Goal: Task Accomplishment & Management: Manage account settings

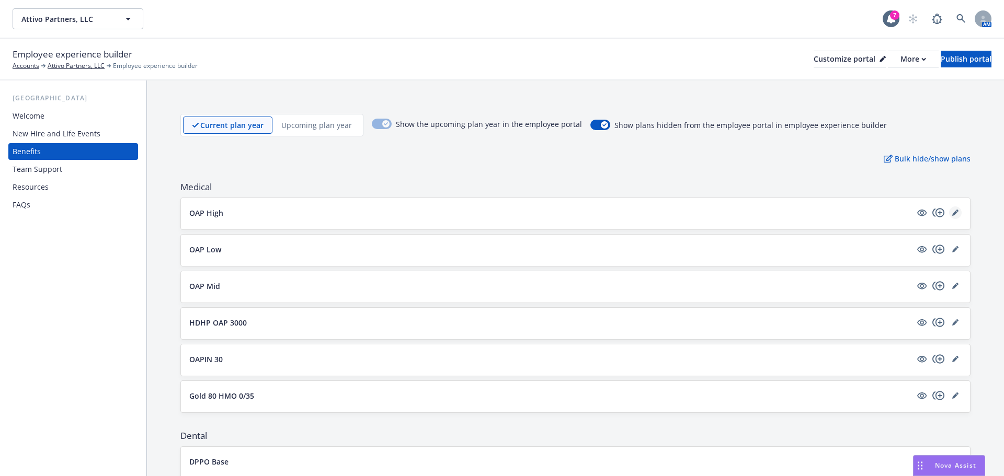
click at [952, 210] on link "editPencil" at bounding box center [955, 213] width 13 height 13
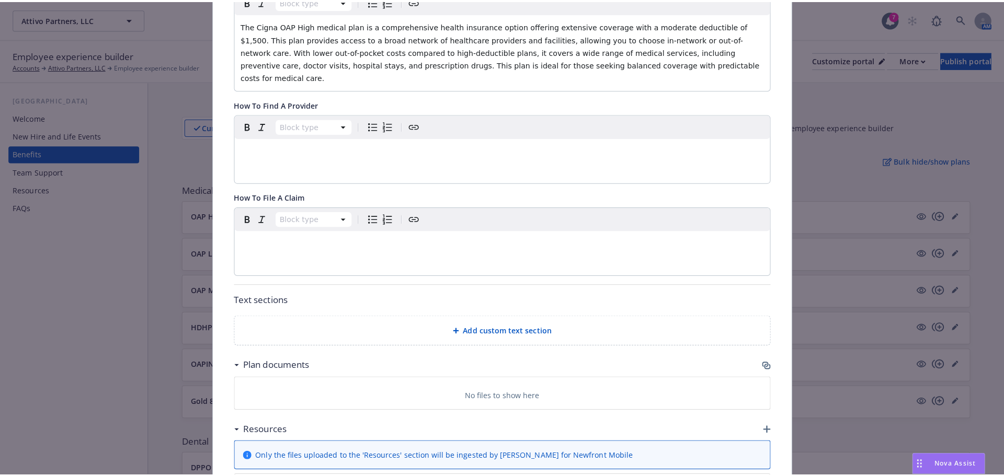
scroll to position [293, 0]
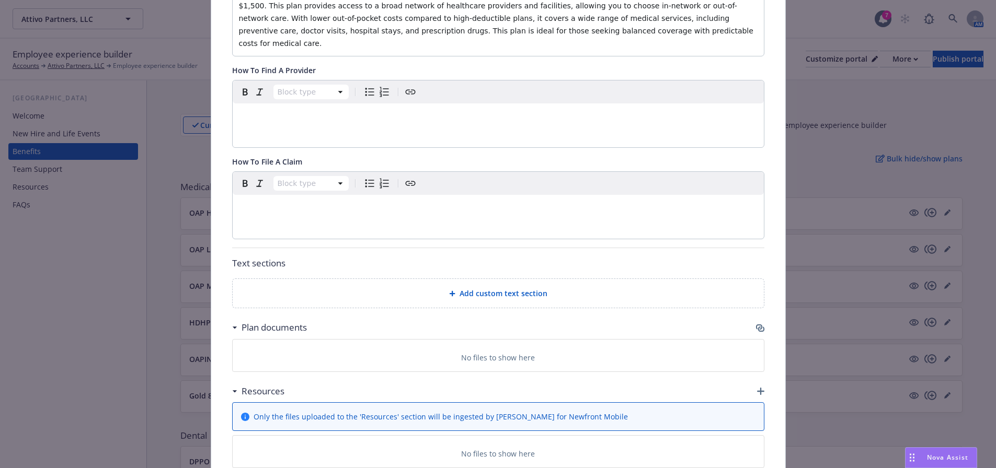
click at [480, 288] on div "Add custom text section" at bounding box center [498, 293] width 531 height 29
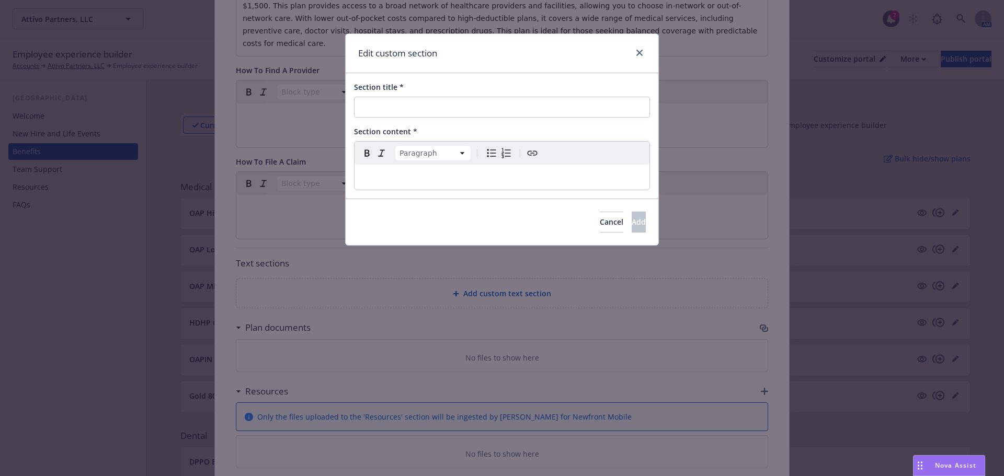
select select
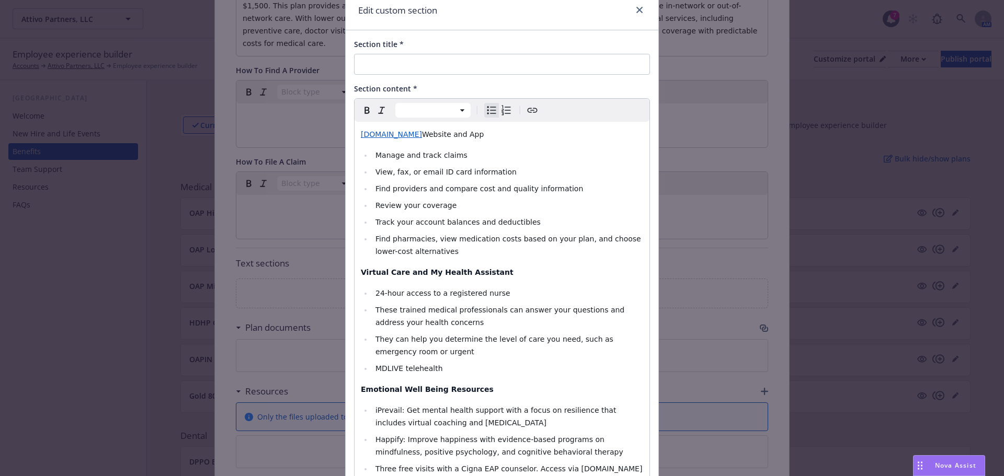
scroll to position [0, 0]
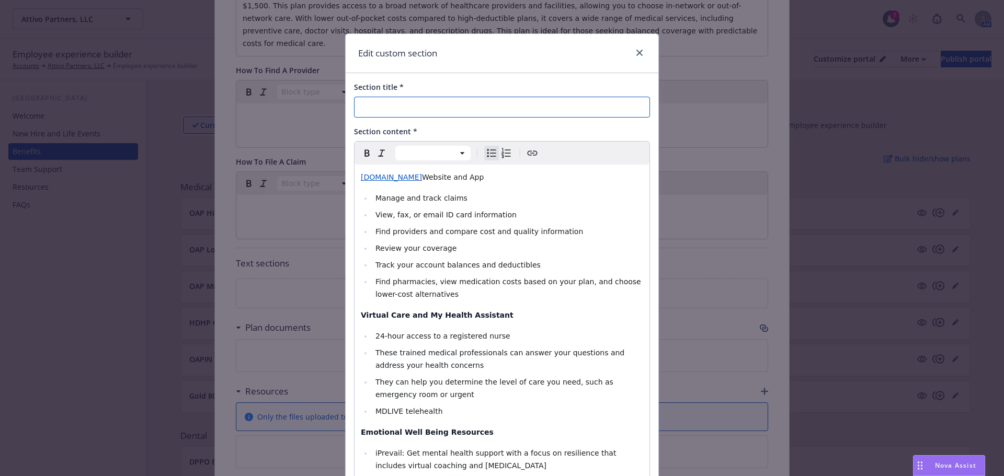
click at [396, 106] on input "Section title *" at bounding box center [502, 107] width 296 height 21
paste input "Carrier Online & Mobile App Tools and Resources"
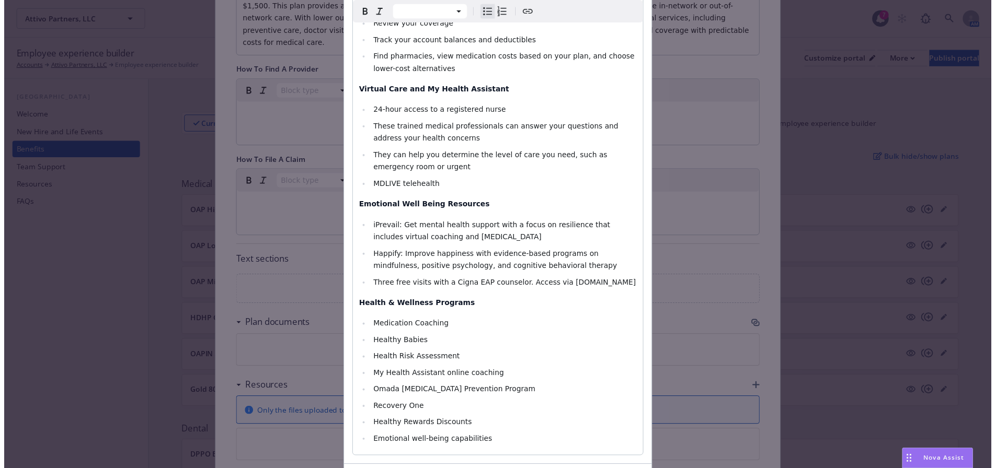
scroll to position [301, 0]
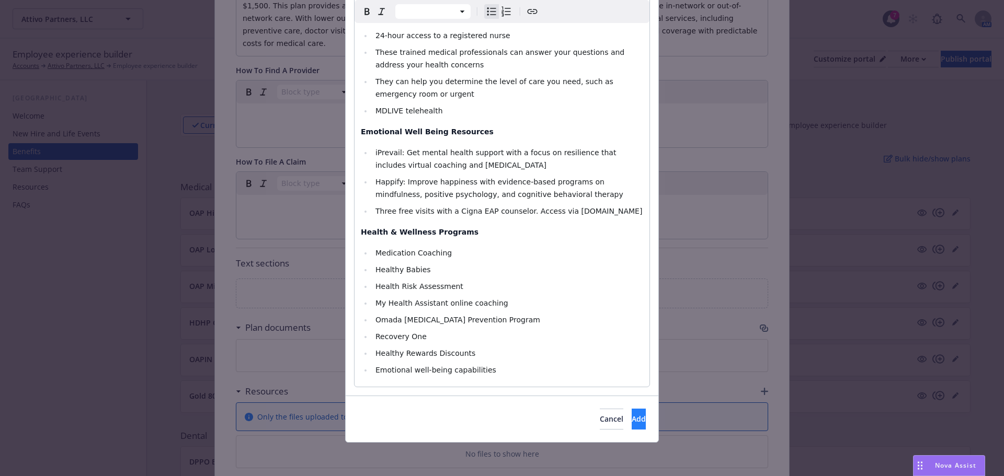
type input "Carrier Online & Mobile App Tools and Resources"
click at [632, 415] on button "Add" at bounding box center [639, 419] width 14 height 21
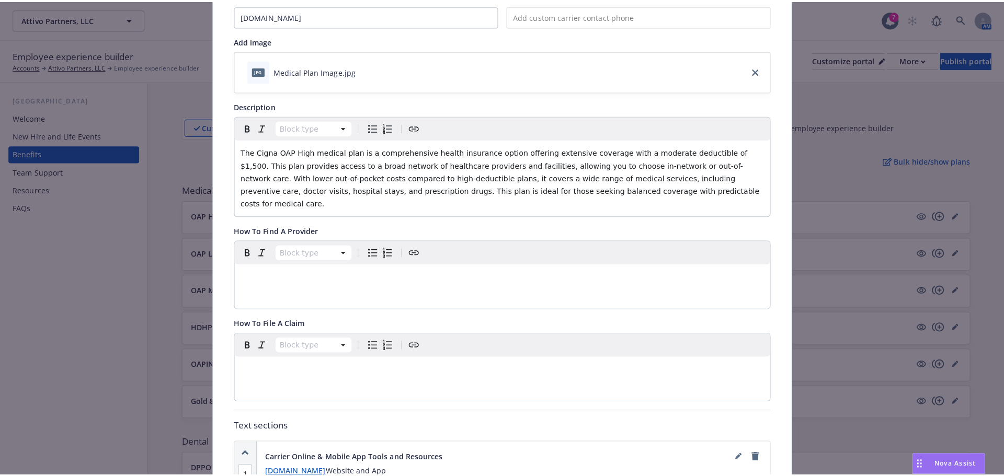
scroll to position [0, 0]
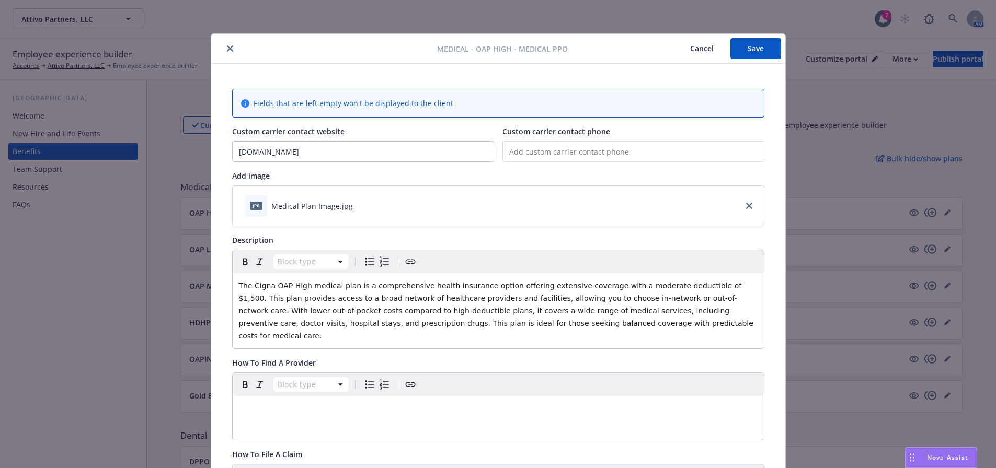
click at [748, 42] on button "Save" at bounding box center [755, 48] width 51 height 21
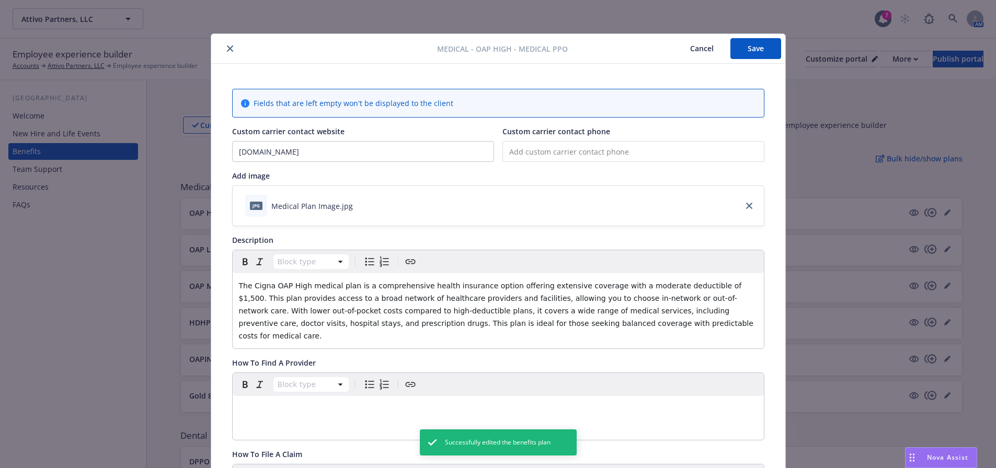
click at [227, 47] on icon "close" at bounding box center [230, 48] width 6 height 6
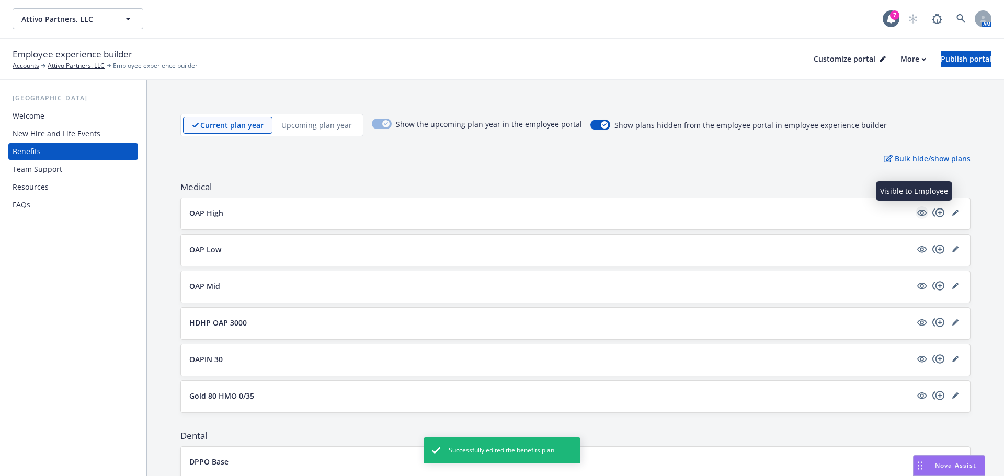
click at [918, 211] on icon "visible" at bounding box center [921, 213] width 9 height 7
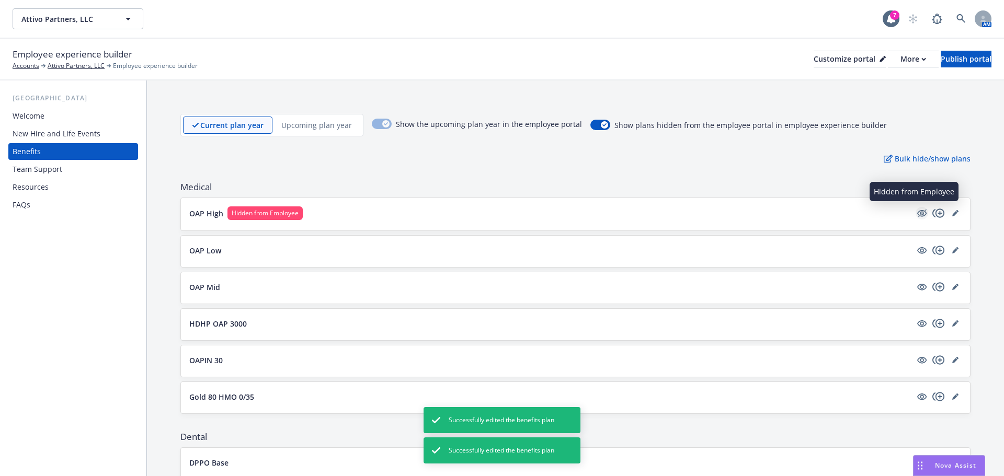
click at [917, 212] on icon "hidden" at bounding box center [921, 213] width 9 height 7
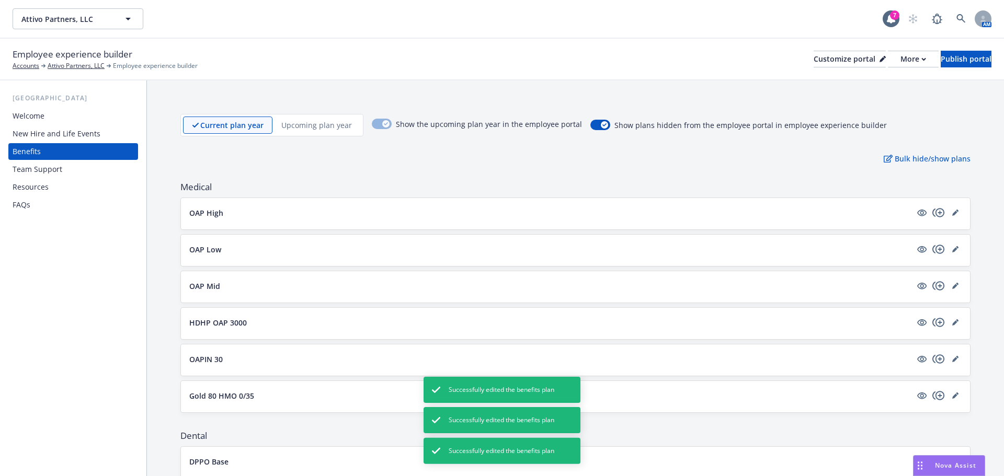
click at [218, 214] on p "OAP High" at bounding box center [206, 213] width 34 height 11
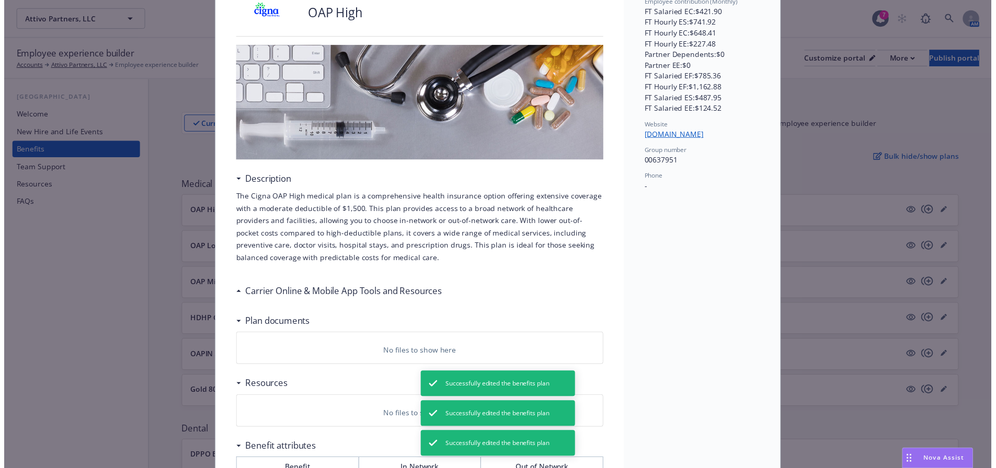
scroll to position [31, 0]
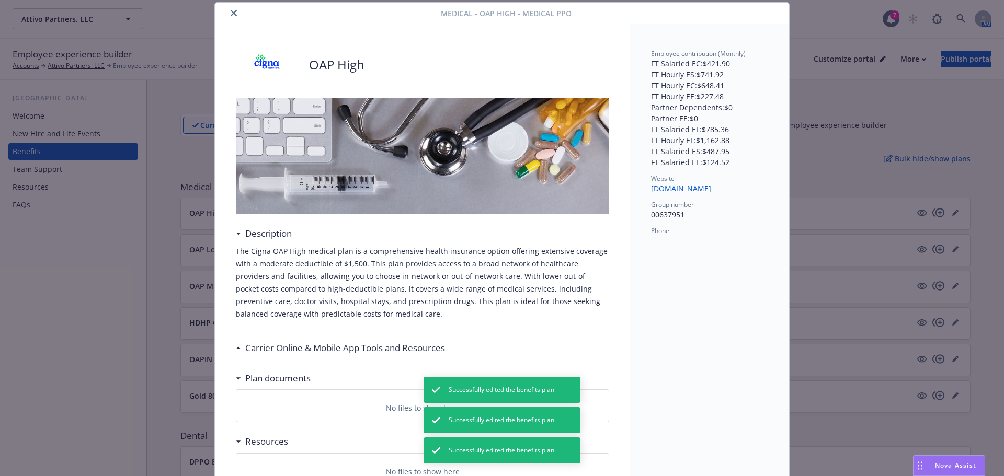
click at [241, 345] on div "Carrier Online & Mobile App Tools and Resources" at bounding box center [343, 348] width 204 height 14
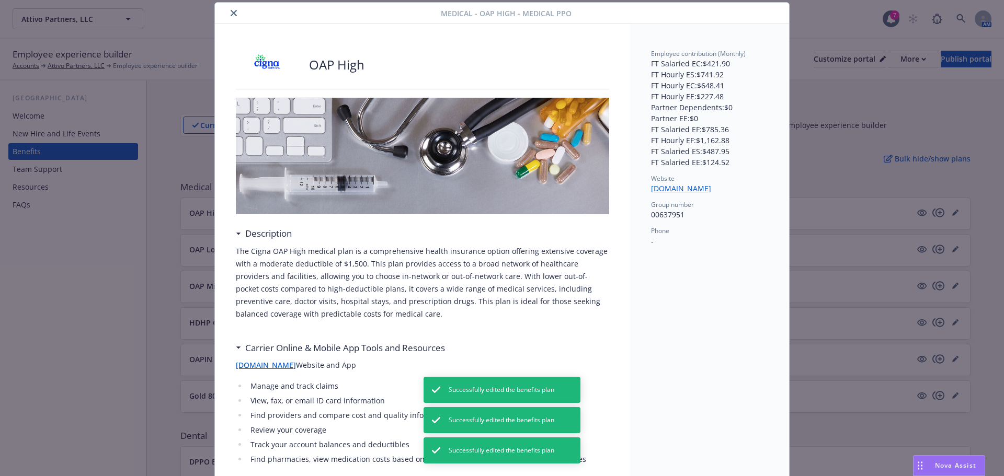
click at [241, 345] on div "Carrier Online & Mobile App Tools and Resources" at bounding box center [343, 348] width 204 height 14
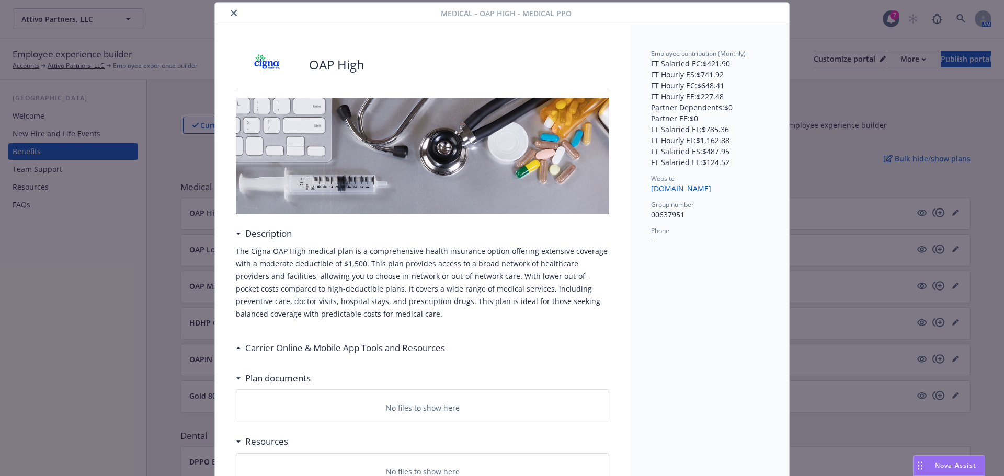
click at [227, 14] on button "close" at bounding box center [233, 13] width 13 height 13
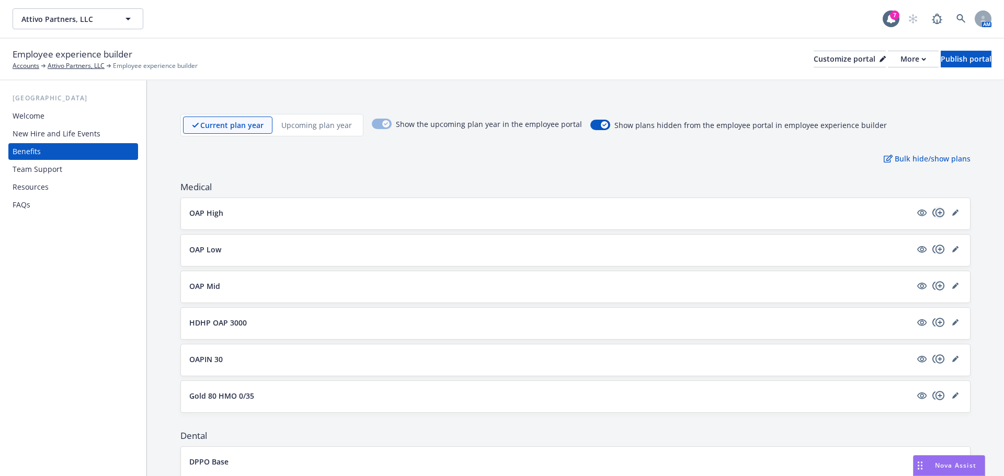
click at [932, 210] on icon "copyPlus" at bounding box center [938, 213] width 13 height 13
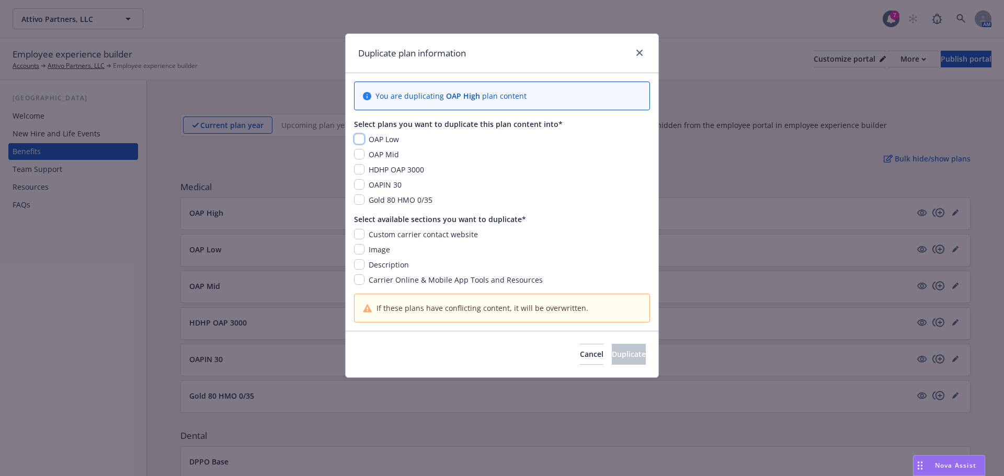
click at [361, 138] on input "checkbox" at bounding box center [359, 139] width 10 height 10
checkbox input "true"
click at [362, 148] on div "OAP Low OAP Mid HDHP OAP 3000 OAPIN 30 Gold 80 HMO 0/35" at bounding box center [502, 170] width 296 height 72
click at [362, 157] on input "checkbox" at bounding box center [359, 154] width 10 height 10
checkbox input "true"
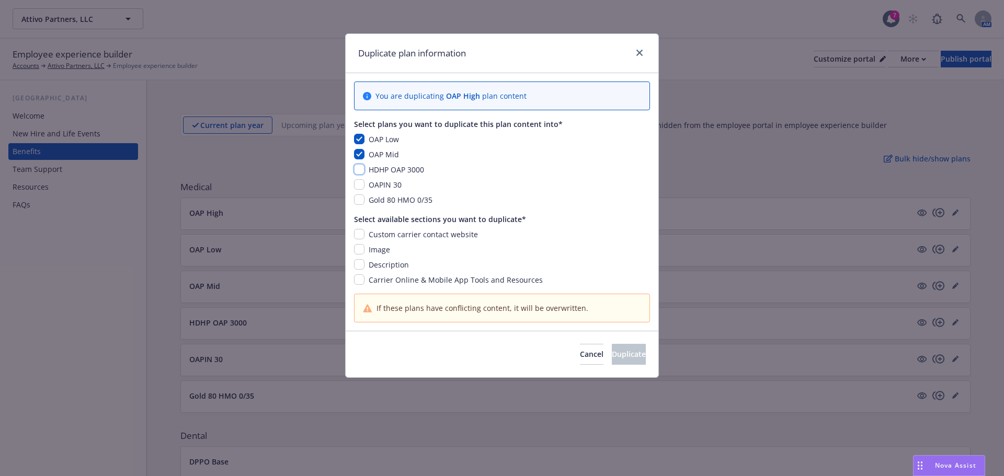
click at [357, 173] on input "checkbox" at bounding box center [359, 169] width 10 height 10
checkbox input "true"
click at [357, 185] on input "checkbox" at bounding box center [359, 184] width 10 height 10
checkbox input "true"
click at [361, 277] on input "checkbox" at bounding box center [359, 280] width 10 height 10
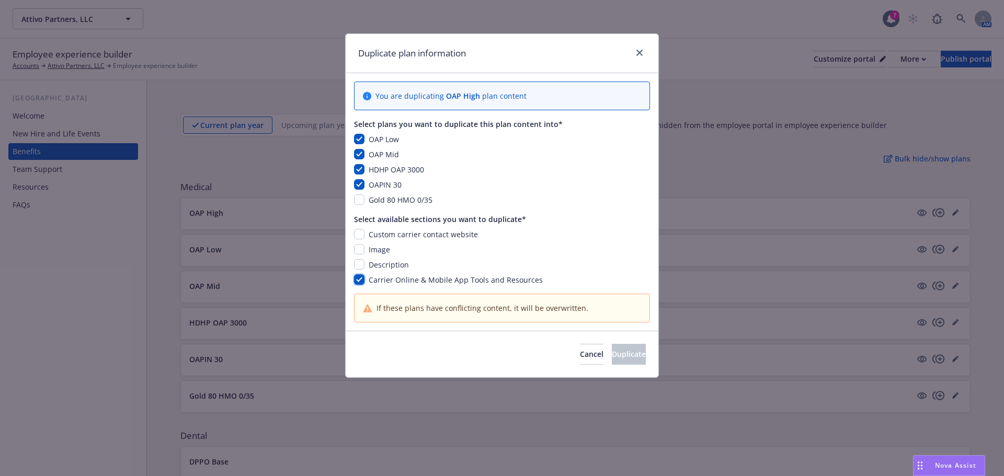
checkbox input "true"
click at [614, 352] on span "Duplicate" at bounding box center [629, 354] width 34 height 10
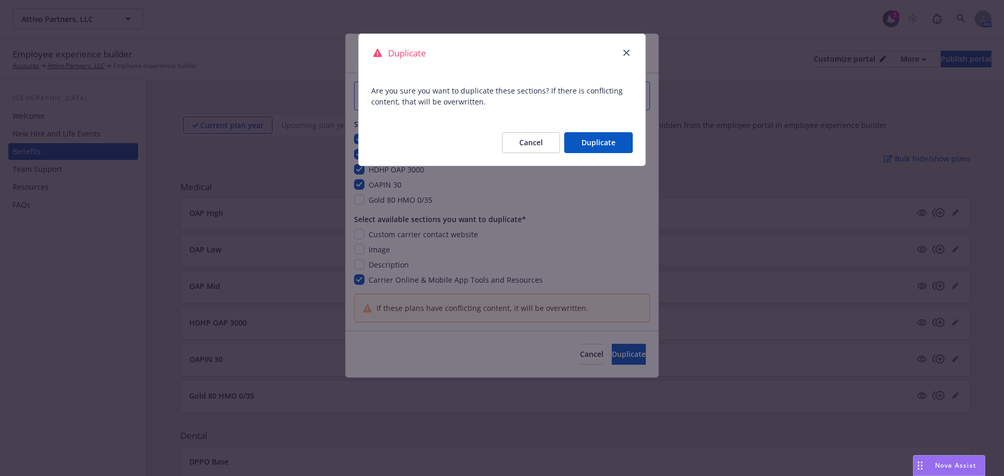
click at [605, 144] on button "Duplicate" at bounding box center [598, 142] width 68 height 21
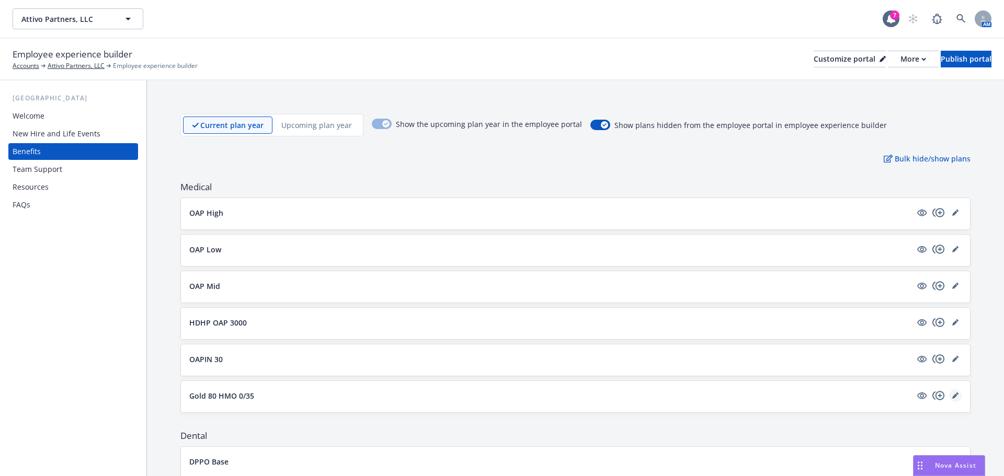
click at [952, 394] on icon "editPencil" at bounding box center [955, 396] width 6 height 6
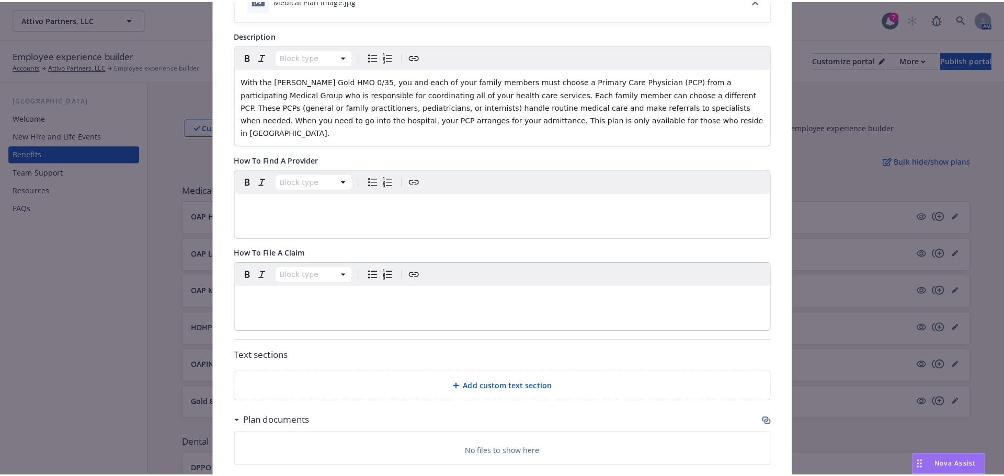
scroll to position [241, 0]
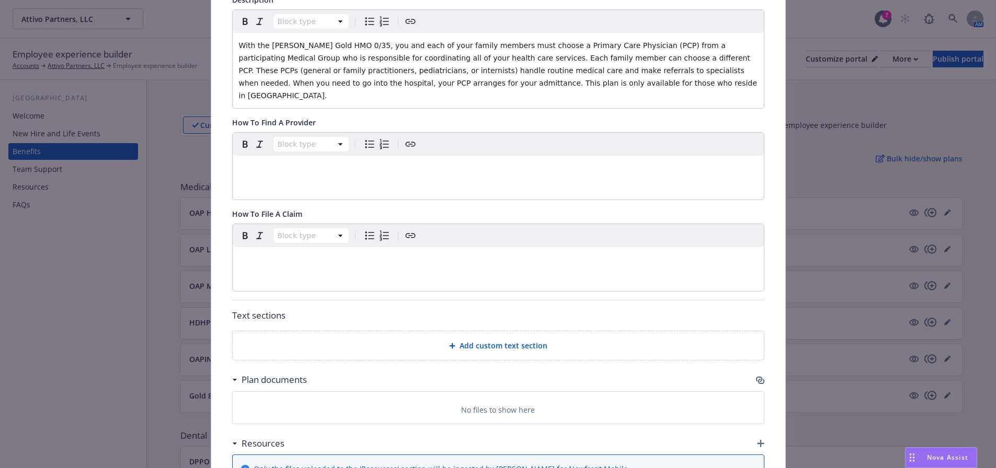
click at [447, 340] on div "Add custom text section" at bounding box center [498, 346] width 531 height 29
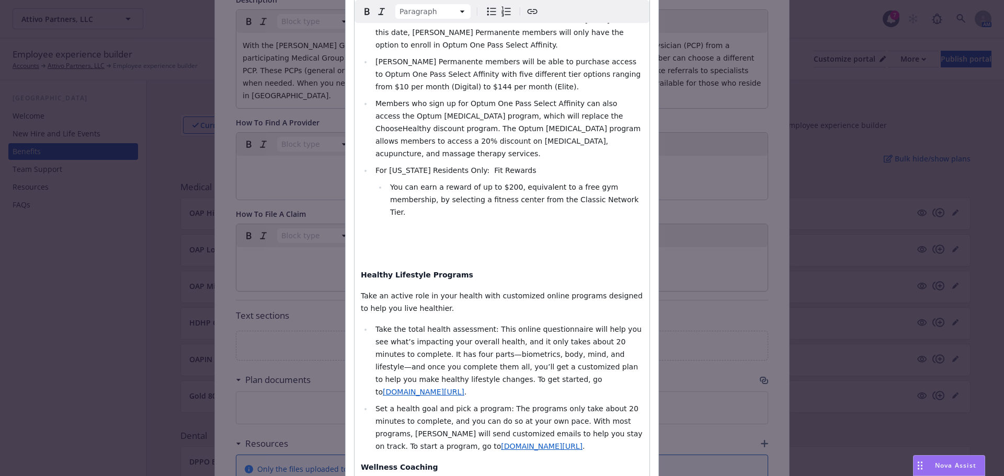
scroll to position [590, 0]
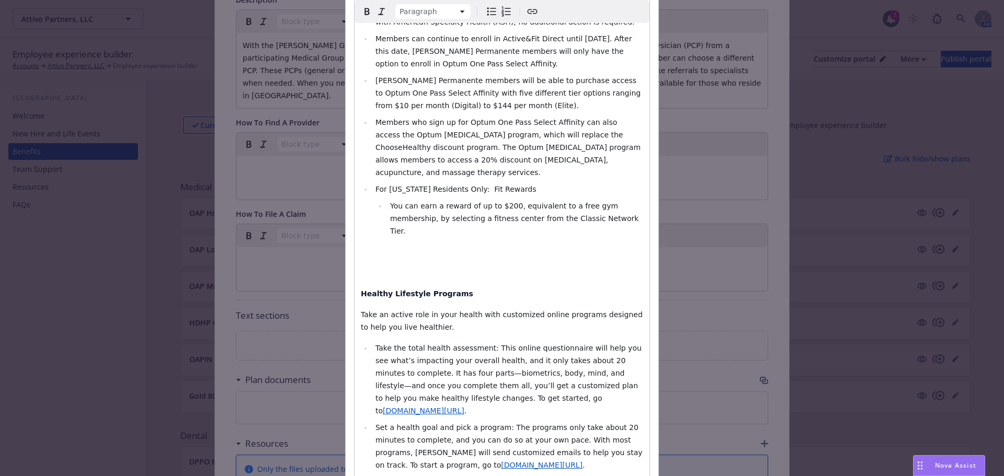
click at [398, 267] on p "editable markdown" at bounding box center [502, 273] width 282 height 13
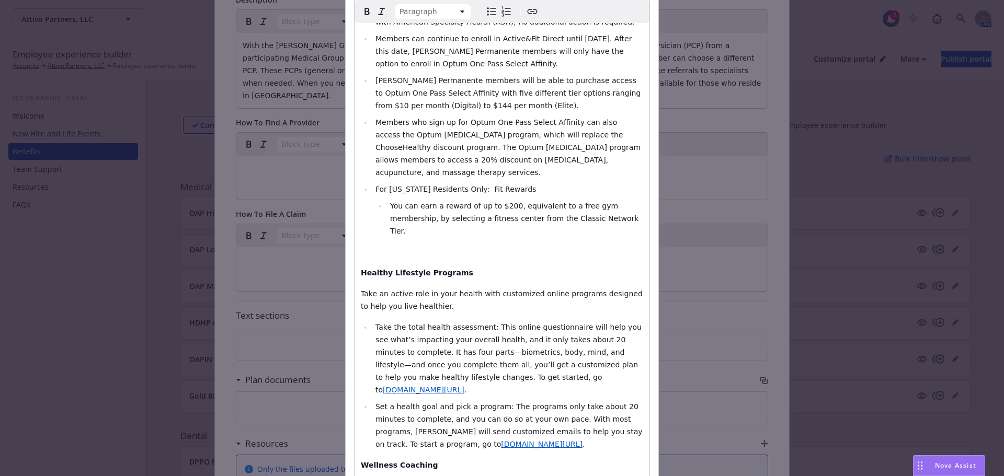
select select
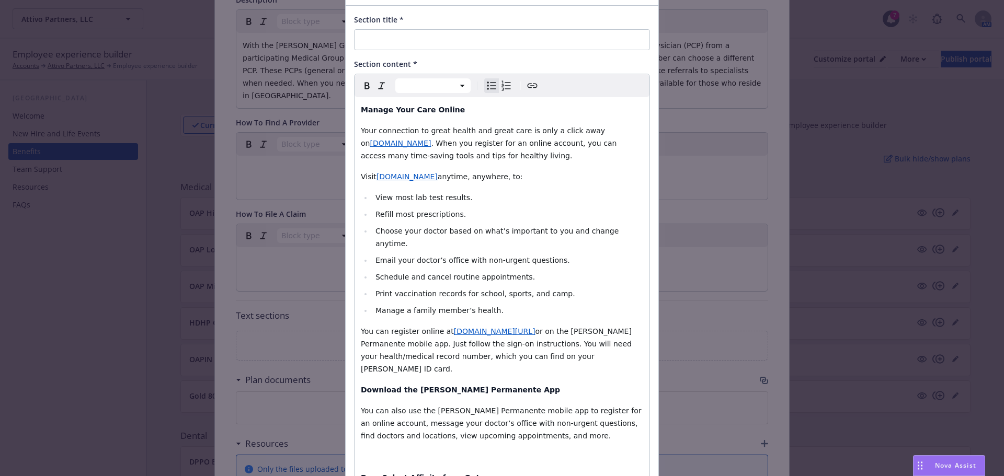
scroll to position [0, 0]
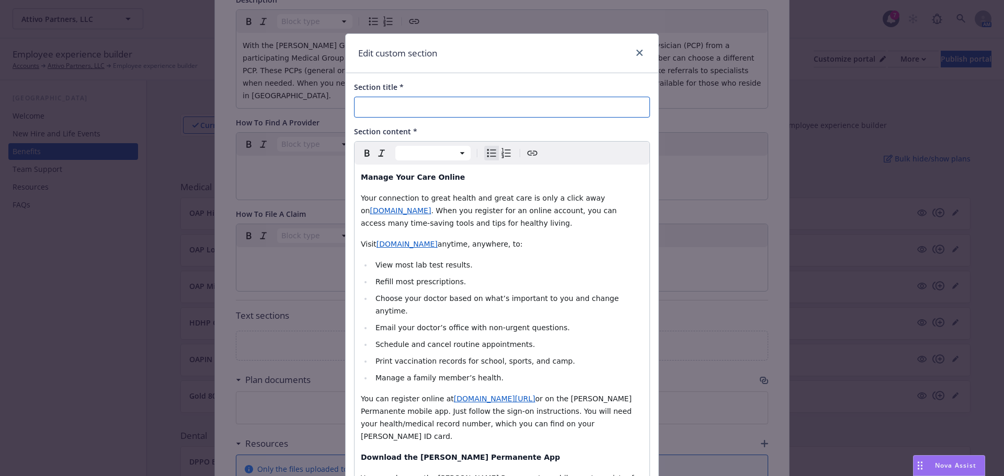
click at [395, 105] on input "Section title *" at bounding box center [502, 107] width 296 height 21
paste input "Carrier Online & Mobile App Tools and Resources"
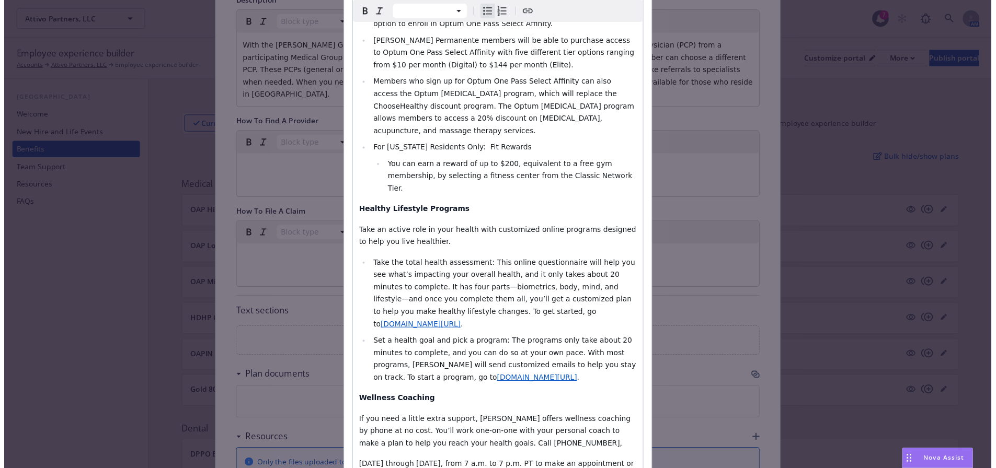
scroll to position [698, 0]
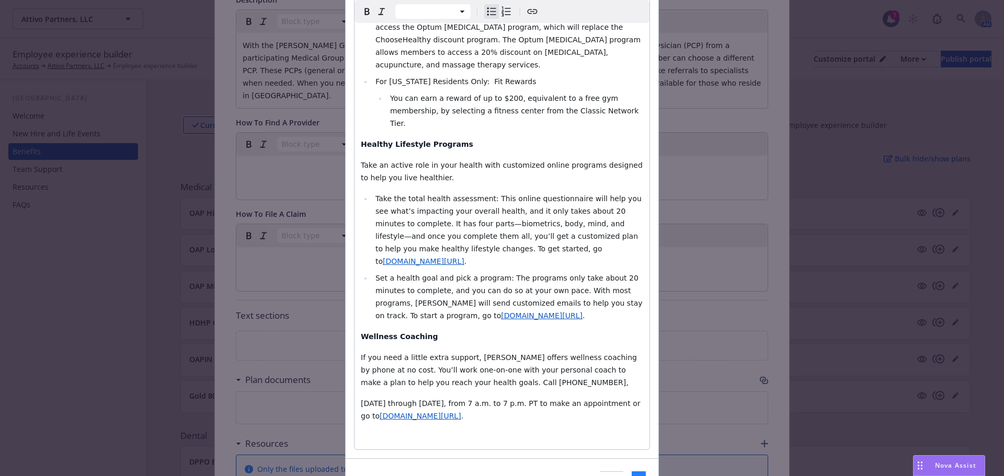
type input "Carrier Online & Mobile App Tools and Resources"
click at [632, 476] on span "Add" at bounding box center [639, 482] width 14 height 10
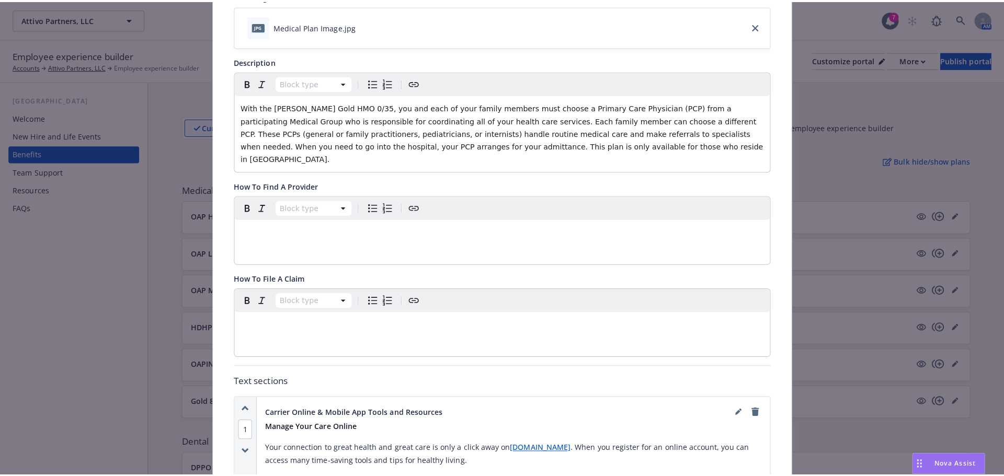
scroll to position [0, 0]
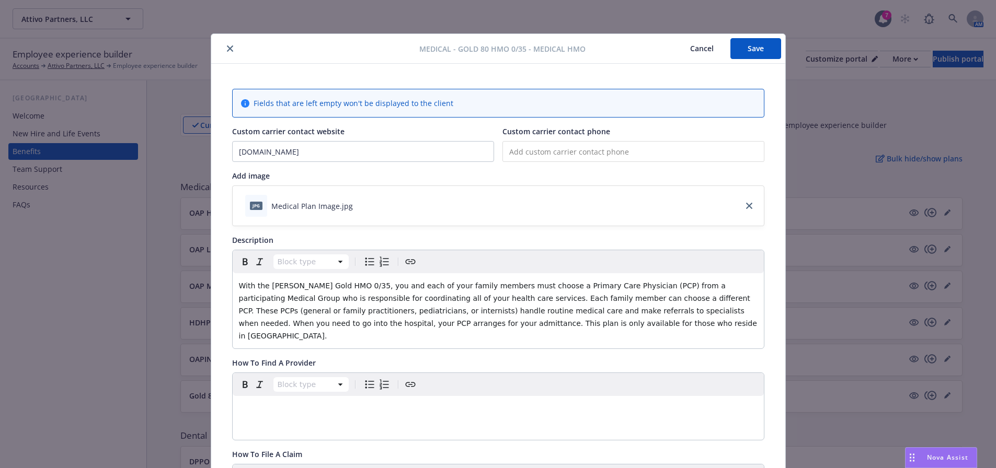
click at [743, 43] on button "Save" at bounding box center [755, 48] width 51 height 21
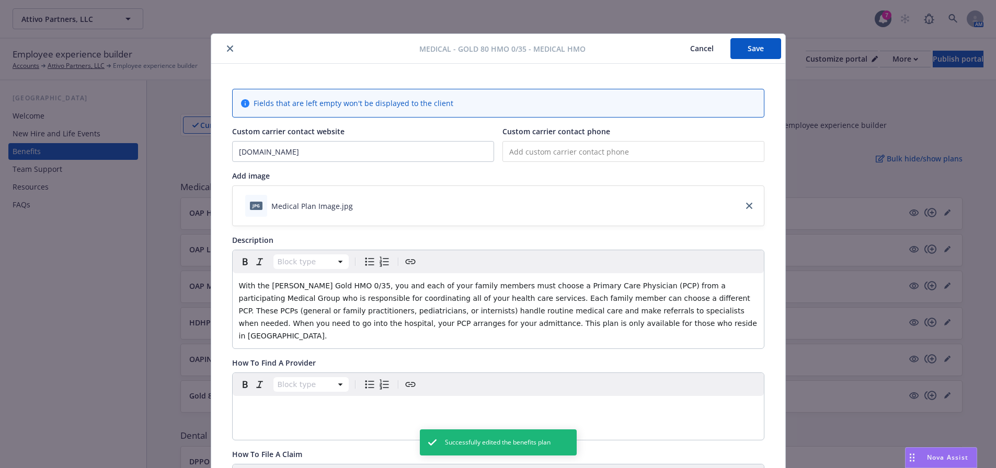
click at [224, 46] on button "close" at bounding box center [230, 48] width 13 height 13
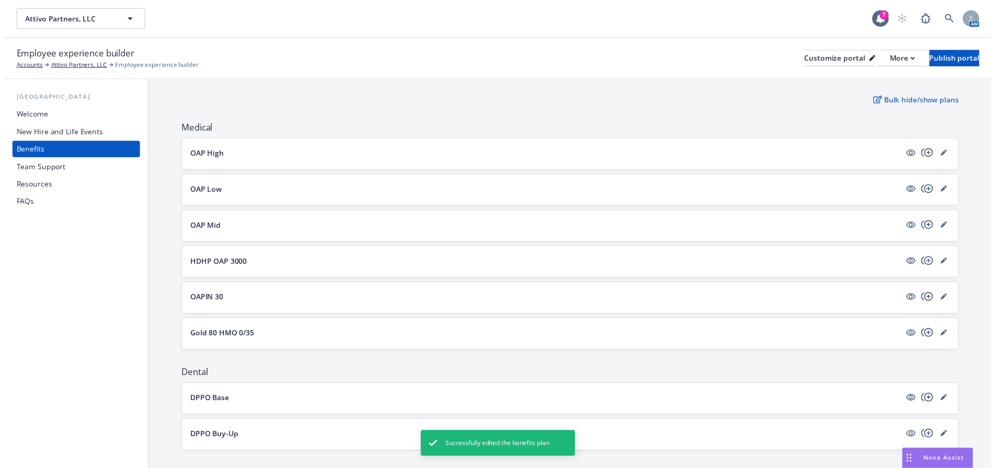
scroll to position [209, 0]
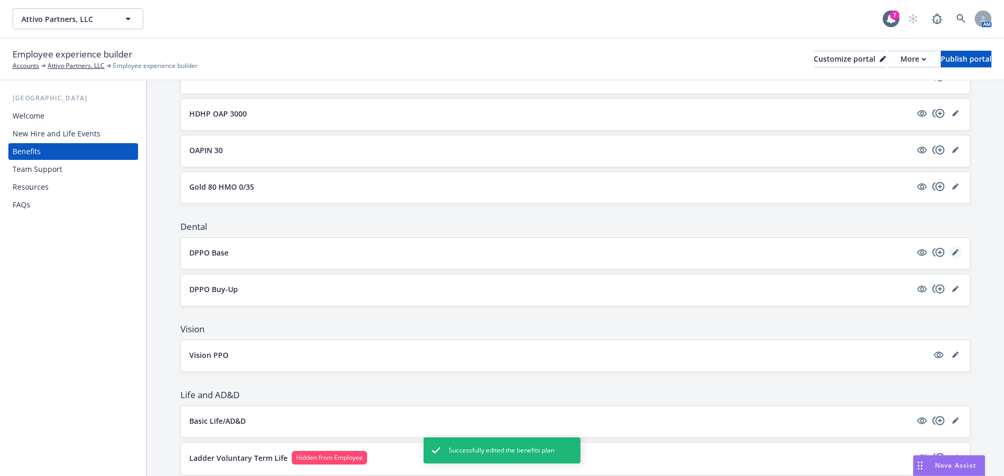
click at [952, 254] on icon "editPencil" at bounding box center [954, 252] width 5 height 5
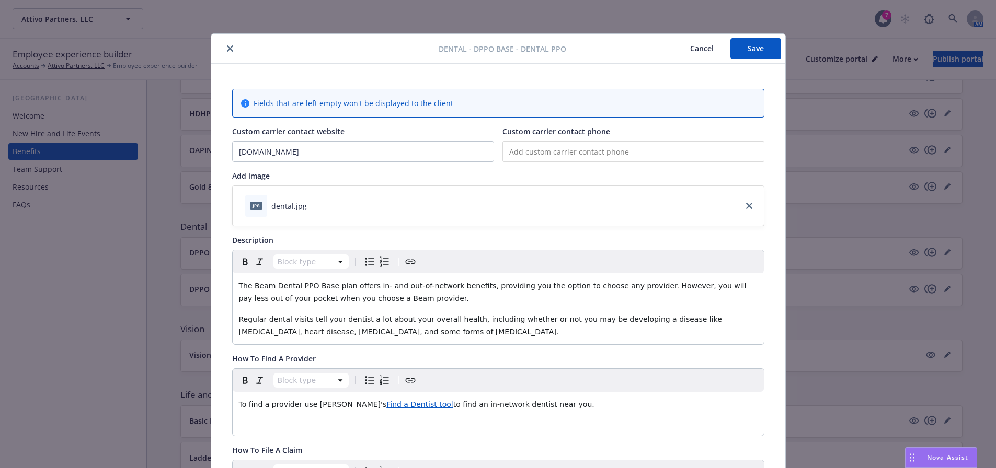
click at [227, 47] on icon "close" at bounding box center [230, 48] width 6 height 6
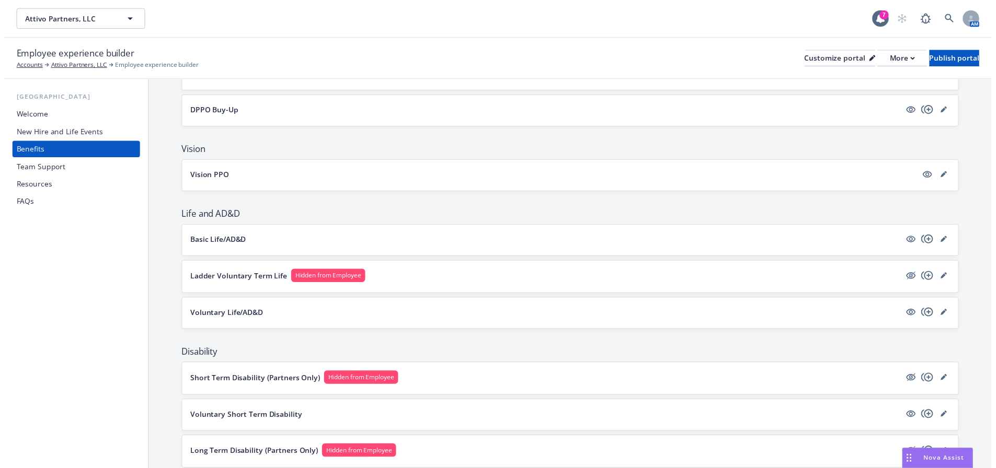
scroll to position [418, 0]
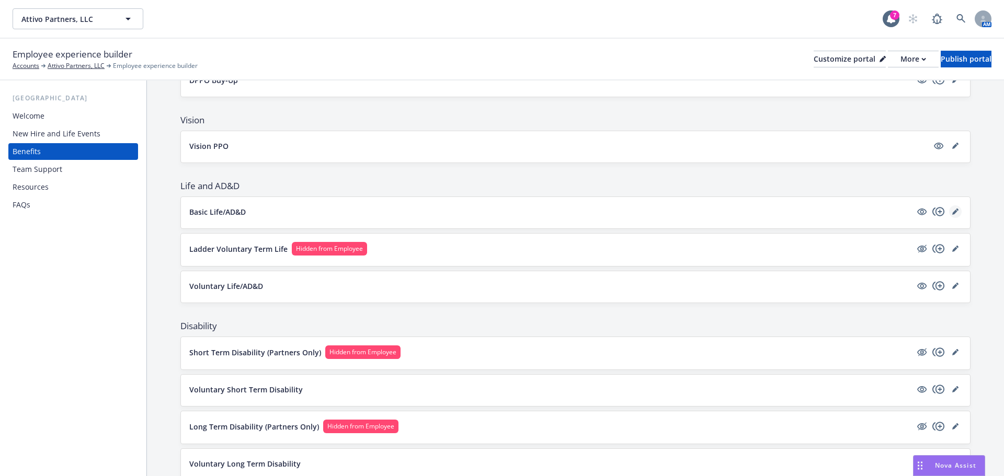
click at [956, 210] on icon "editPencil" at bounding box center [957, 210] width 3 height 3
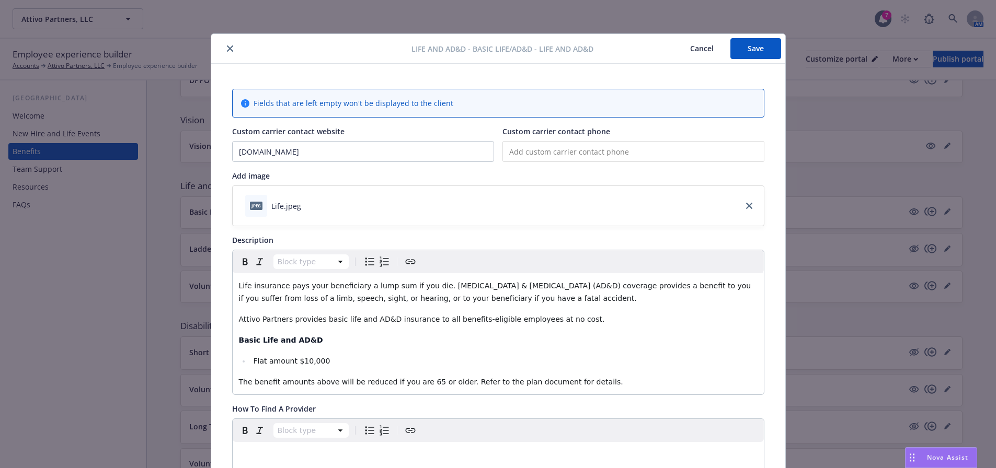
click at [227, 47] on icon "close" at bounding box center [230, 48] width 6 height 6
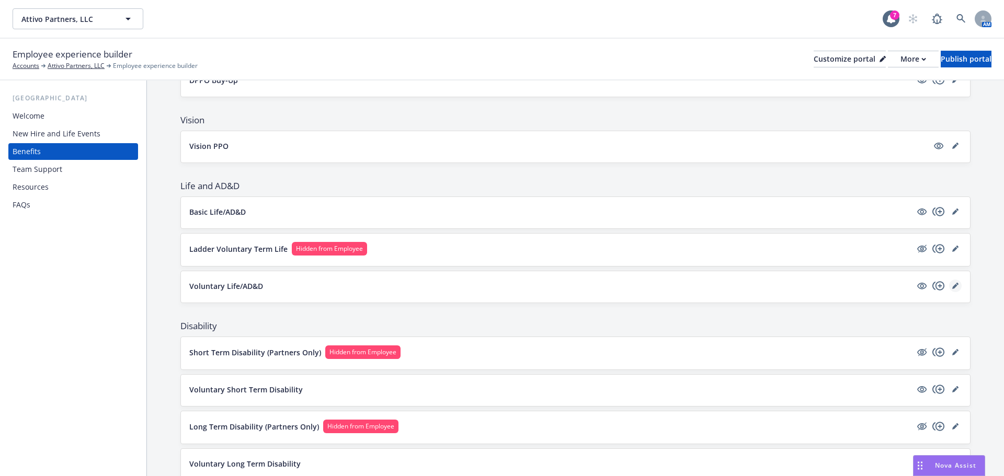
click at [956, 284] on icon "editPencil" at bounding box center [957, 284] width 3 height 3
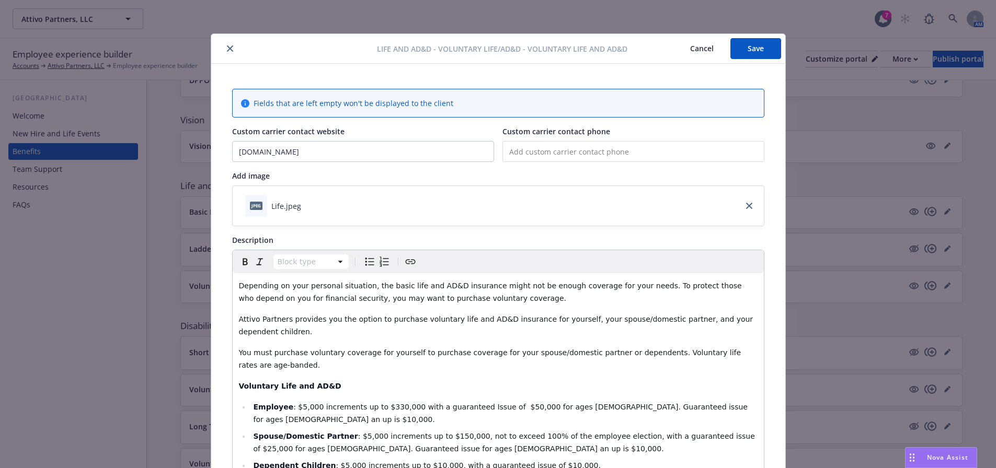
click at [227, 45] on icon "close" at bounding box center [230, 48] width 6 height 6
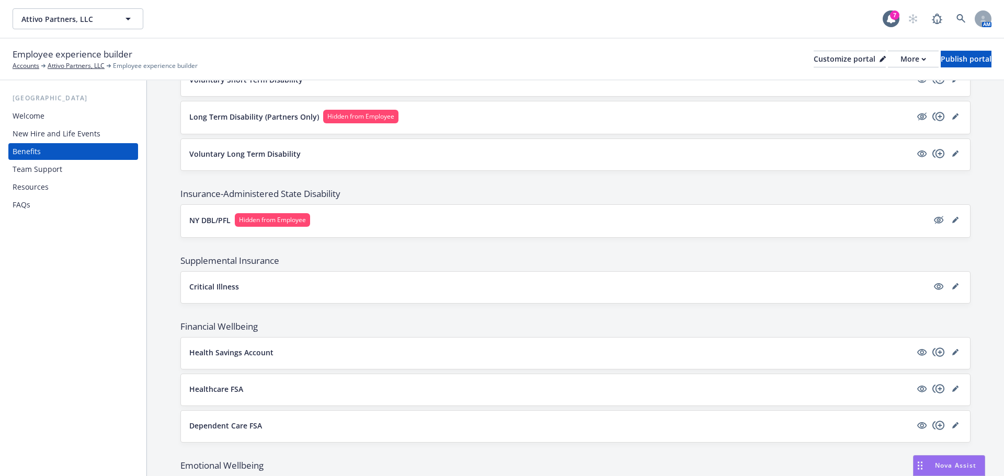
scroll to position [732, 0]
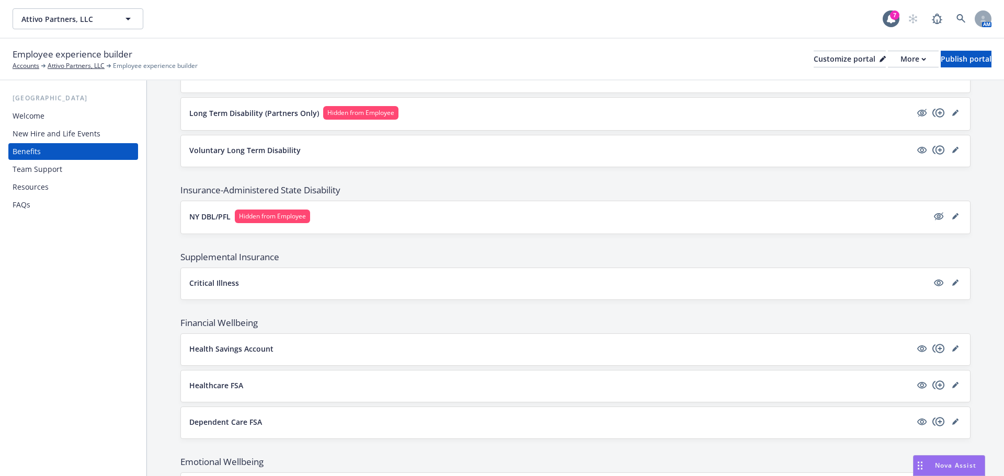
click at [33, 131] on div "New Hire and Life Events" at bounding box center [57, 133] width 88 height 17
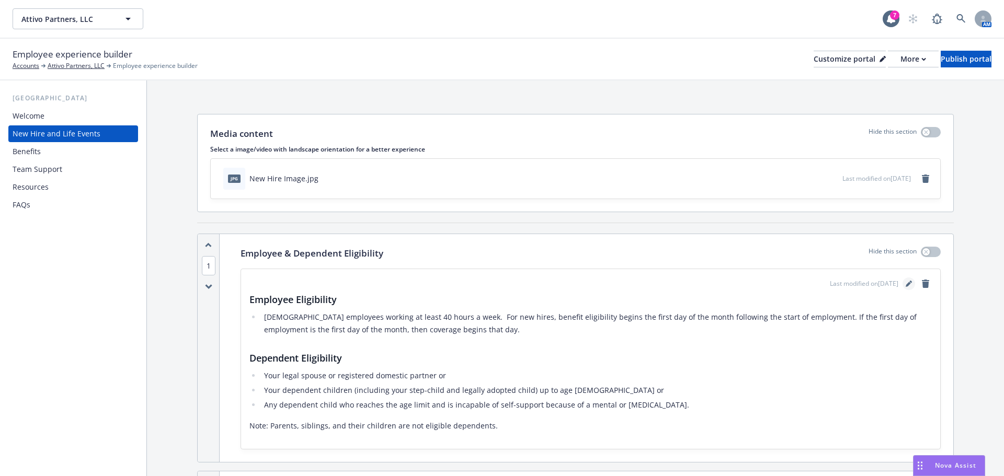
click at [904, 280] on link "editPencil" at bounding box center [908, 284] width 13 height 13
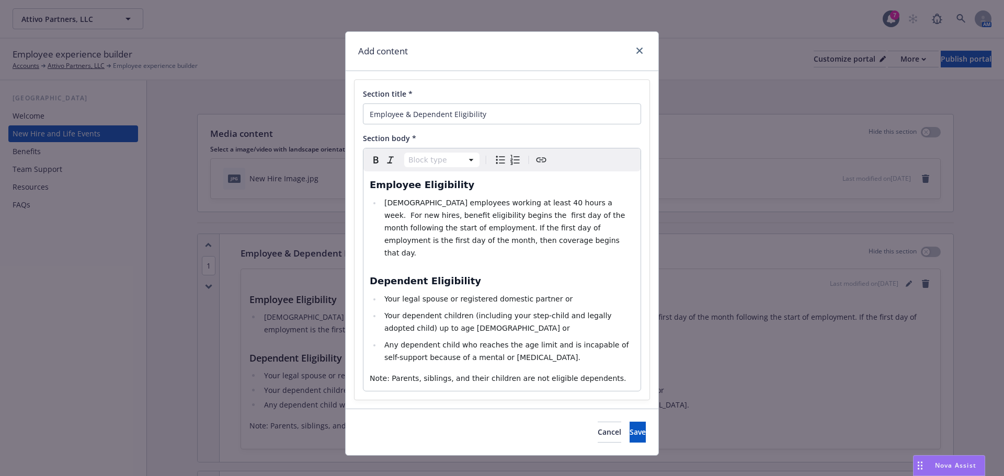
scroll to position [3, 0]
click at [601, 372] on p "Note: Parents, siblings, and their children are not eligible dependents." at bounding box center [502, 378] width 265 height 13
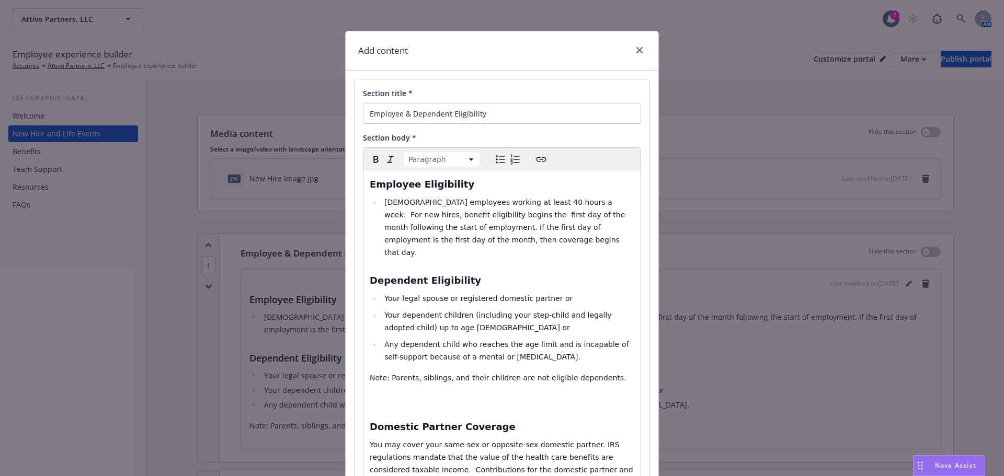
click at [370, 421] on span "Domestic Partner Coverage" at bounding box center [443, 426] width 146 height 11
select select "paragraph"
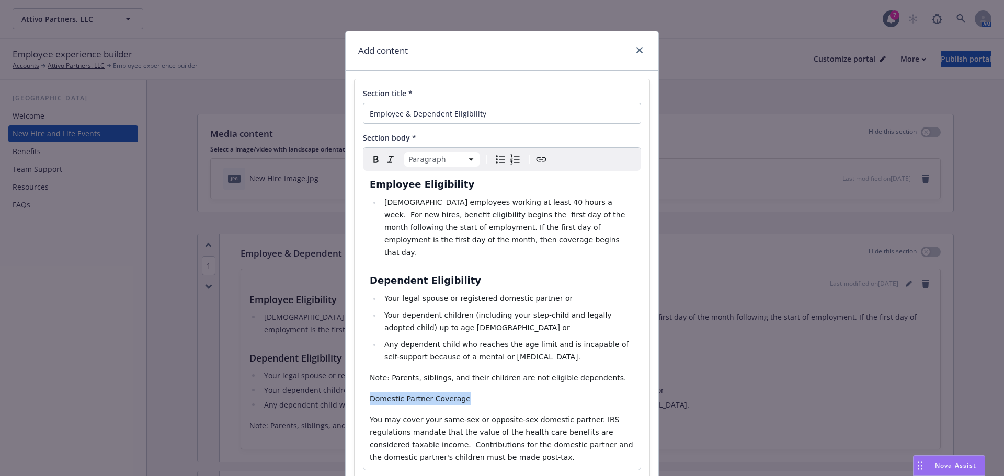
drag, startPoint x: 468, startPoint y: 389, endPoint x: 359, endPoint y: 380, distance: 109.7
click at [363, 380] on div "Employee Eligibility Full time employees working at least 40 hours a week. For …" at bounding box center [501, 320] width 277 height 299
click at [373, 157] on icon "Bold" at bounding box center [375, 159] width 5 height 7
click at [525, 378] on div "Employee Eligibility Full time employees working at least 40 hours a week. For …" at bounding box center [501, 320] width 277 height 299
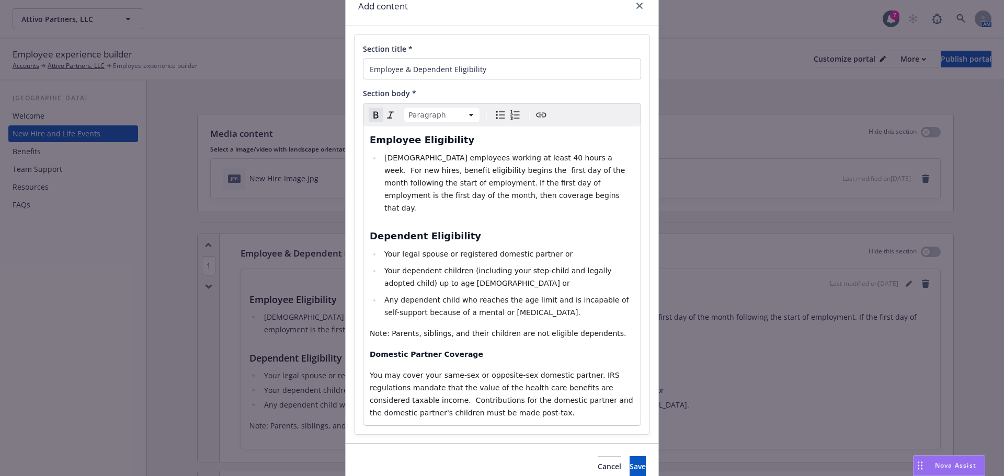
scroll to position [82, 0]
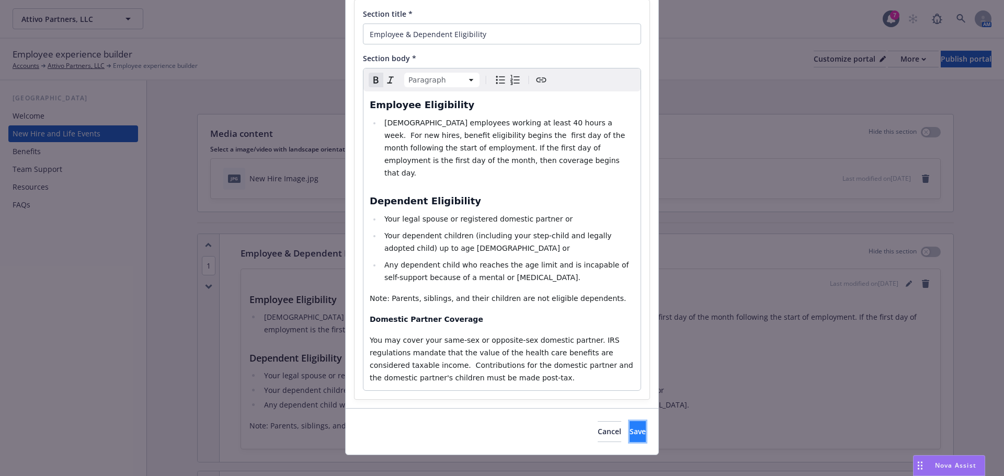
click at [630, 421] on button "Save" at bounding box center [638, 431] width 16 height 21
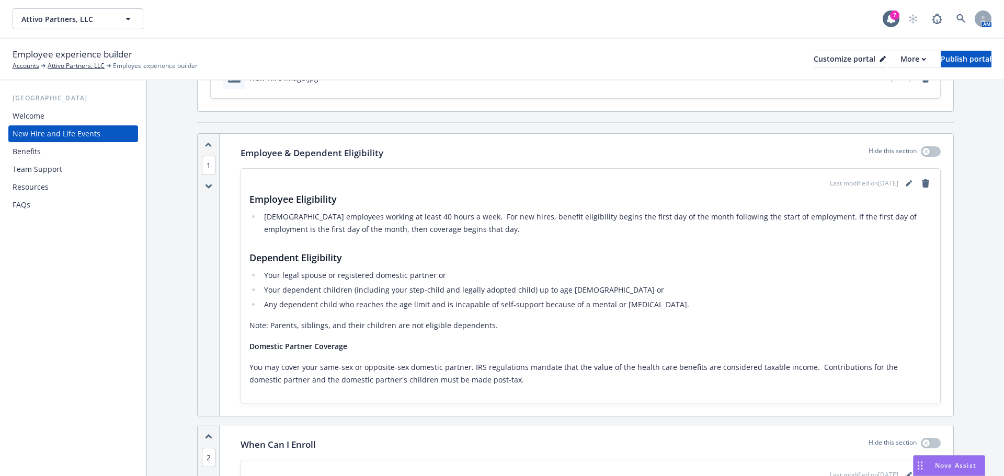
scroll to position [105, 0]
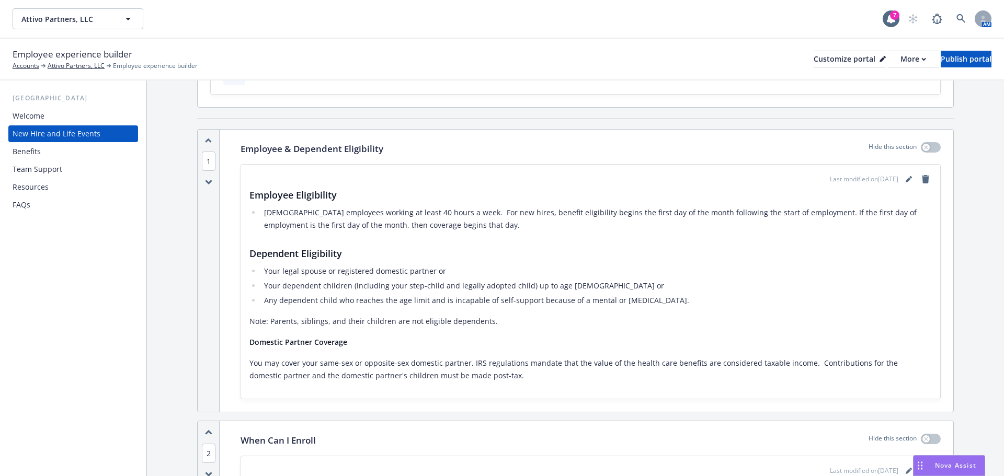
click at [300, 350] on div "Employee Eligibility Full time employees working at least 40 hours a week. For …" at bounding box center [590, 285] width 682 height 195
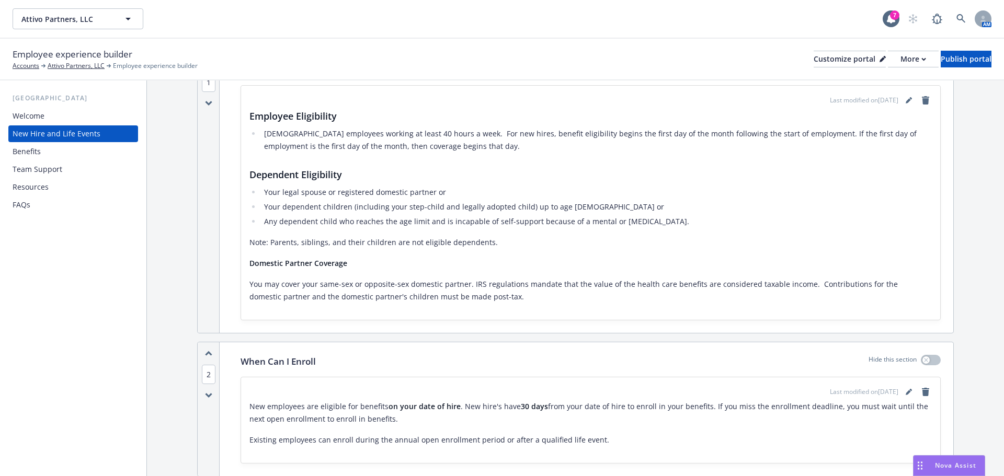
scroll to position [261, 0]
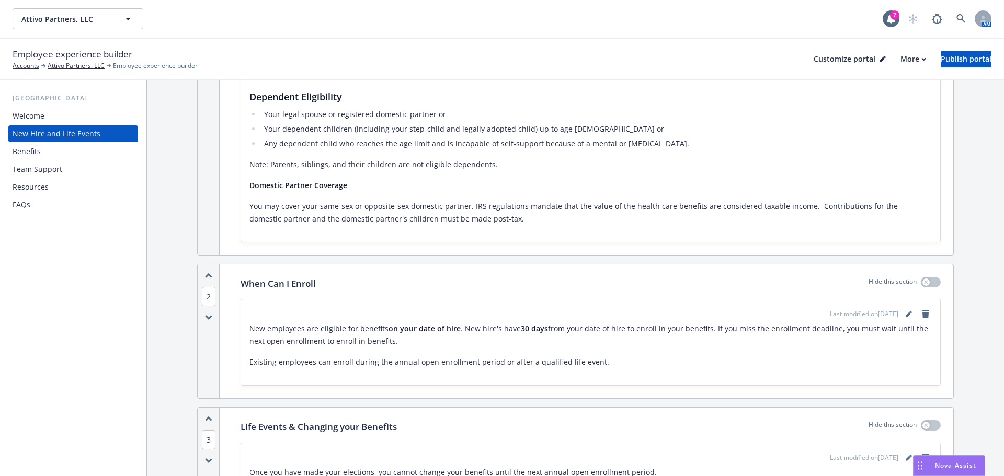
click at [78, 148] on div "Benefits" at bounding box center [73, 151] width 121 height 17
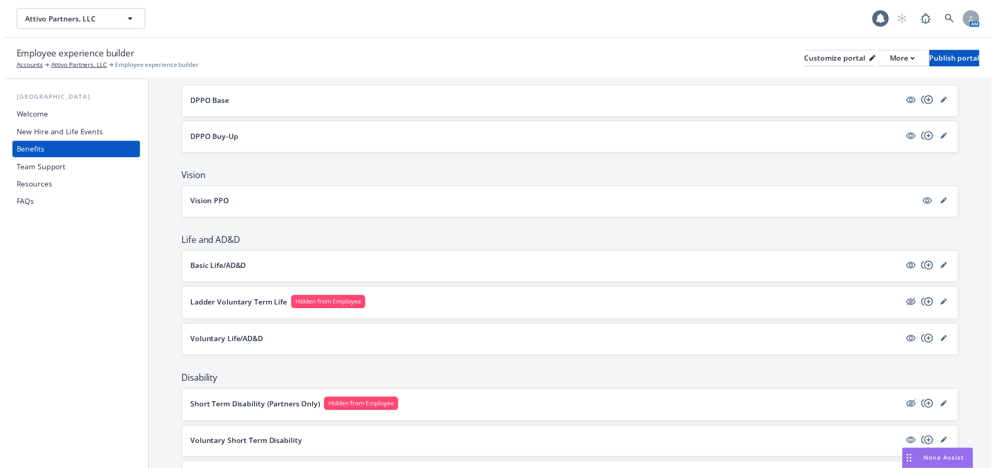
scroll to position [523, 0]
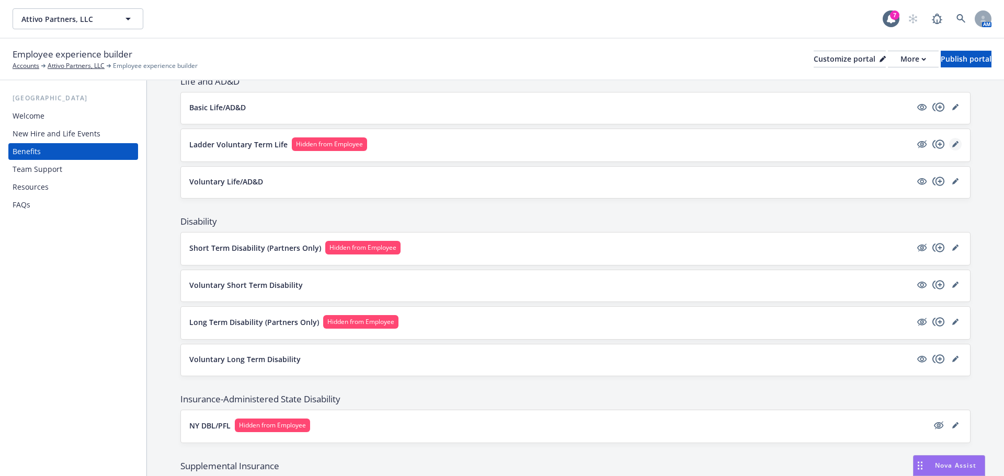
click at [949, 147] on link "editPencil" at bounding box center [955, 144] width 13 height 13
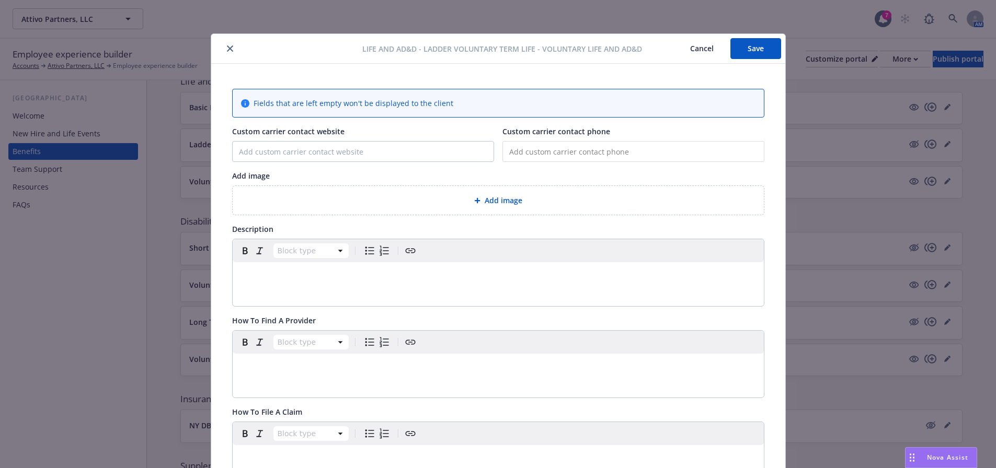
scroll to position [31, 0]
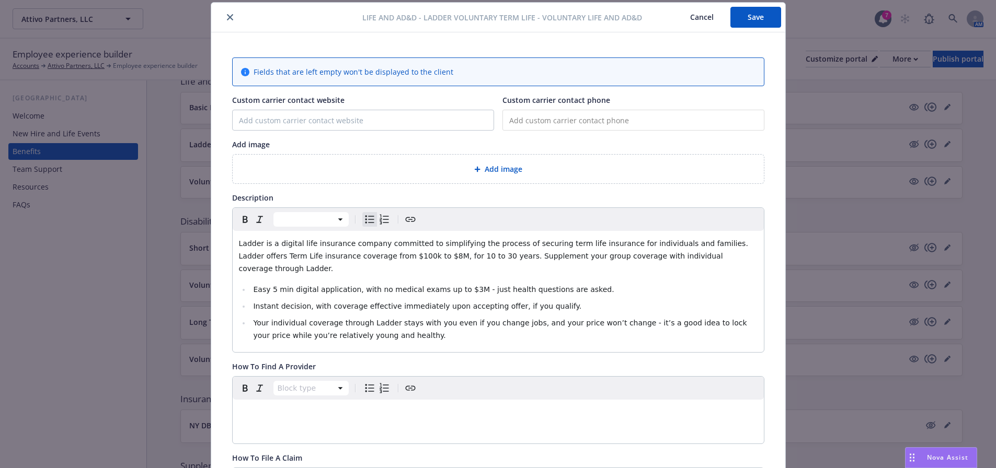
click at [498, 163] on div "Add image" at bounding box center [498, 169] width 515 height 12
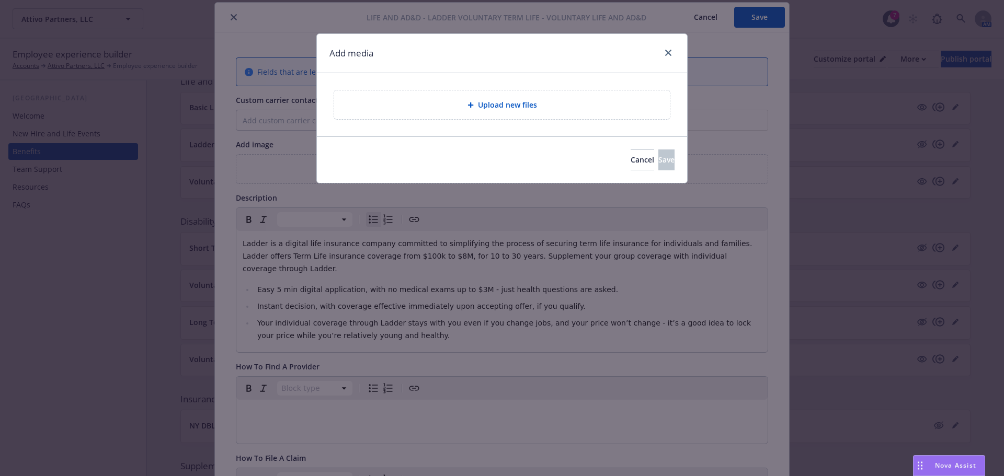
click at [486, 111] on div "Upload new files" at bounding box center [501, 105] width 319 height 12
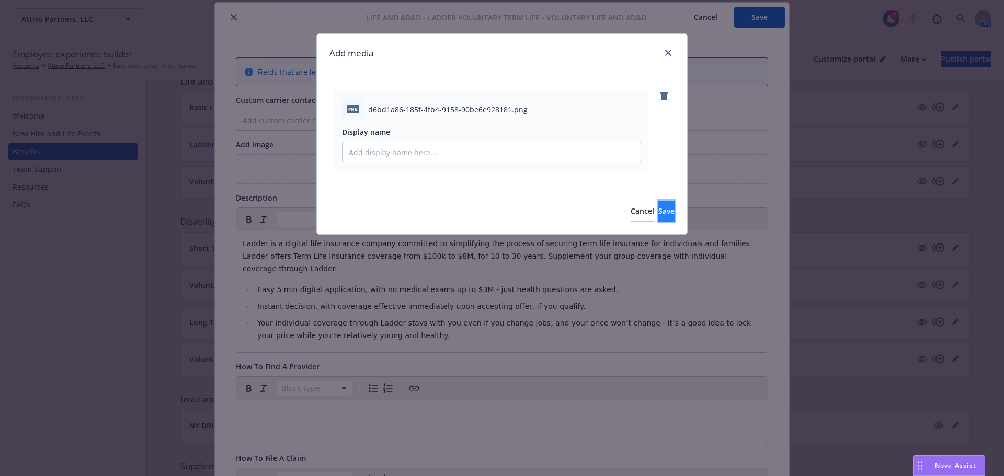
click at [658, 211] on button "Save" at bounding box center [666, 211] width 16 height 21
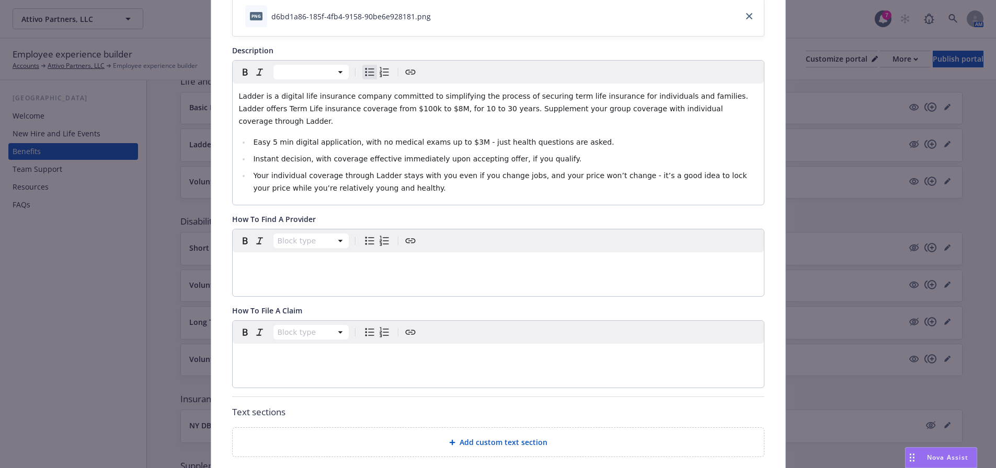
scroll to position [241, 0]
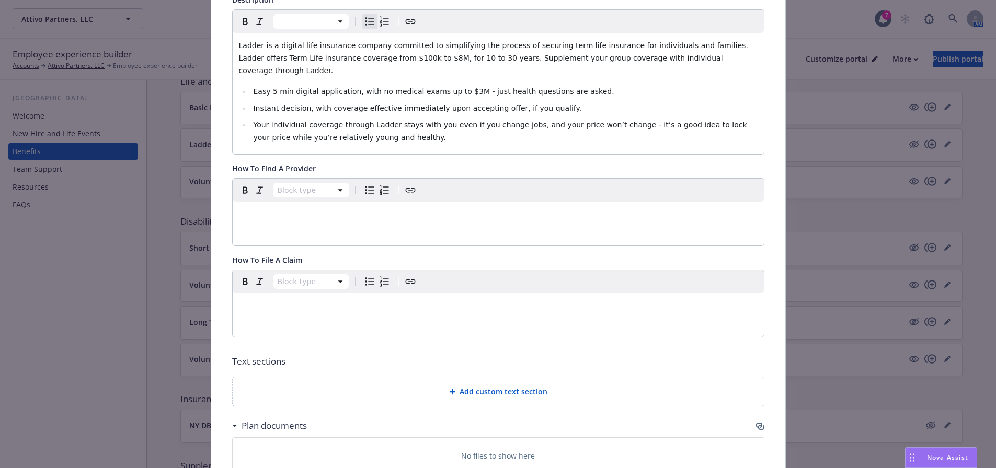
click at [255, 299] on div "editable markdown" at bounding box center [498, 305] width 531 height 25
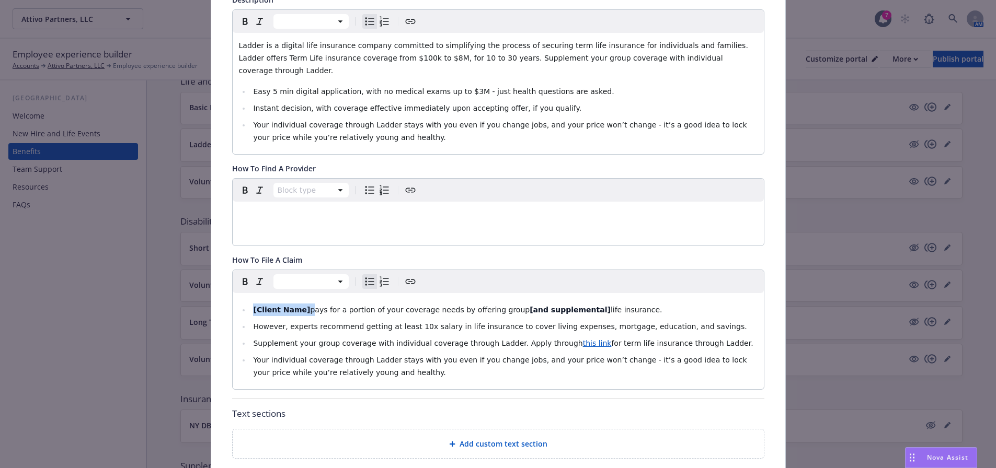
drag, startPoint x: 301, startPoint y: 296, endPoint x: 249, endPoint y: 290, distance: 52.1
click at [249, 293] on div "[Client Name] pays for a portion of your coverage needs by offering group [and …" at bounding box center [498, 341] width 531 height 96
click at [566, 304] on li "[Client Name] pays for a portion of your coverage needs by offering group [and …" at bounding box center [503, 310] width 507 height 13
drag, startPoint x: 300, startPoint y: 296, endPoint x: 249, endPoint y: 293, distance: 51.4
click at [250, 304] on li "[Client Name] pays for a portion of your coverage needs by offering group [and …" at bounding box center [503, 310] width 507 height 13
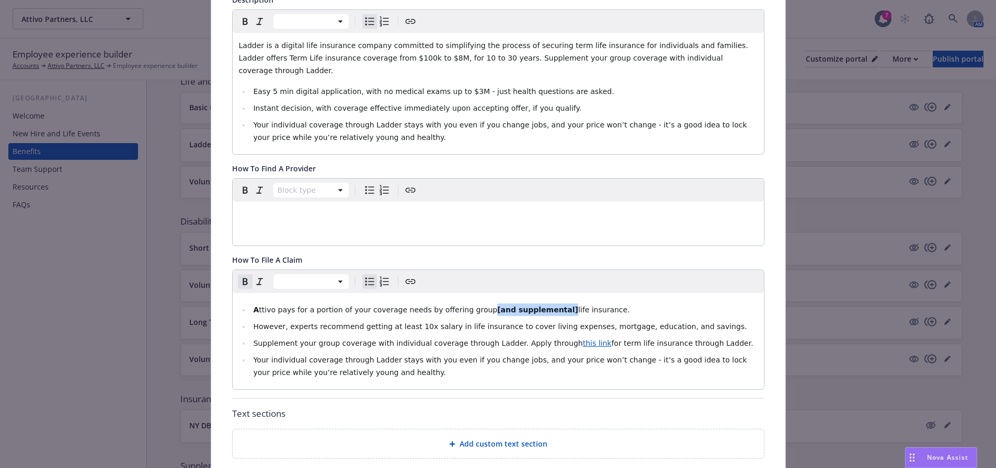
drag, startPoint x: 467, startPoint y: 298, endPoint x: 535, endPoint y: 301, distance: 67.5
click at [535, 304] on li "A ttivo pays for a portion of your coverage needs by offering group [and supple…" at bounding box center [503, 310] width 507 height 13
click at [239, 276] on icon "Remove bold" at bounding box center [245, 282] width 13 height 13
click at [531, 293] on div "A ttivo pays for a portion of your coverage needs by offering group [and supple…" at bounding box center [498, 341] width 531 height 96
click at [468, 306] on span "ttivo pays for a portion of your coverage needs by offering group [and suppleme…" at bounding box center [440, 310] width 363 height 8
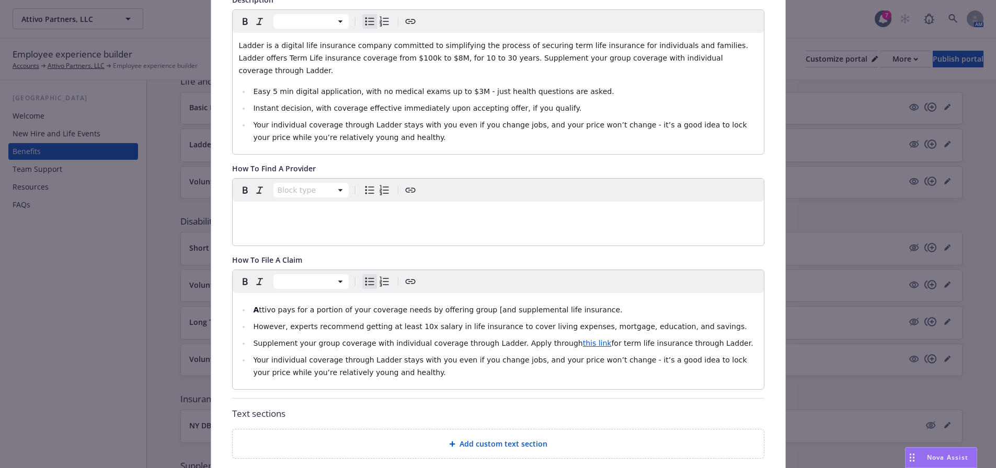
click at [472, 306] on span "ttivo pays for a portion of your coverage needs by offering group [and suppleme…" at bounding box center [440, 310] width 363 height 8
click at [468, 306] on span "ttivo pays for a portion of your coverage needs by offering group [and suppleme…" at bounding box center [440, 310] width 363 height 8
drag, startPoint x: 247, startPoint y: 297, endPoint x: 268, endPoint y: 298, distance: 20.4
click at [268, 304] on li "A ttivo pays for a portion of your coverage needs by offering group and supplem…" at bounding box center [503, 310] width 507 height 13
click at [245, 276] on icon "Bold" at bounding box center [245, 282] width 13 height 13
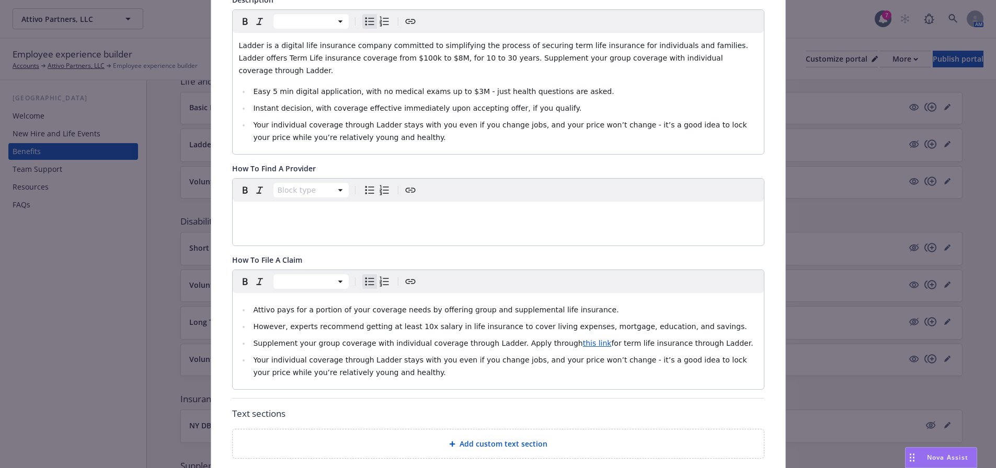
click at [465, 304] on ul "Attivo pays for a portion of your coverage needs by offering group and suppleme…" at bounding box center [498, 341] width 519 height 75
drag, startPoint x: 551, startPoint y: 329, endPoint x: 592, endPoint y: 349, distance: 45.4
click at [592, 349] on icon "button" at bounding box center [592, 352] width 8 height 8
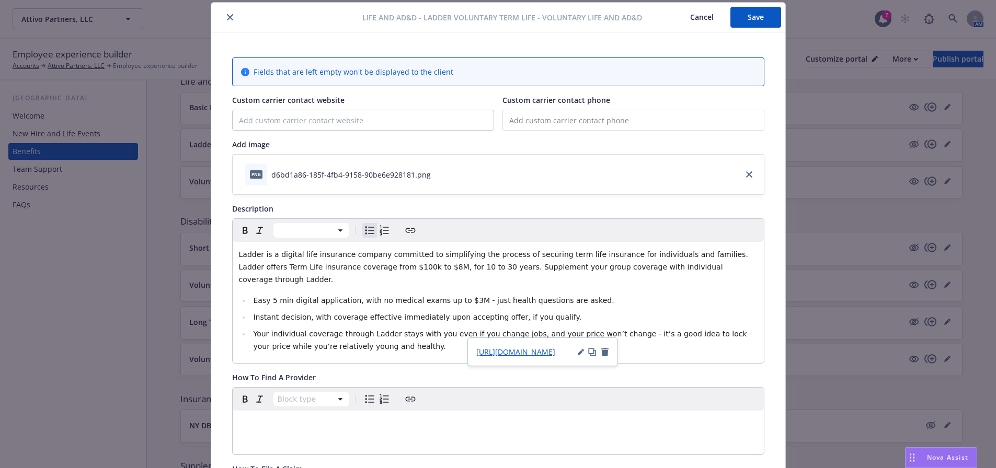
scroll to position [0, 0]
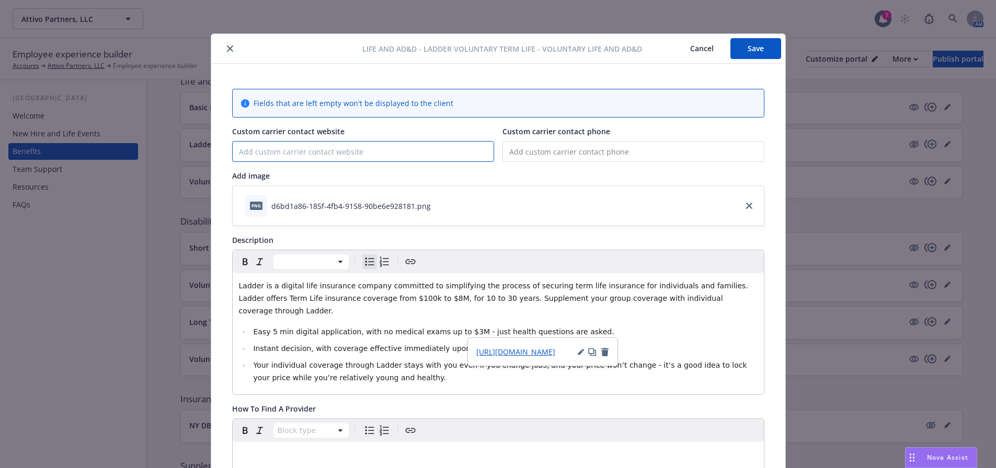
click at [296, 151] on input "Custom carrier contact website" at bounding box center [363, 152] width 261 height 20
paste input "https://www.ladderlife.com/"
type input "https://www.ladderlife.com/"
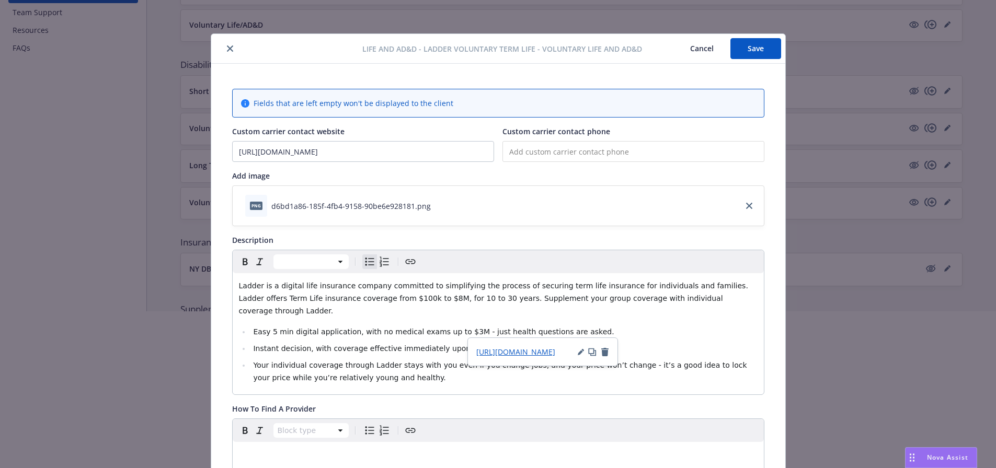
click at [736, 55] on button "Save" at bounding box center [755, 48] width 51 height 21
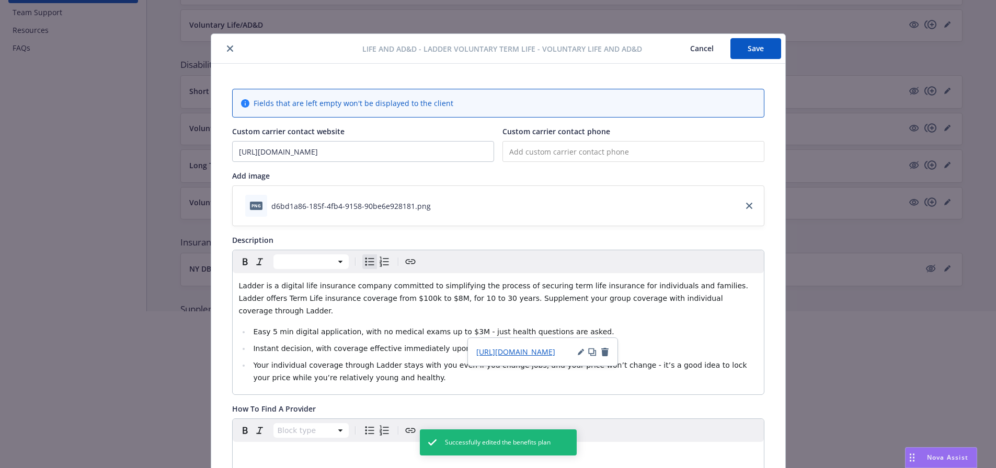
click at [227, 47] on icon "close" at bounding box center [230, 48] width 6 height 6
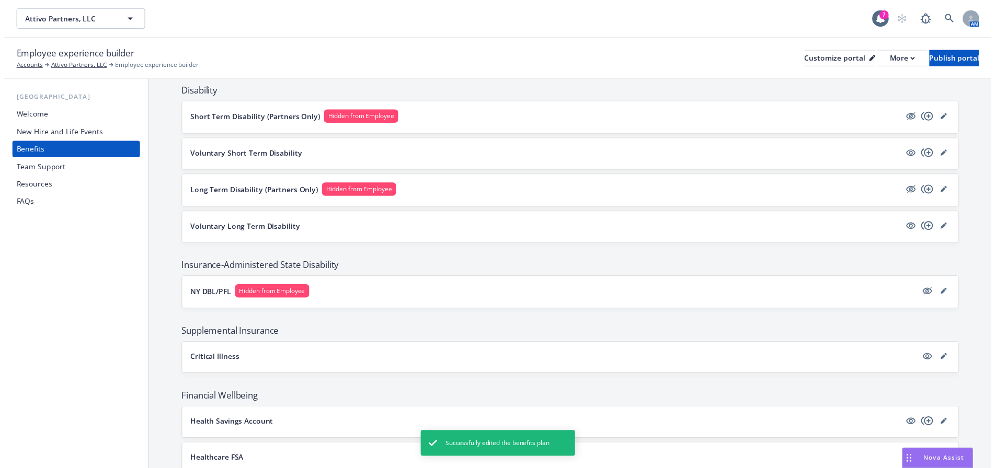
scroll to position [680, 0]
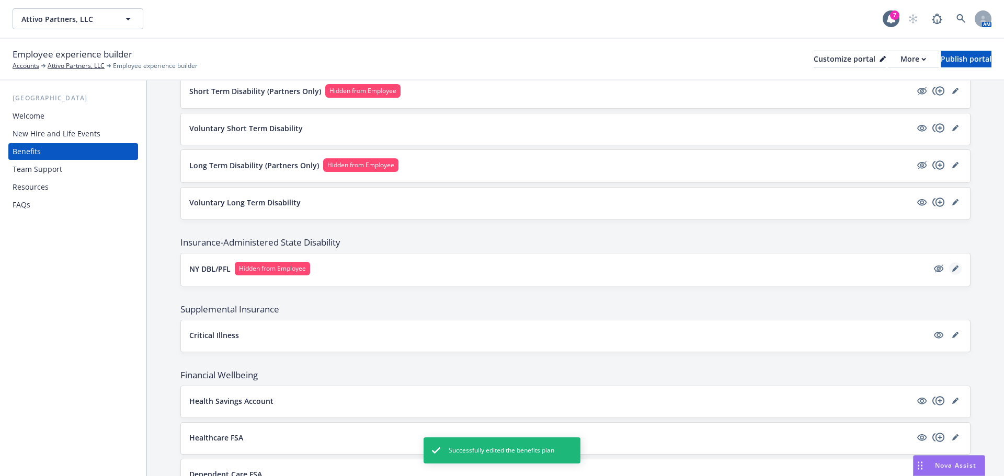
click at [952, 268] on icon "editPencil" at bounding box center [955, 269] width 6 height 6
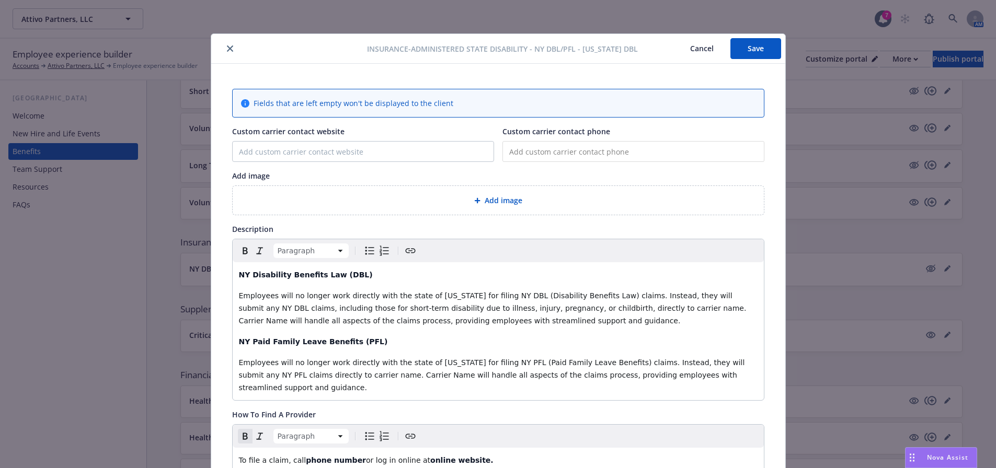
click at [508, 196] on span "Add image" at bounding box center [504, 200] width 38 height 11
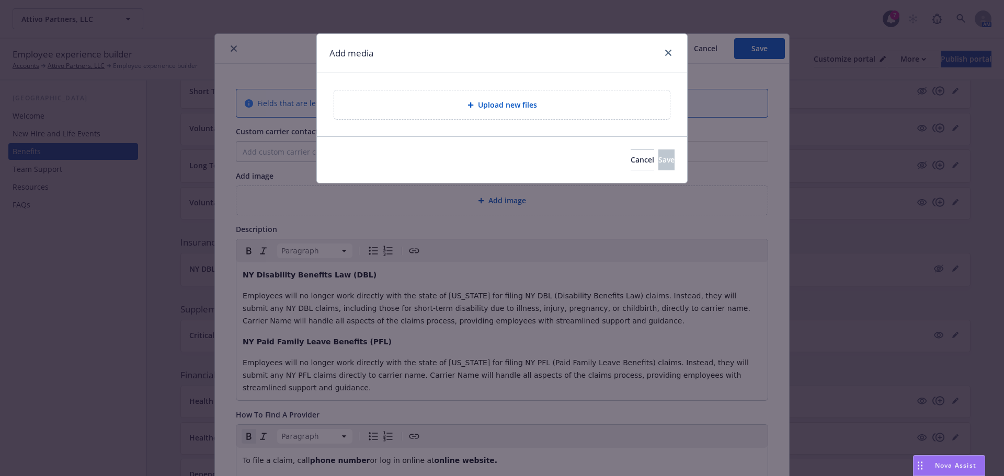
click at [492, 112] on div "Upload new files" at bounding box center [502, 104] width 336 height 29
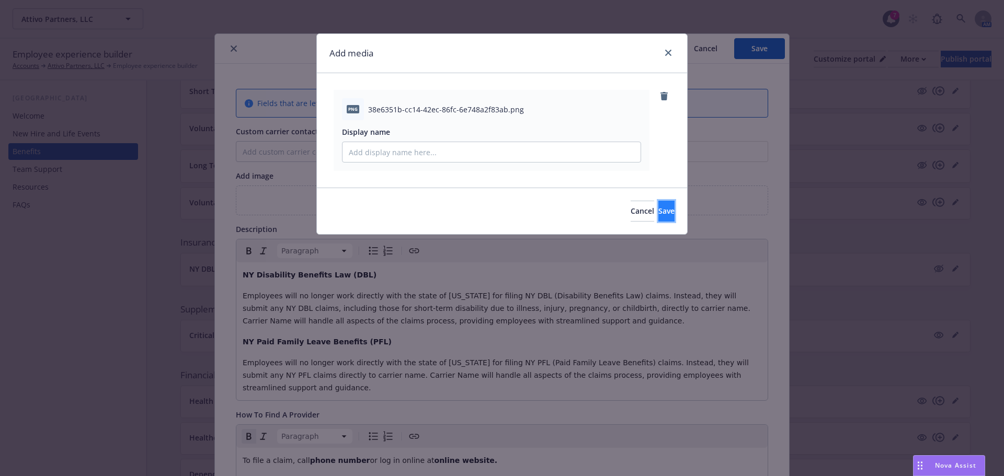
click at [658, 215] on span "Save" at bounding box center [666, 211] width 16 height 10
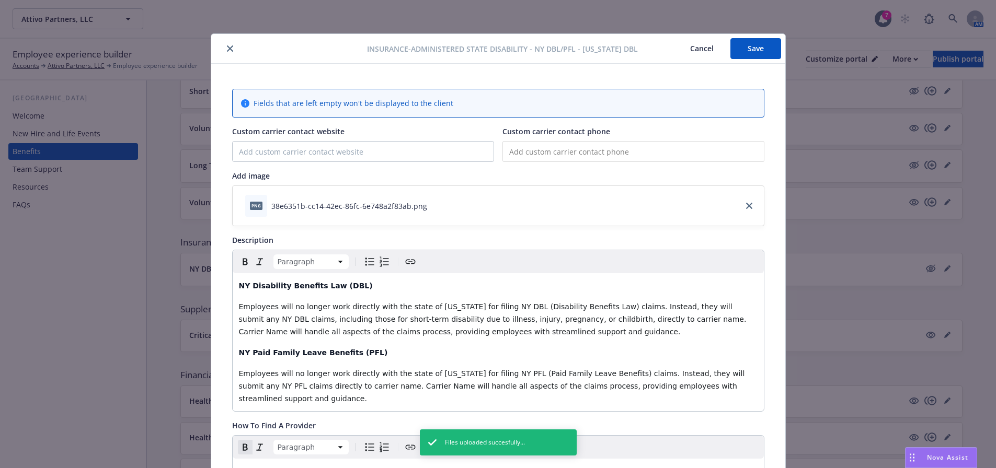
click at [745, 55] on button "Save" at bounding box center [755, 48] width 51 height 21
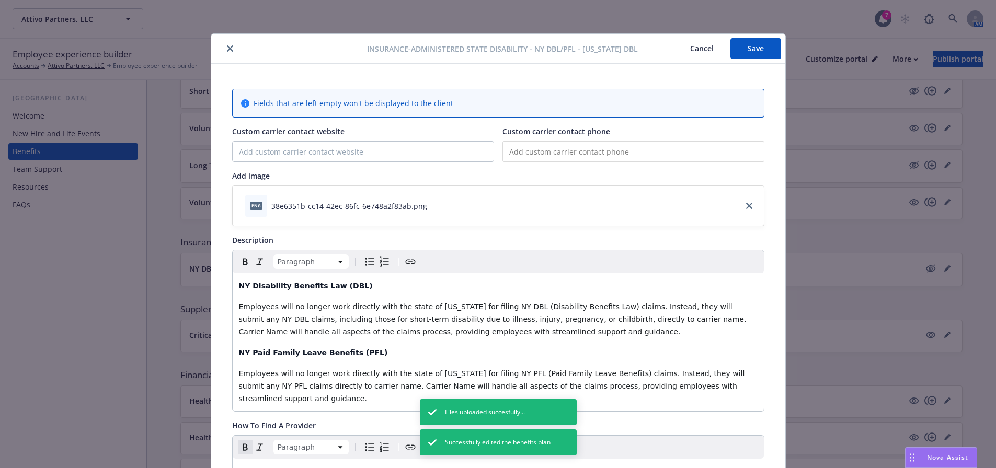
click at [227, 47] on icon "close" at bounding box center [230, 48] width 6 height 6
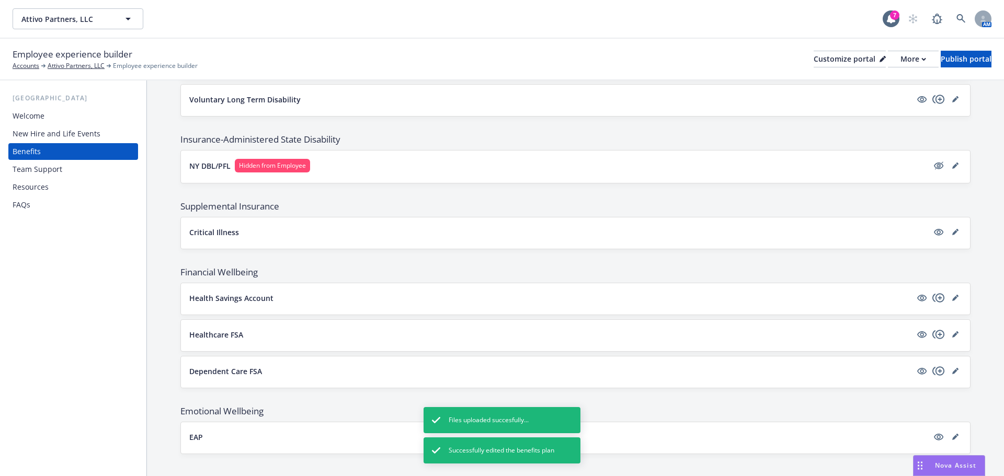
scroll to position [794, 0]
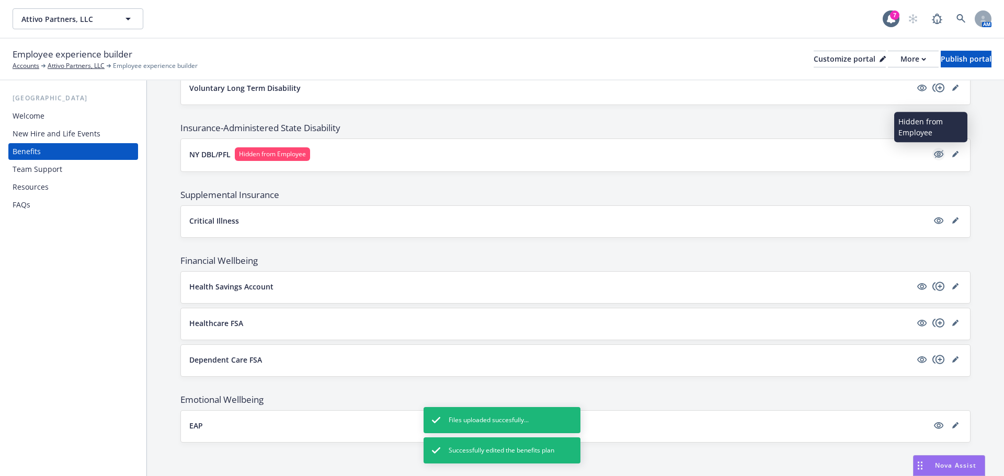
click at [934, 156] on icon "hidden" at bounding box center [938, 154] width 9 height 7
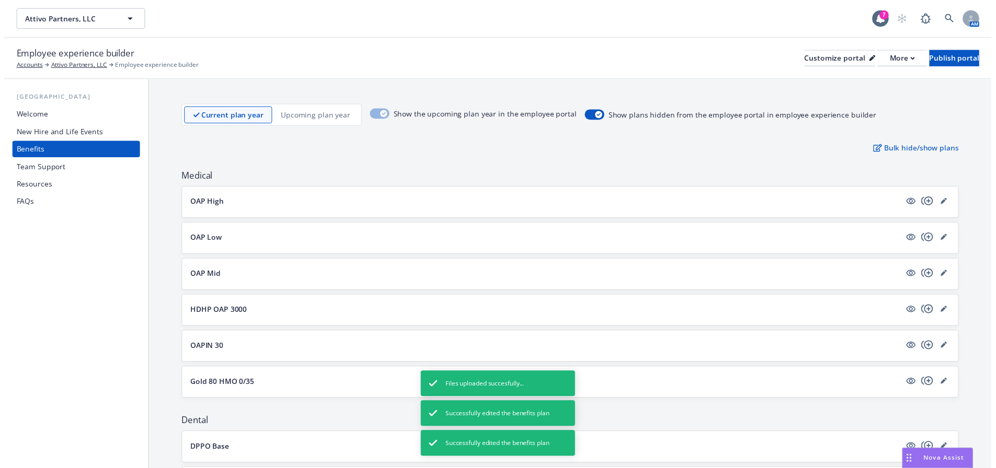
scroll to position [0, 0]
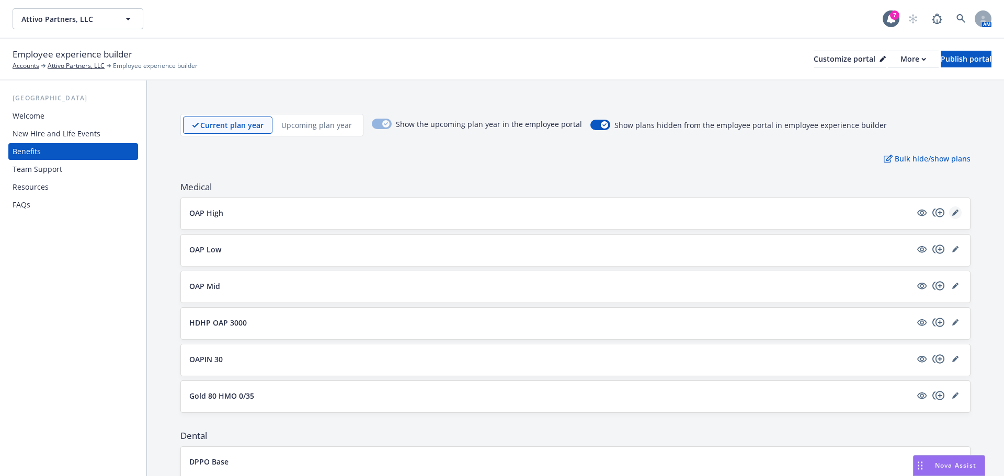
click at [949, 213] on link "editPencil" at bounding box center [955, 213] width 13 height 13
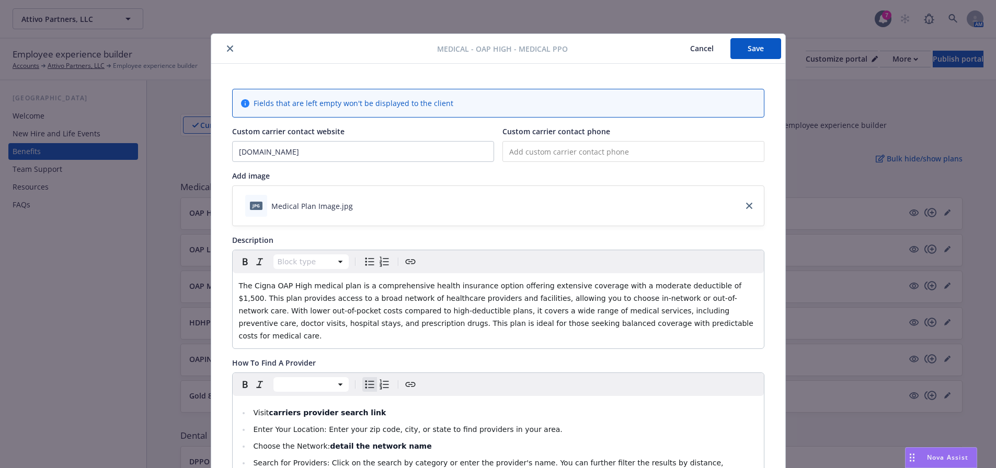
click at [760, 51] on button "Save" at bounding box center [755, 48] width 51 height 21
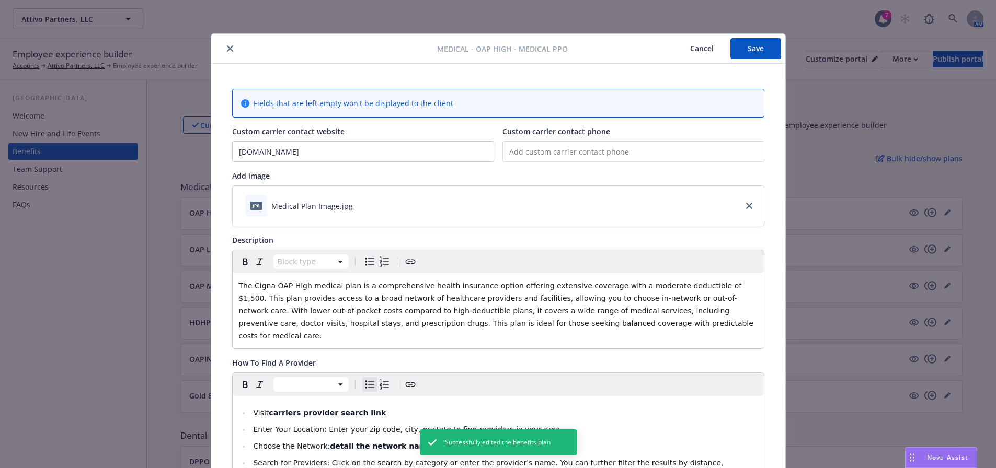
click at [227, 48] on icon "close" at bounding box center [230, 48] width 6 height 6
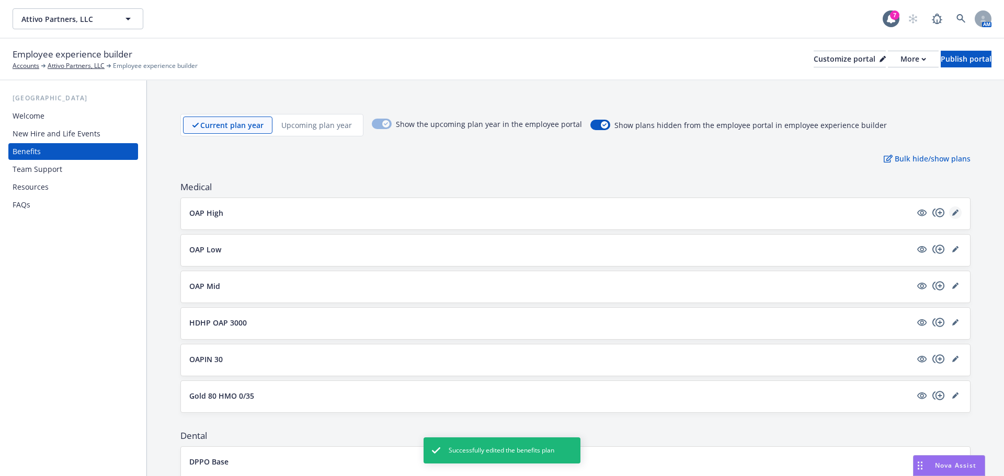
click at [952, 214] on icon "editPencil" at bounding box center [954, 213] width 5 height 5
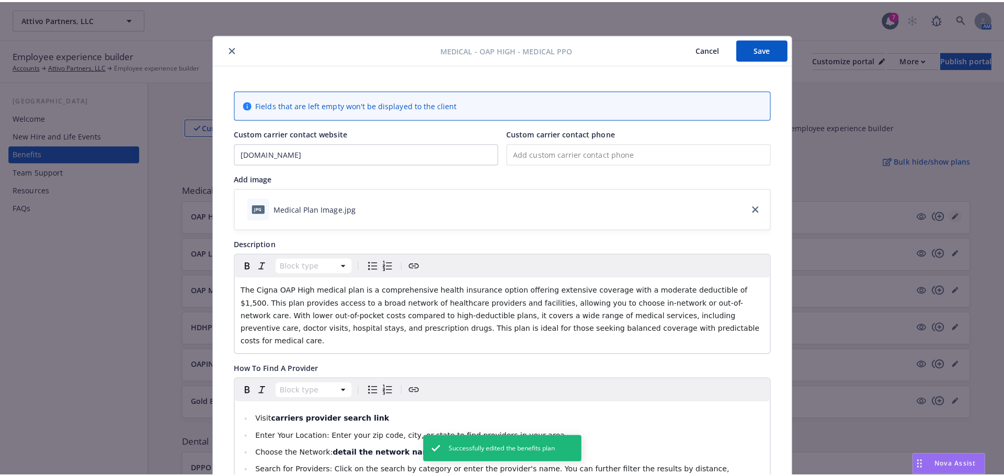
scroll to position [31, 0]
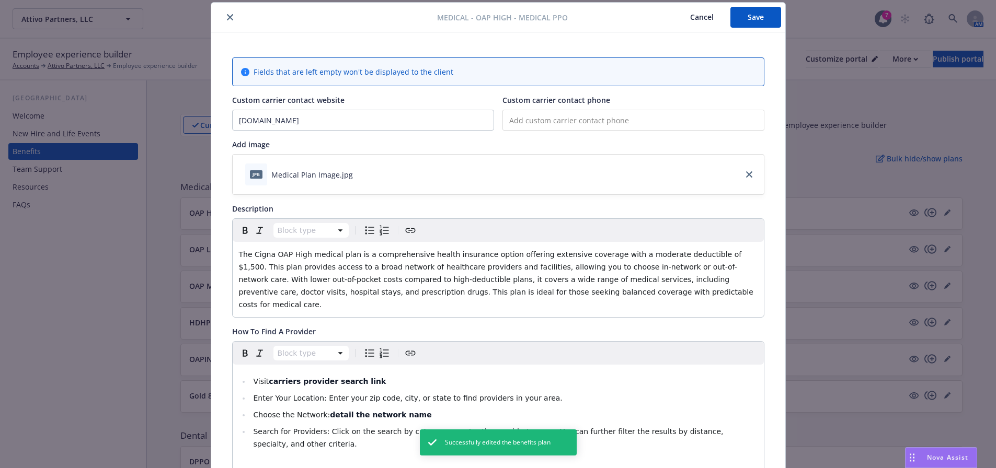
click at [700, 21] on button "Cancel" at bounding box center [701, 17] width 57 height 21
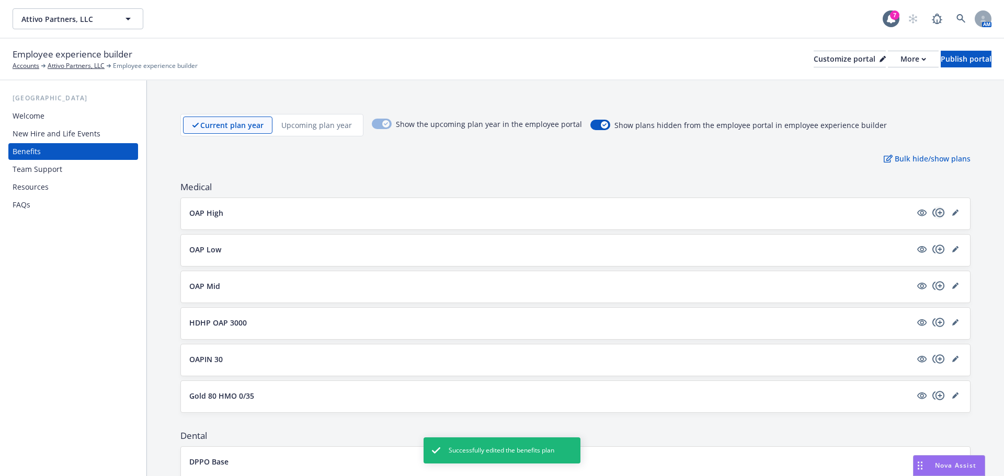
click at [932, 210] on icon "copyPlus" at bounding box center [938, 213] width 13 height 13
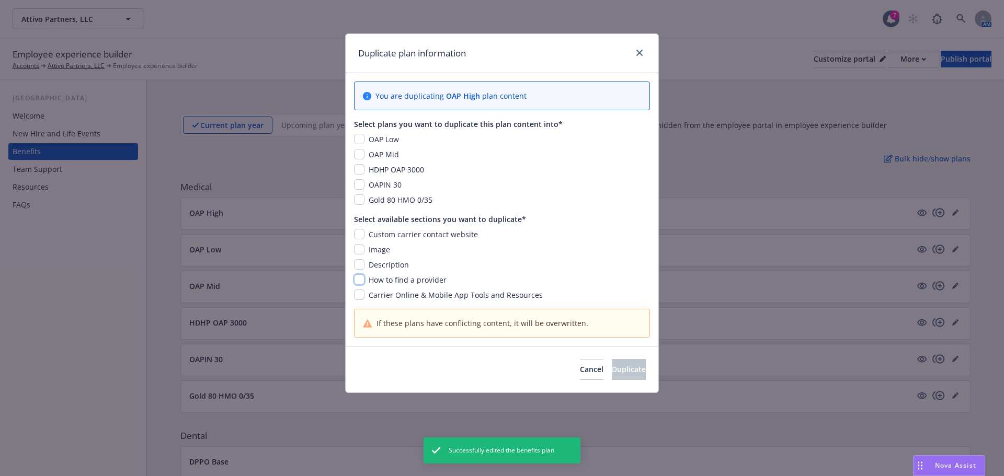
click at [358, 277] on input "checkbox" at bounding box center [359, 280] width 10 height 10
checkbox input "true"
click at [362, 135] on input "checkbox" at bounding box center [359, 139] width 10 height 10
checkbox input "true"
click at [362, 152] on input "checkbox" at bounding box center [359, 154] width 10 height 10
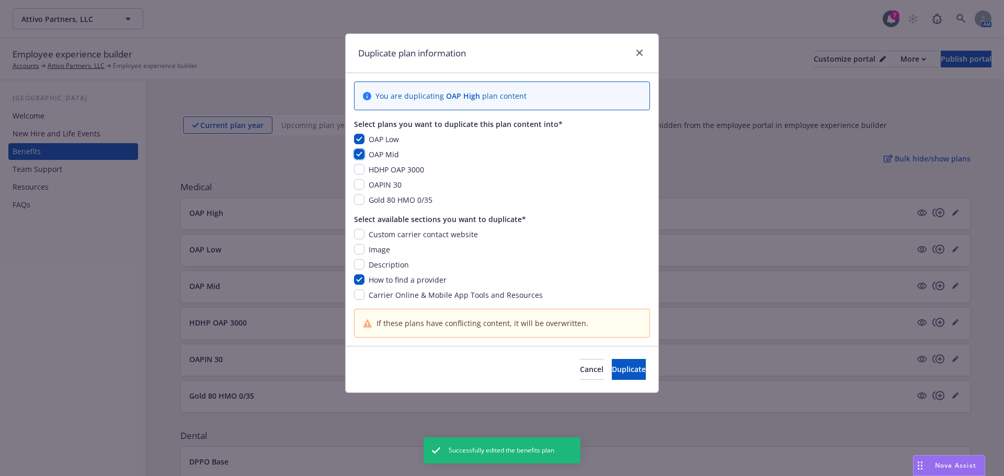
checkbox input "true"
click at [359, 172] on input "checkbox" at bounding box center [359, 169] width 10 height 10
checkbox input "true"
click at [362, 183] on input "checkbox" at bounding box center [359, 184] width 10 height 10
checkbox input "true"
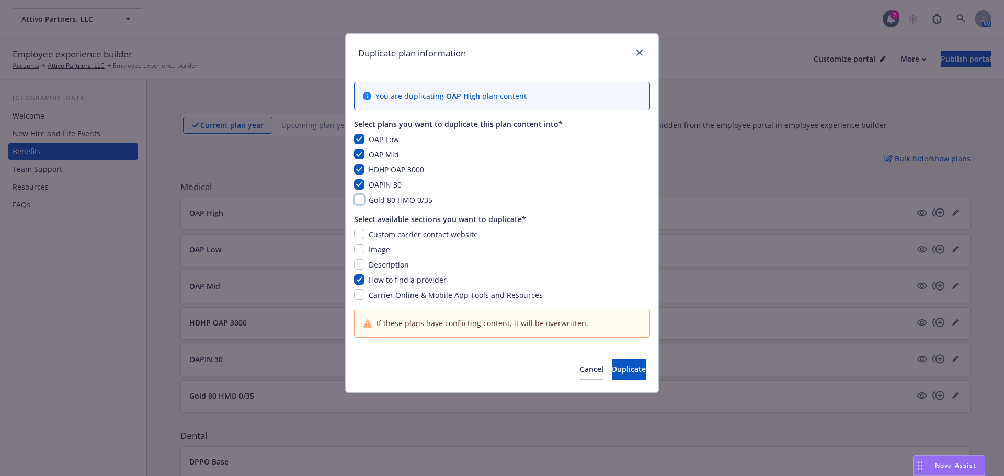
click at [362, 198] on input "checkbox" at bounding box center [359, 200] width 10 height 10
checkbox input "true"
click at [612, 367] on span "Duplicate" at bounding box center [629, 369] width 34 height 10
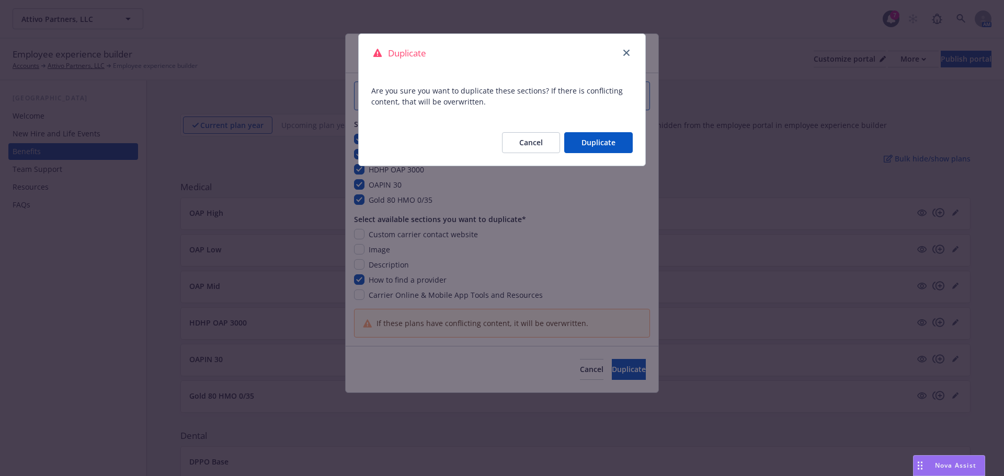
click at [597, 149] on button "Duplicate" at bounding box center [598, 142] width 68 height 21
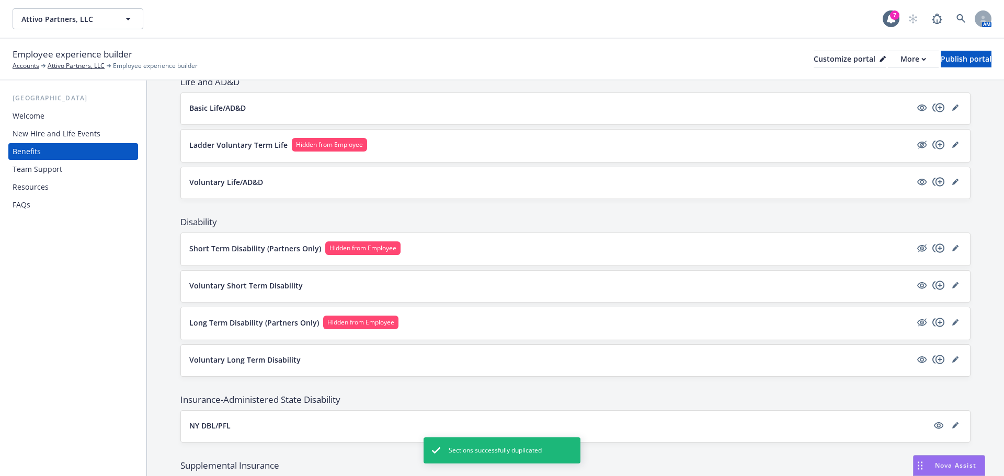
scroll to position [523, 0]
click at [917, 147] on icon "hidden" at bounding box center [921, 144] width 9 height 7
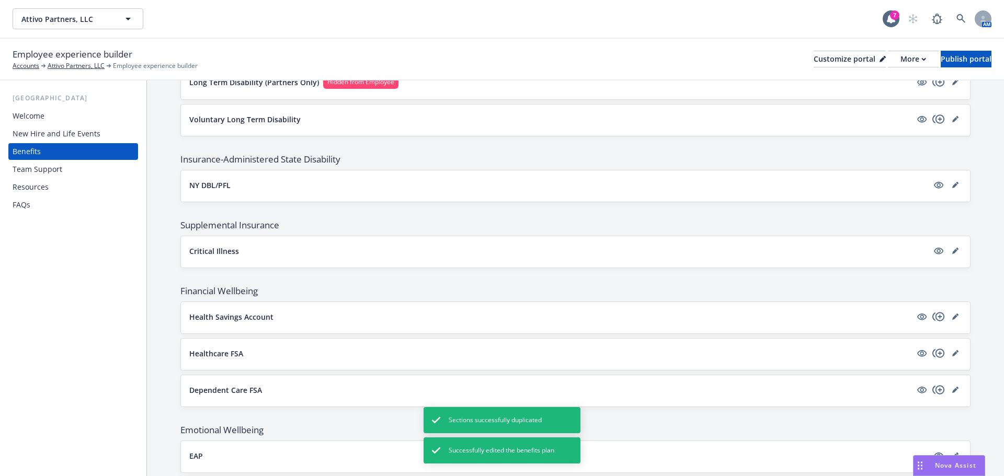
scroll to position [792, 0]
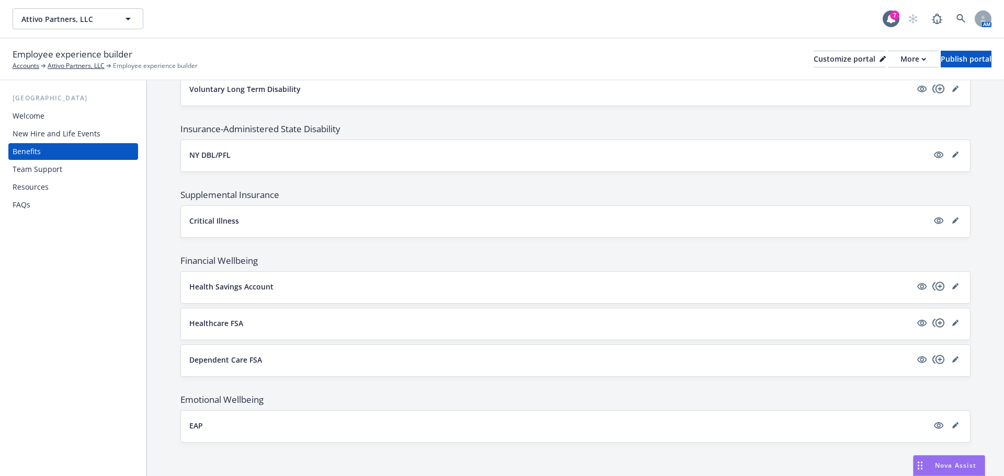
click at [53, 173] on div "Team Support" at bounding box center [38, 169] width 50 height 17
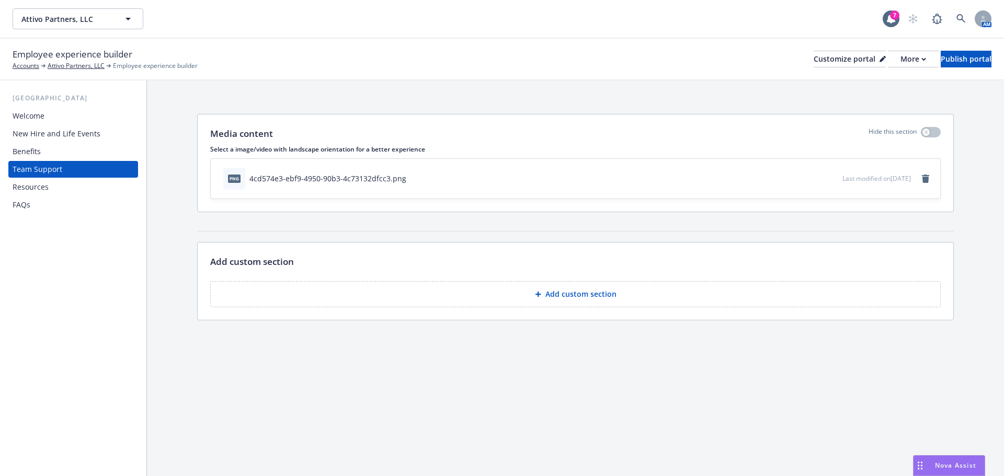
click at [56, 154] on div "Benefits" at bounding box center [73, 151] width 121 height 17
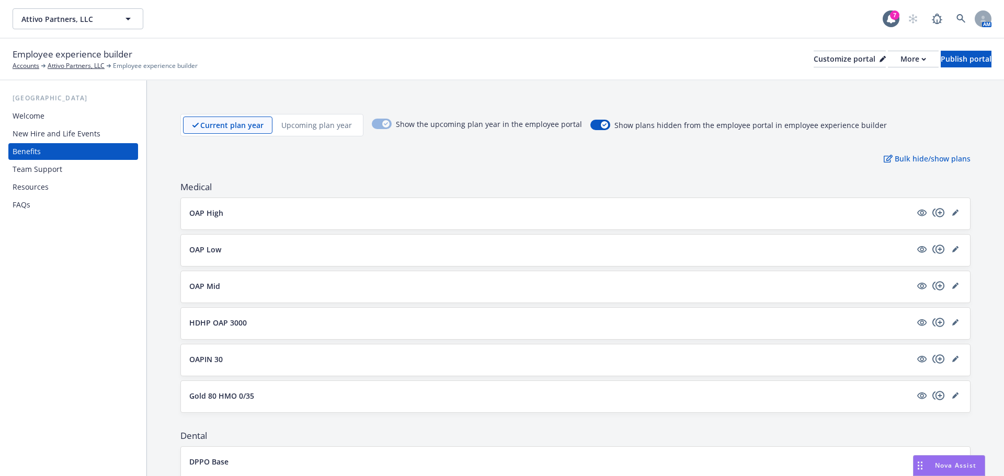
click at [47, 175] on div "Team Support" at bounding box center [38, 169] width 50 height 17
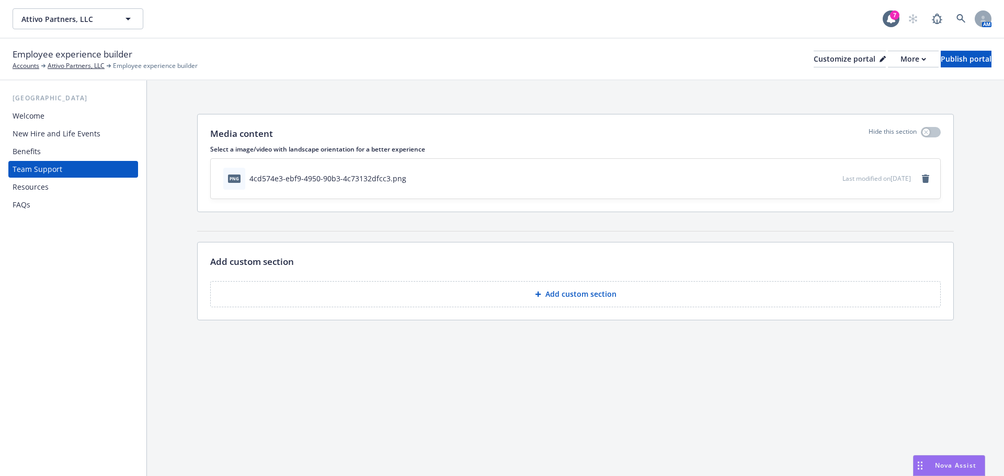
click at [739, 306] on button "Add custom section" at bounding box center [575, 294] width 730 height 26
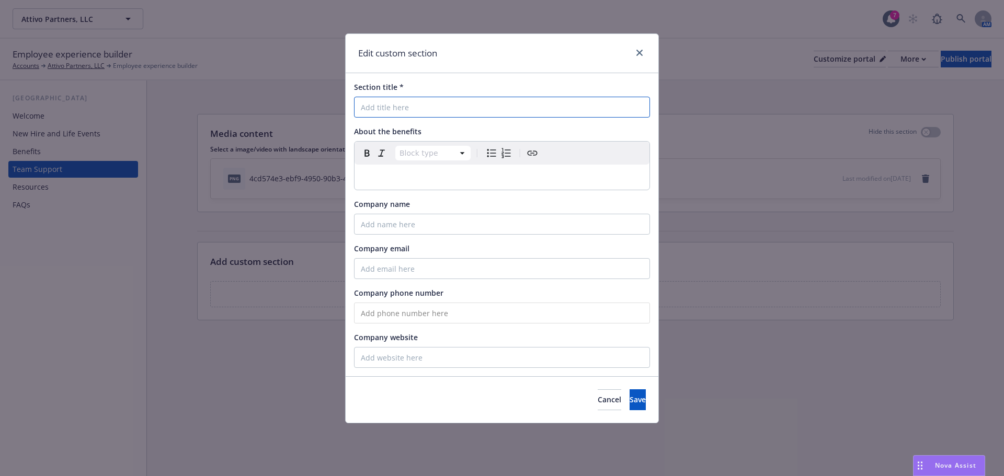
paste input "Who Do I Contact For Benefit-Related Questions"
type input "Who Do I Contact For Benefit-Related Questions?"
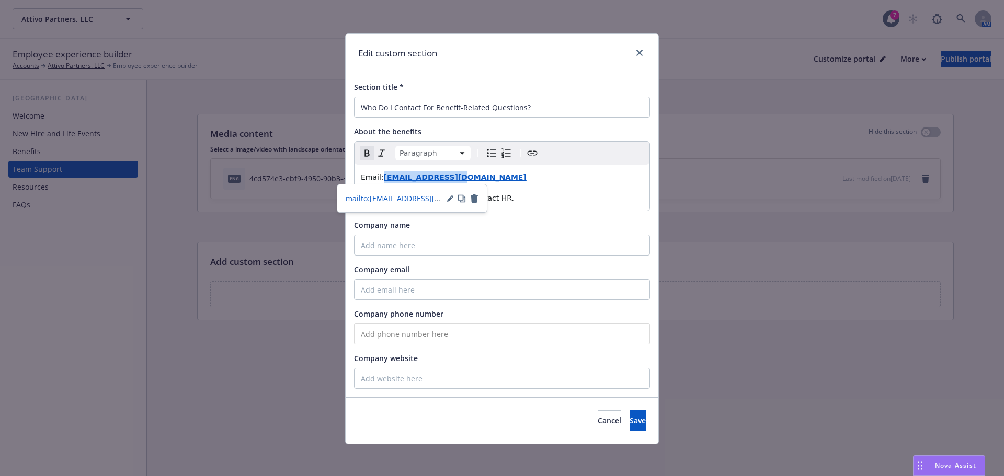
drag, startPoint x: 458, startPoint y: 184, endPoint x: 378, endPoint y: 177, distance: 80.8
click at [378, 177] on p "Email: Contact@email.com" at bounding box center [502, 177] width 282 height 13
click at [573, 221] on div "Company name" at bounding box center [502, 225] width 296 height 11
click at [630, 423] on span "Save" at bounding box center [638, 421] width 16 height 10
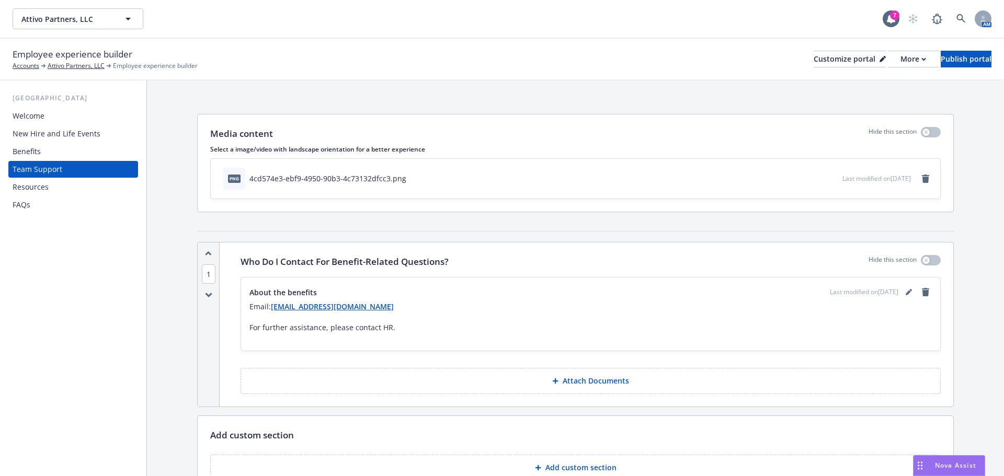
click at [588, 463] on p "Add custom section" at bounding box center [580, 468] width 71 height 10
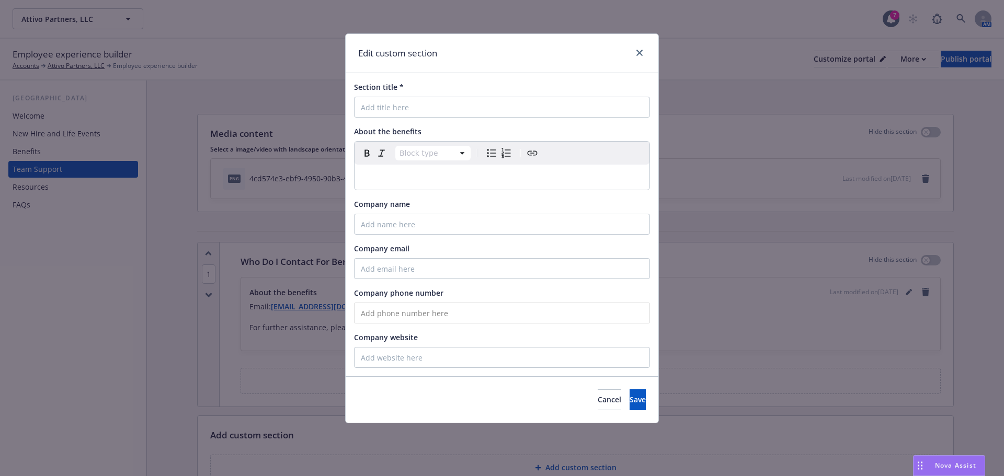
drag, startPoint x: 394, startPoint y: 163, endPoint x: 392, endPoint y: 171, distance: 8.6
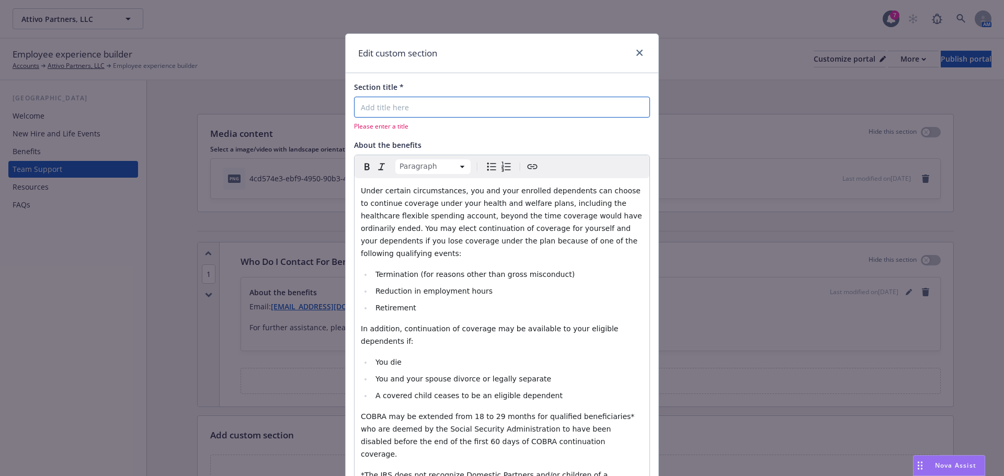
click at [404, 107] on input "Section title *" at bounding box center [502, 107] width 296 height 21
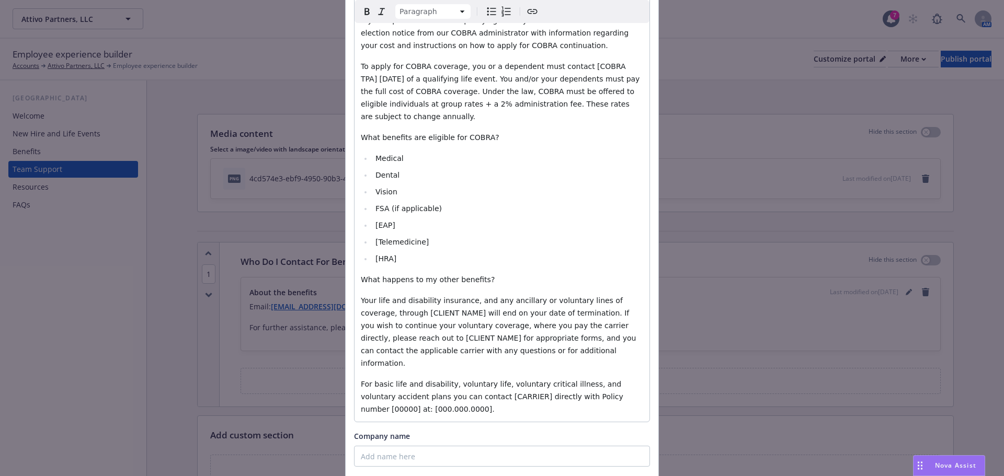
scroll to position [627, 0]
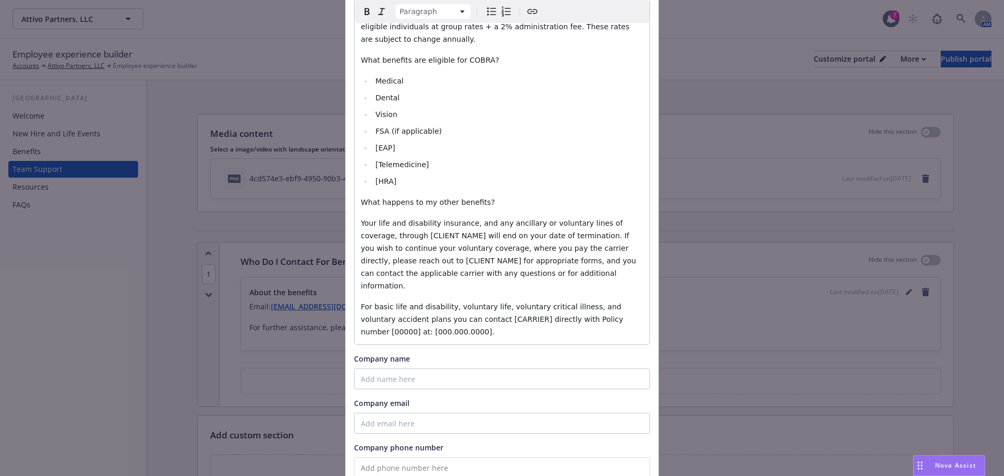
type input "COBRA"
drag, startPoint x: 396, startPoint y: 121, endPoint x: 366, endPoint y: 89, distance: 43.7
click at [366, 89] on ul "Medical​ Dental​ Vision​ FSA (if applicable)​ [EAP​] [Telemedicine​​] [HRA]" at bounding box center [502, 131] width 282 height 113
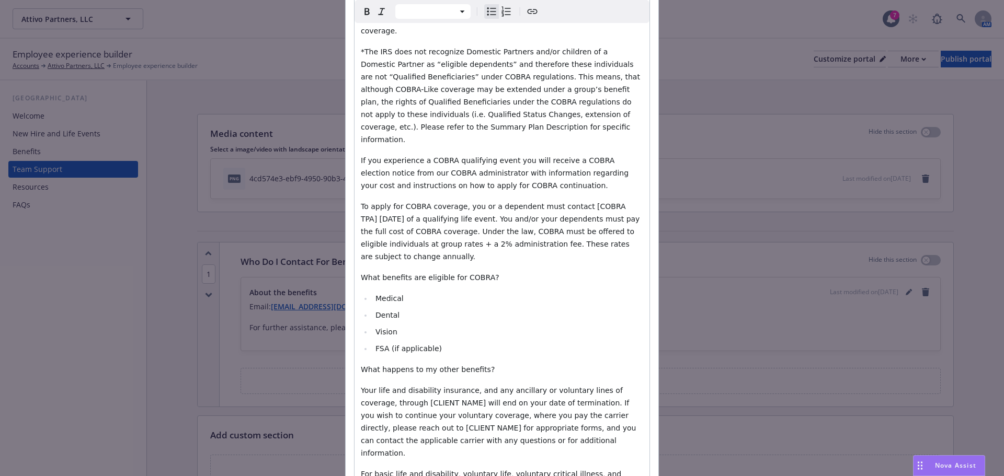
scroll to position [471, 0]
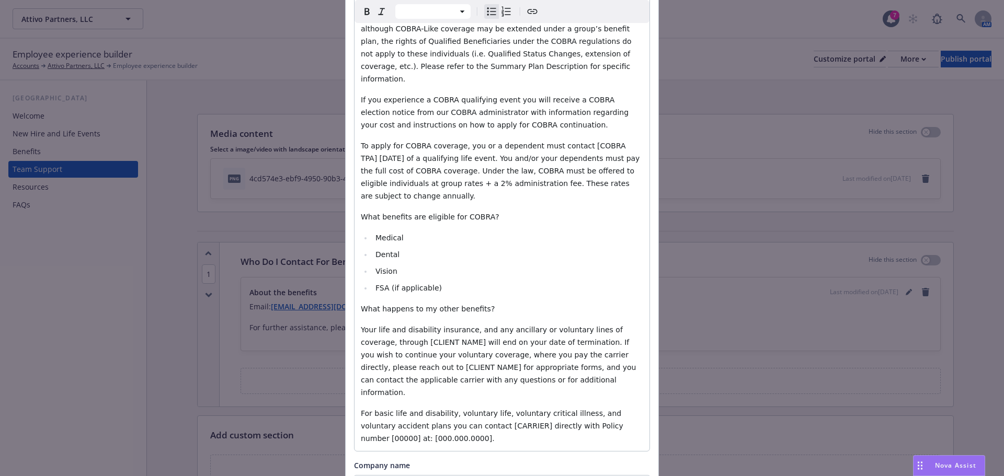
select select "paragraph"
drag, startPoint x: 437, startPoint y: 279, endPoint x: 385, endPoint y: 285, distance: 52.7
click at [385, 324] on p "Your life and disability insurance, and any ancillary or voluntary lines of cov…" at bounding box center [502, 361] width 282 height 75
drag, startPoint x: 380, startPoint y: 304, endPoint x: 613, endPoint y: 292, distance: 233.5
click at [613, 326] on span "Your life and disability insurance, and any ancillary or voluntary lines of cov…" at bounding box center [500, 361] width 278 height 71
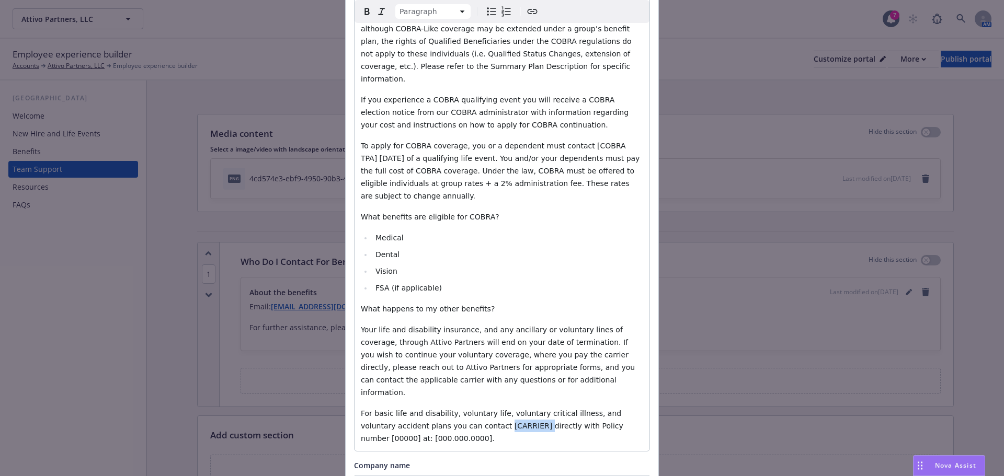
drag, startPoint x: 459, startPoint y: 350, endPoint x: 493, endPoint y: 354, distance: 34.2
click at [493, 409] on span "For basic life and disability, voluntary life, voluntary critical illness, and …" at bounding box center [493, 425] width 265 height 33
click at [391, 332] on div "Under certain circumstances, you and your enrolled dependents can choose to con…" at bounding box center [502, 72] width 295 height 757
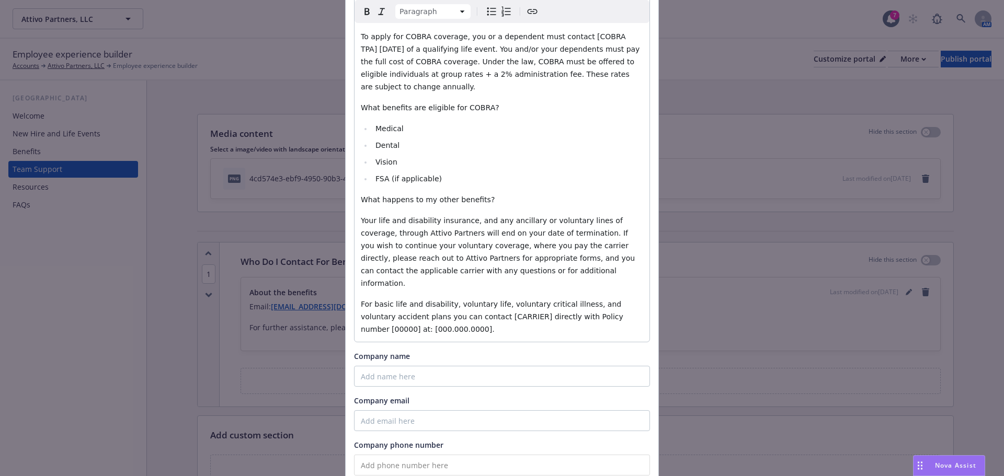
scroll to position [637, 0]
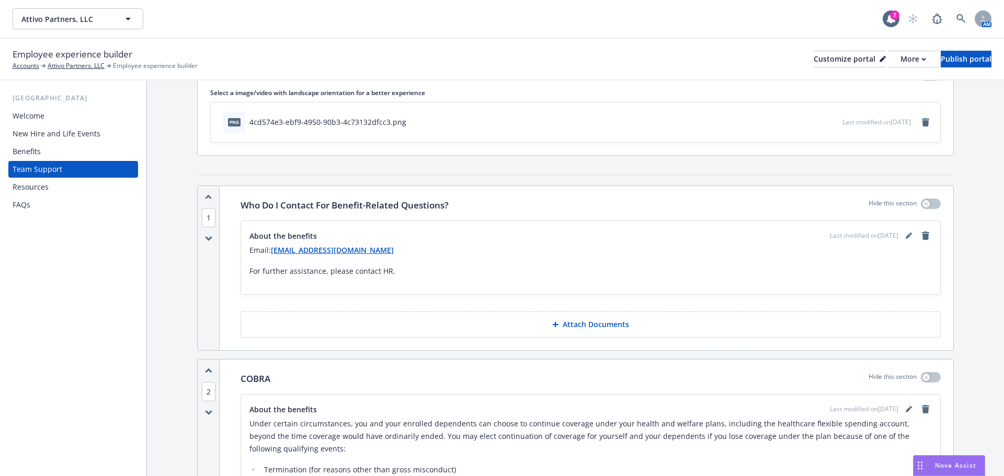
scroll to position [0, 0]
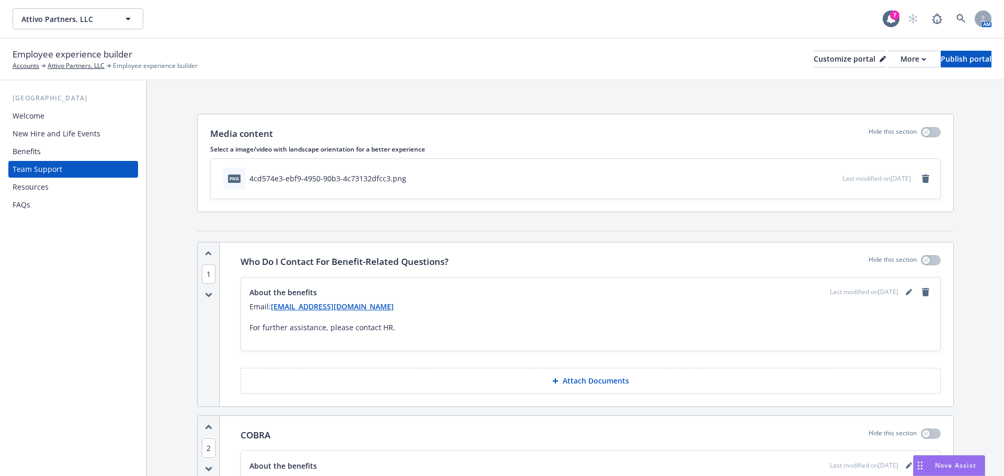
click at [30, 192] on div "Resources" at bounding box center [31, 187] width 36 height 17
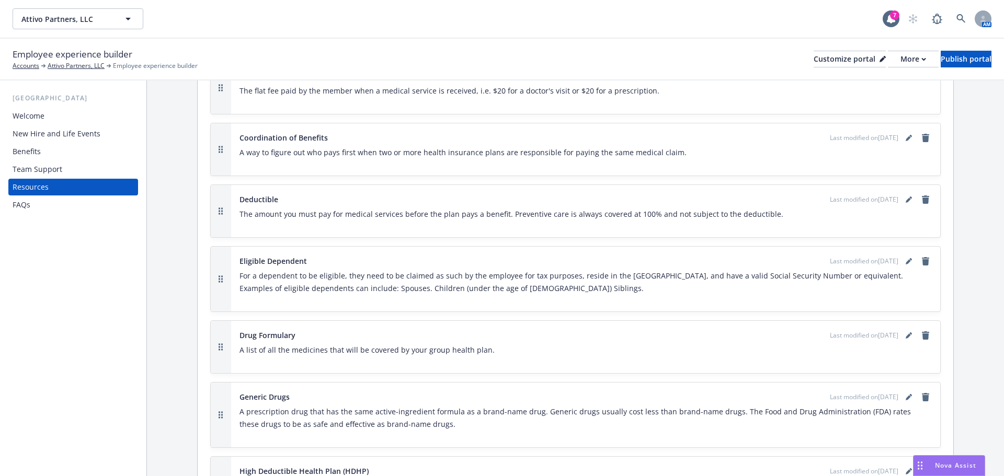
scroll to position [627, 0]
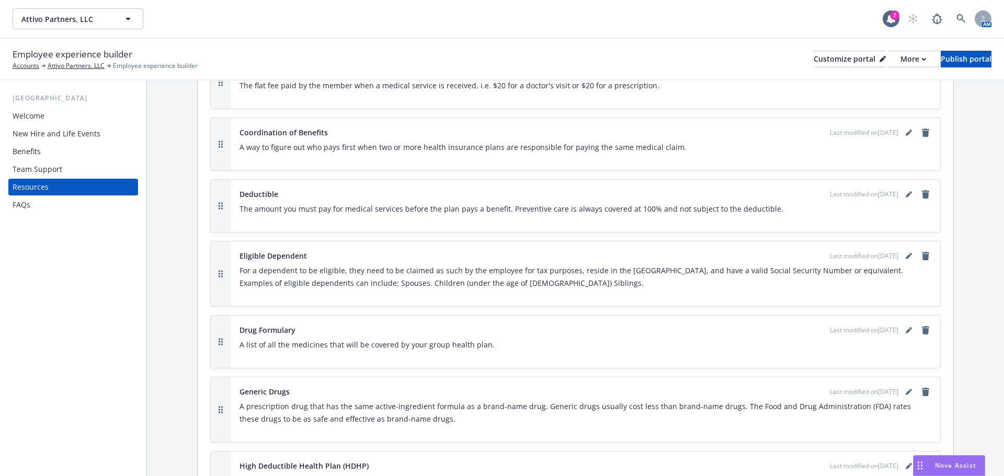
click at [37, 204] on div "FAQs" at bounding box center [73, 205] width 121 height 17
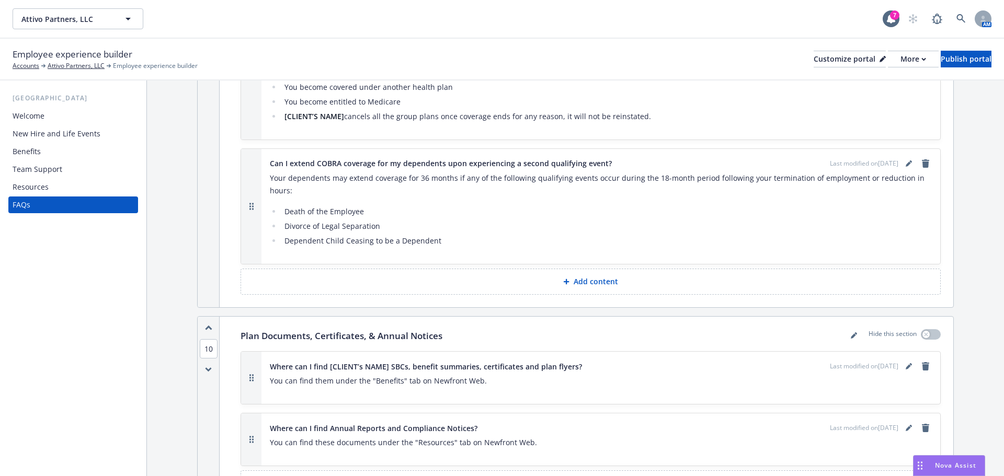
scroll to position [7091, 0]
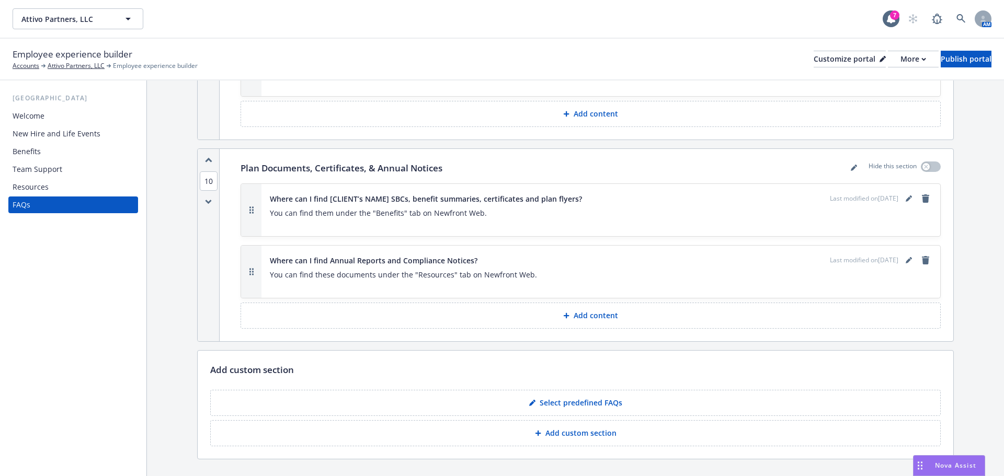
click at [42, 115] on div "Welcome" at bounding box center [29, 116] width 32 height 17
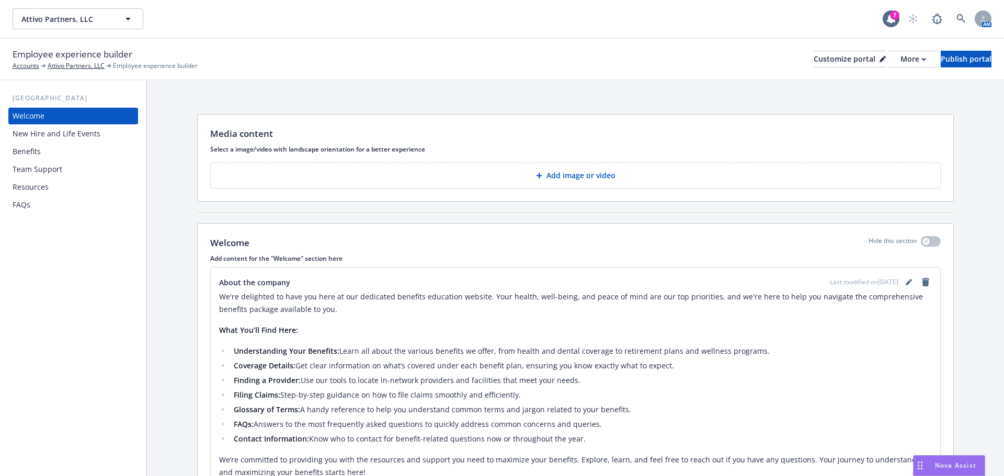
click at [31, 183] on div "Resources" at bounding box center [31, 187] width 36 height 17
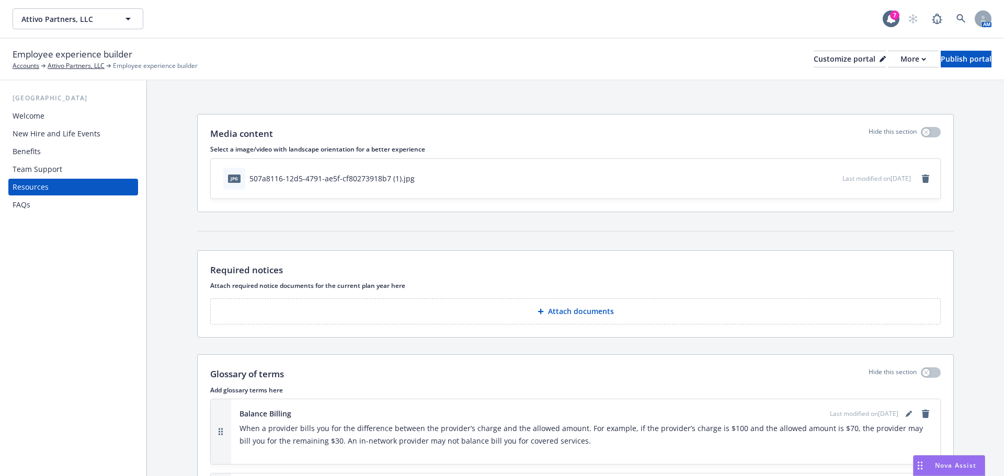
click at [20, 208] on div "FAQs" at bounding box center [22, 205] width 18 height 17
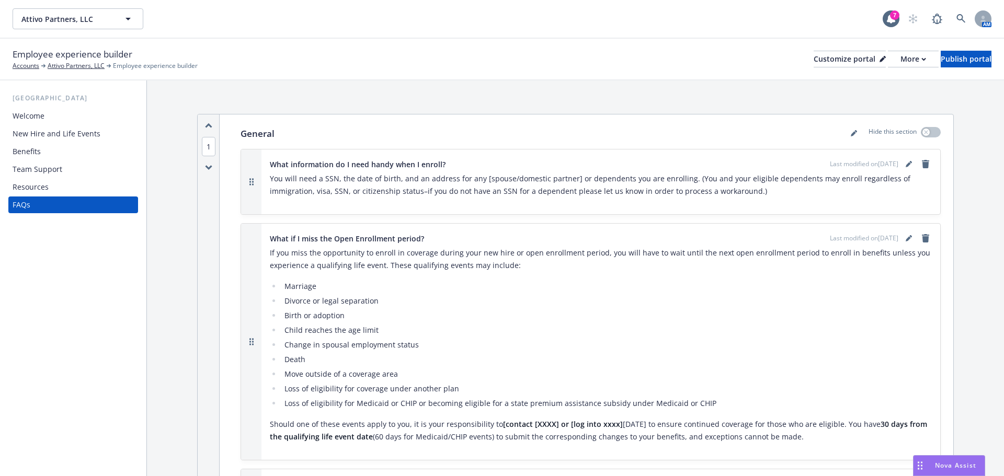
click at [32, 166] on div "Team Support" at bounding box center [38, 169] width 50 height 17
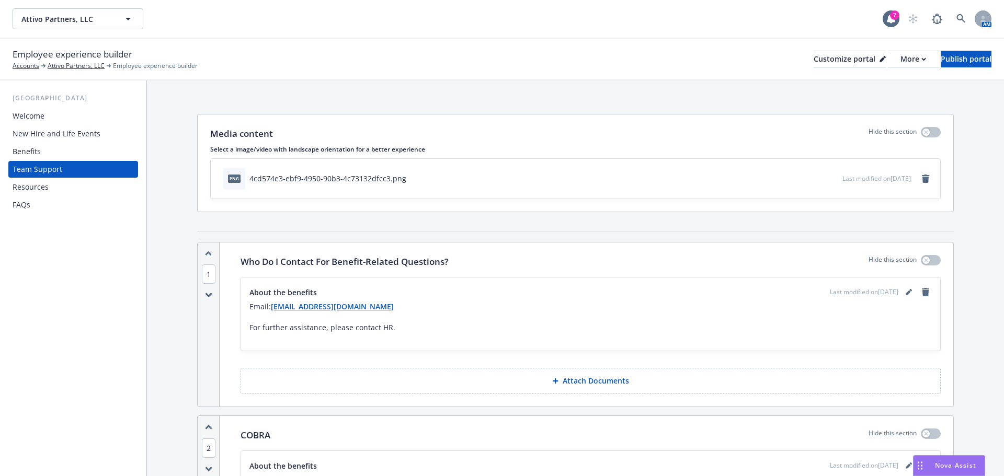
click at [39, 147] on div "Benefits" at bounding box center [27, 151] width 28 height 17
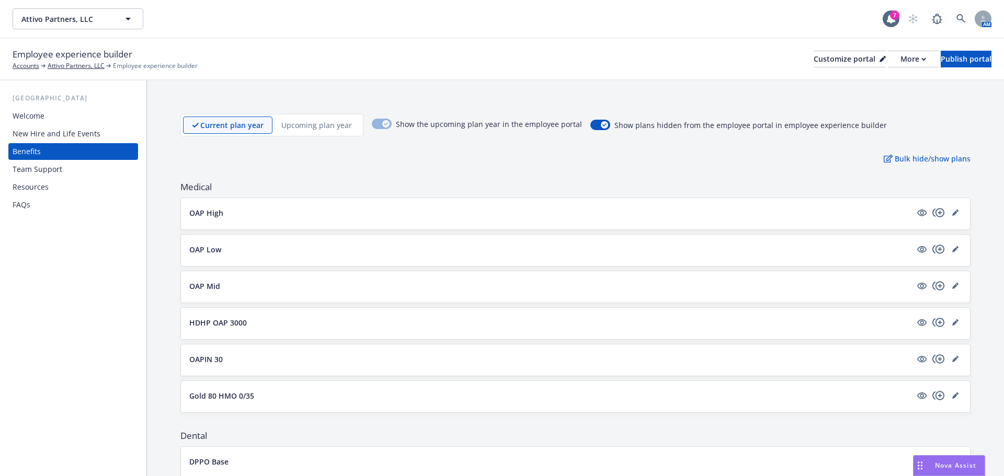
click at [43, 137] on div "New Hire and Life Events" at bounding box center [57, 133] width 88 height 17
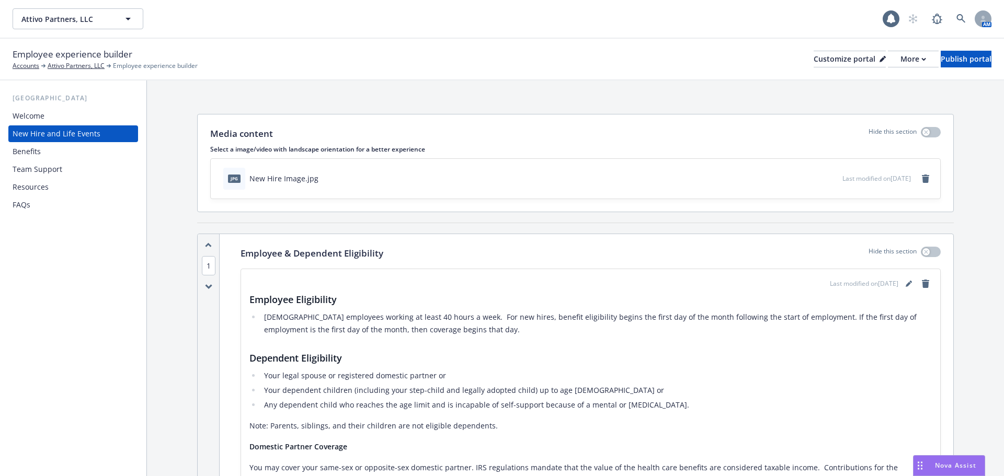
click at [67, 111] on div "Welcome" at bounding box center [73, 116] width 121 height 17
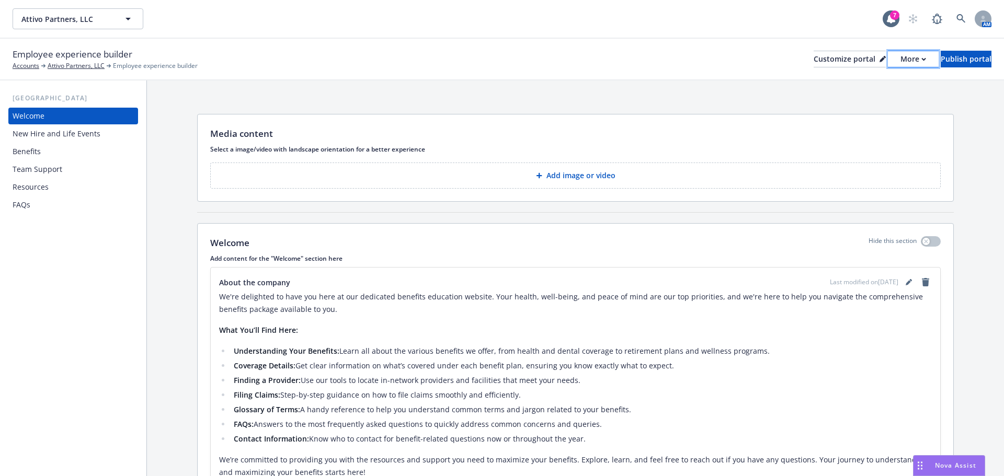
click at [888, 58] on button "More" at bounding box center [913, 59] width 51 height 17
click at [855, 76] on link "Copy preview link" at bounding box center [857, 82] width 95 height 21
click at [555, 177] on p "Add image or video" at bounding box center [580, 175] width 69 height 10
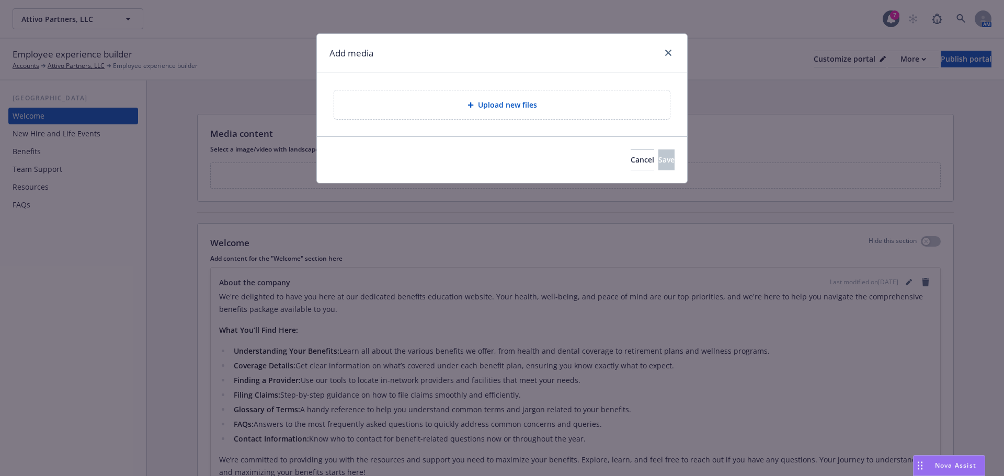
click at [520, 107] on span "Upload new files" at bounding box center [507, 104] width 59 height 11
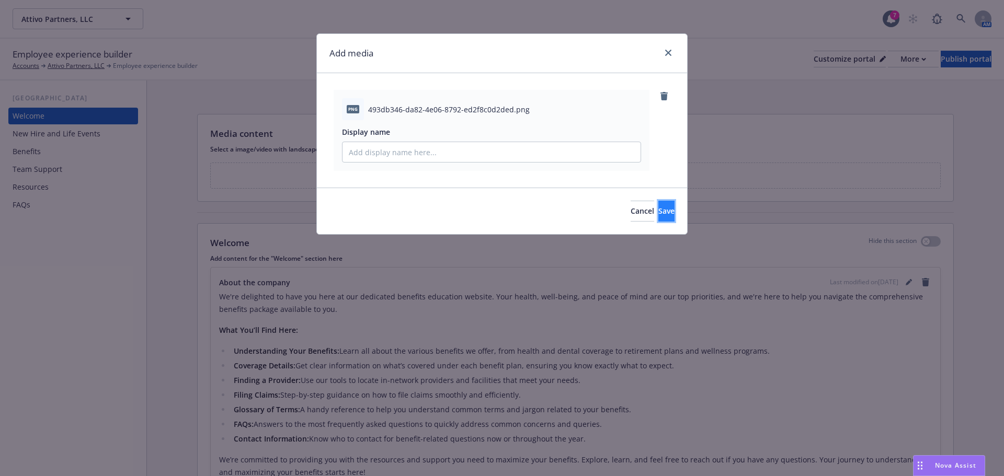
click at [658, 214] on span "Save" at bounding box center [666, 211] width 16 height 10
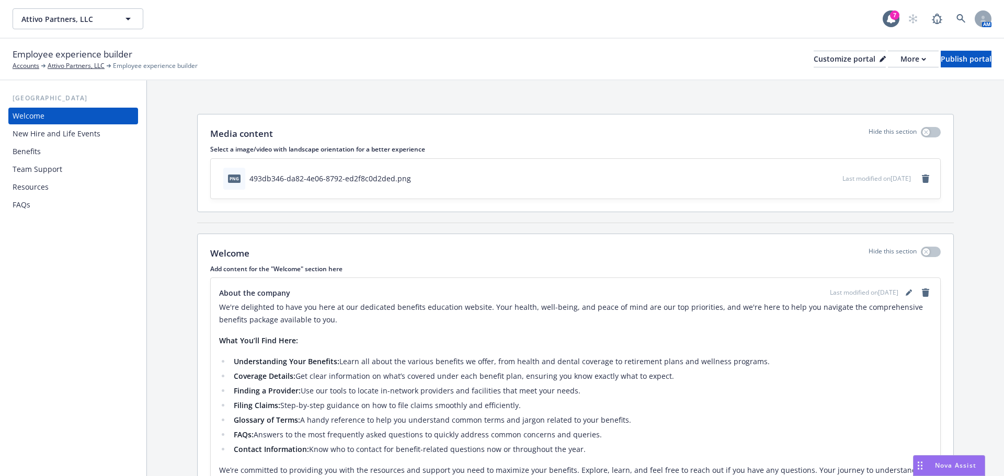
click at [104, 138] on div "New Hire and Life Events" at bounding box center [73, 133] width 121 height 17
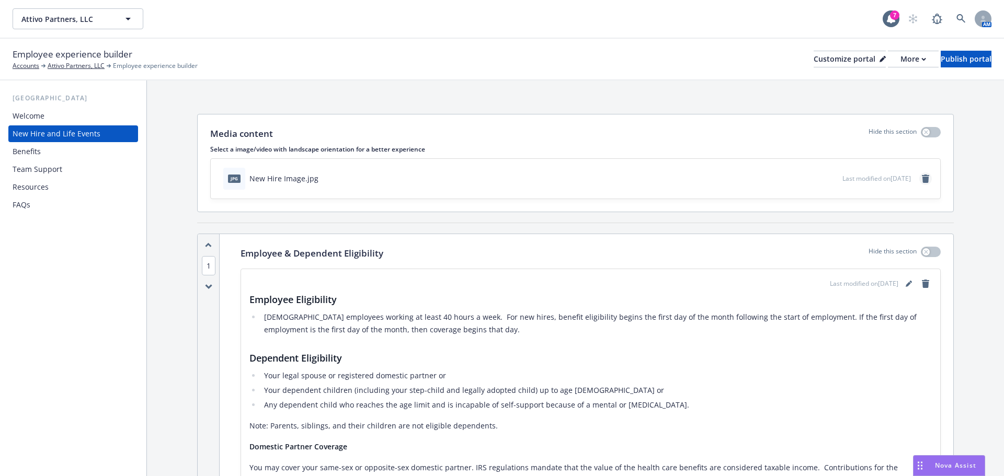
click at [922, 177] on icon "remove" at bounding box center [925, 179] width 7 height 8
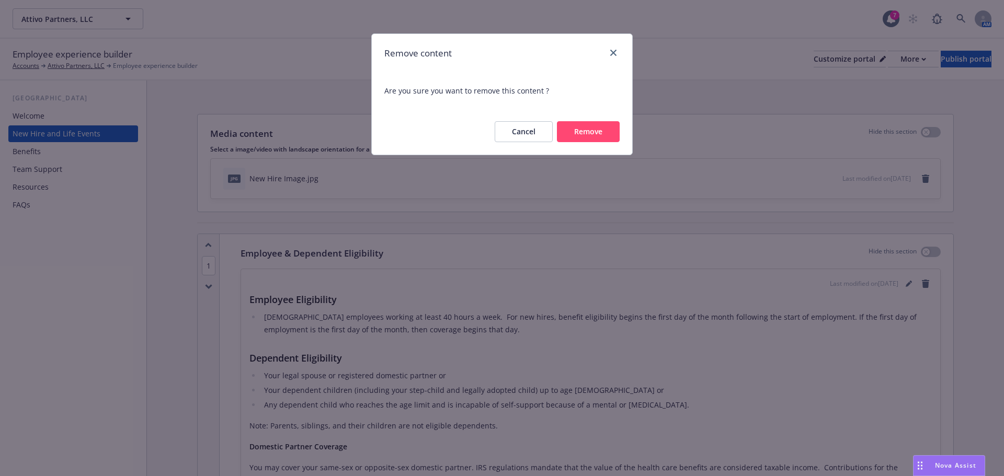
click at [579, 128] on button "Remove" at bounding box center [588, 131] width 63 height 21
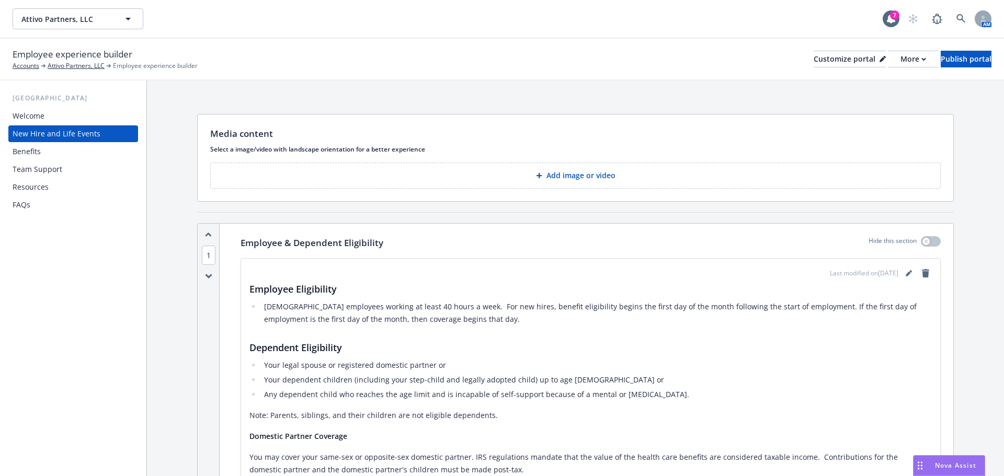
click at [577, 168] on button "Add image or video" at bounding box center [575, 176] width 730 height 26
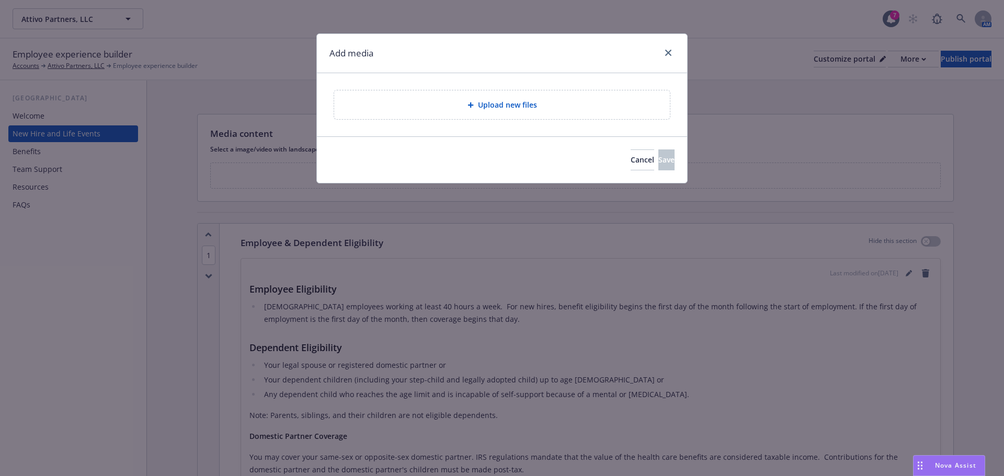
click at [512, 107] on span "Upload new files" at bounding box center [507, 104] width 59 height 11
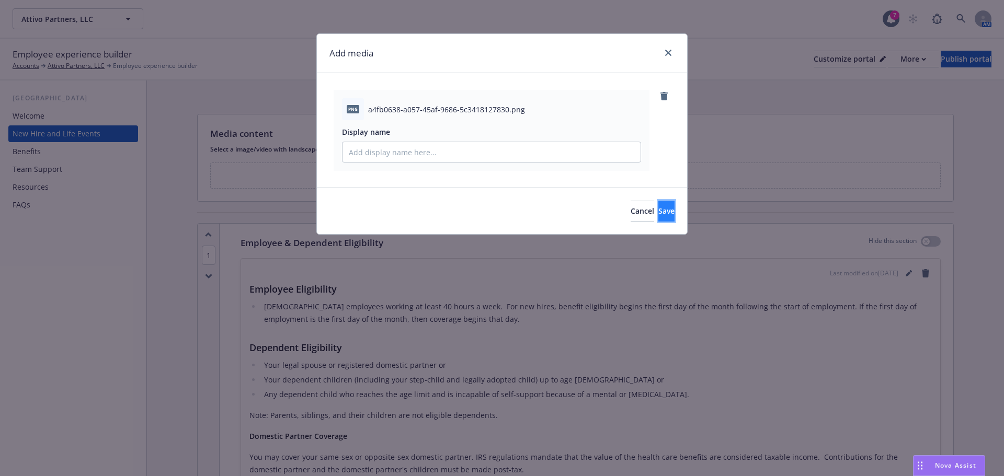
click at [658, 205] on button "Save" at bounding box center [666, 211] width 16 height 21
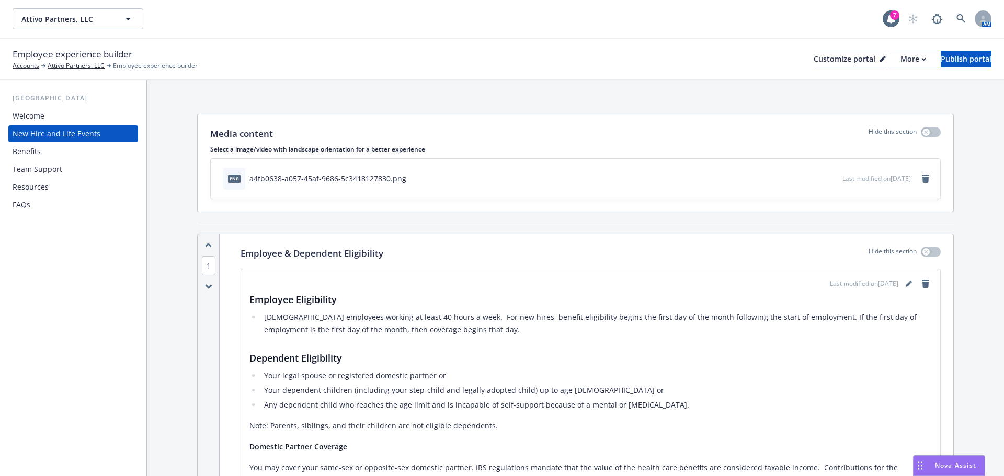
click at [36, 170] on div "Team Support" at bounding box center [38, 169] width 50 height 17
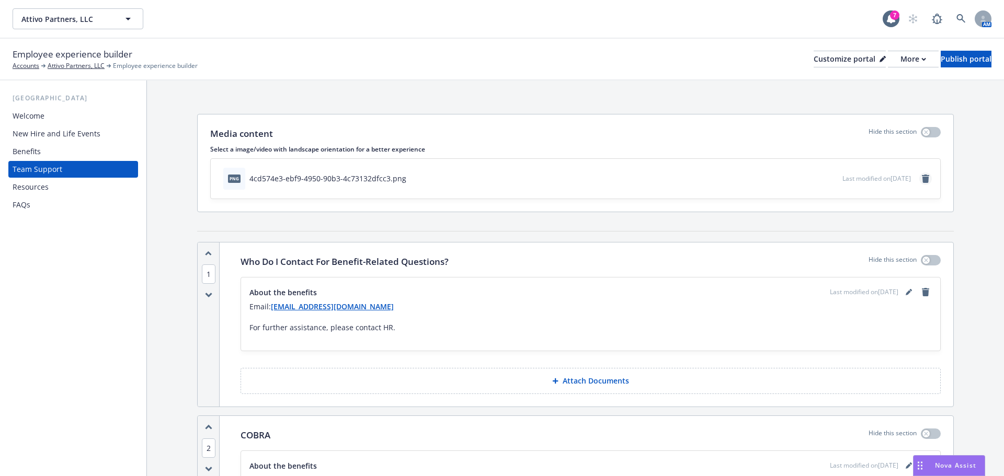
click at [922, 180] on icon "remove" at bounding box center [925, 179] width 7 height 8
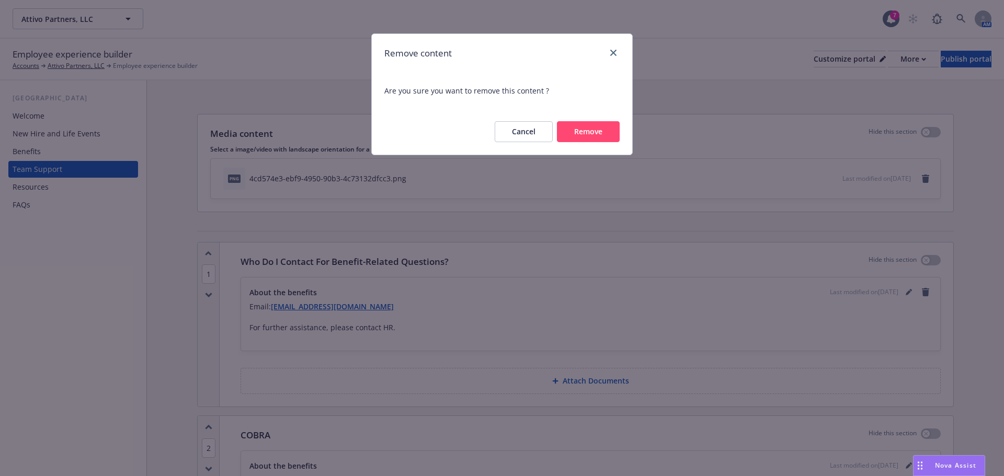
click at [595, 133] on button "Remove" at bounding box center [588, 131] width 63 height 21
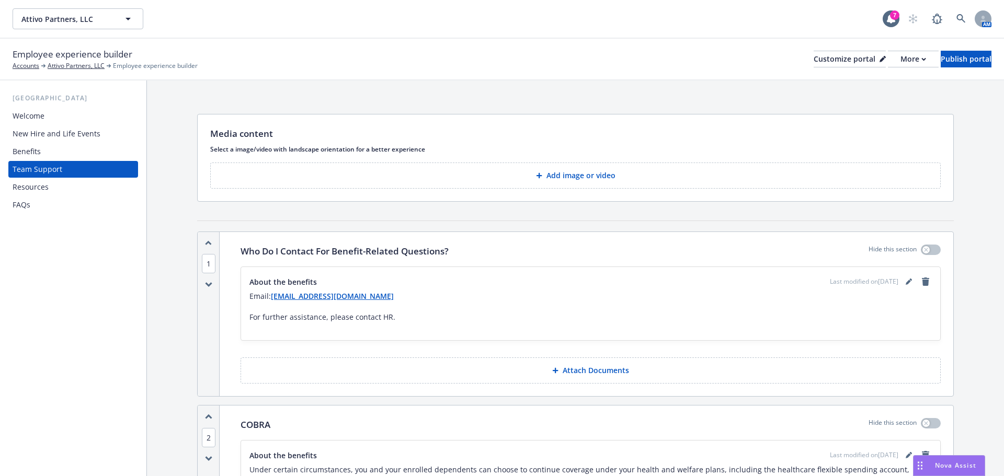
click at [554, 172] on p "Add image or video" at bounding box center [580, 175] width 69 height 10
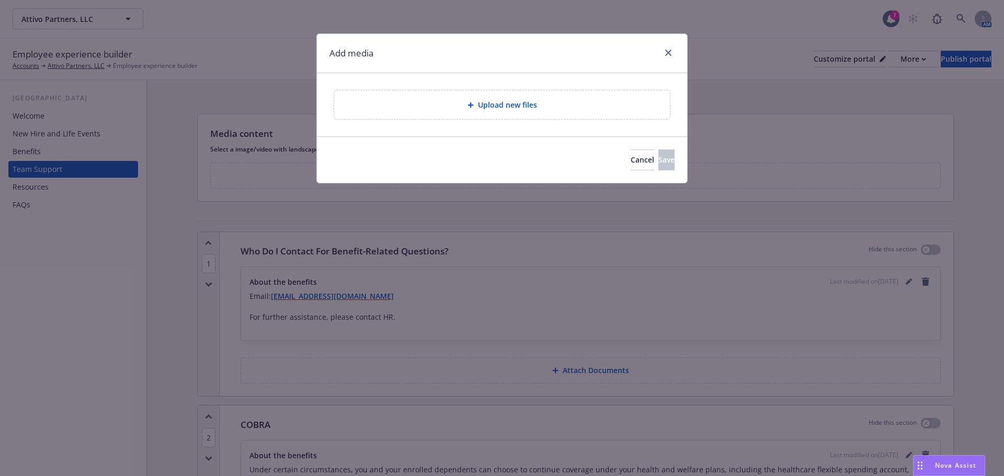
click at [517, 102] on span "Upload new files" at bounding box center [507, 104] width 59 height 11
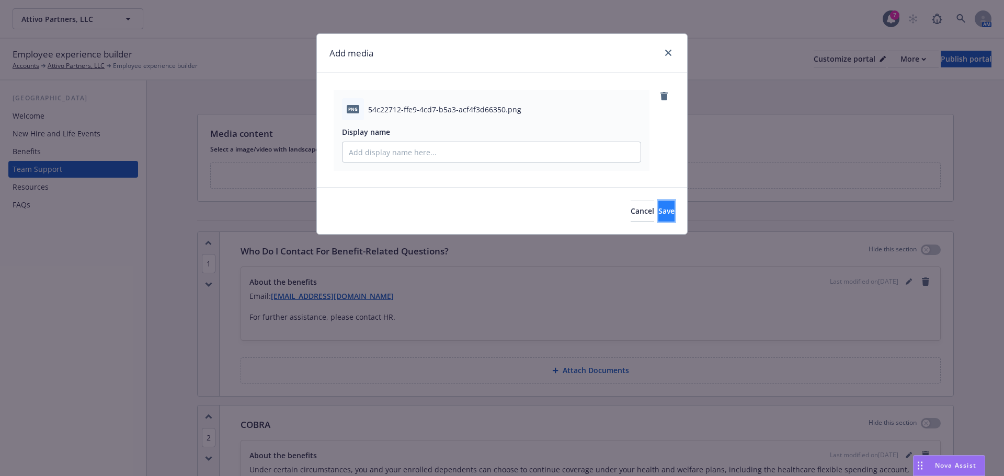
click at [658, 205] on button "Save" at bounding box center [666, 211] width 16 height 21
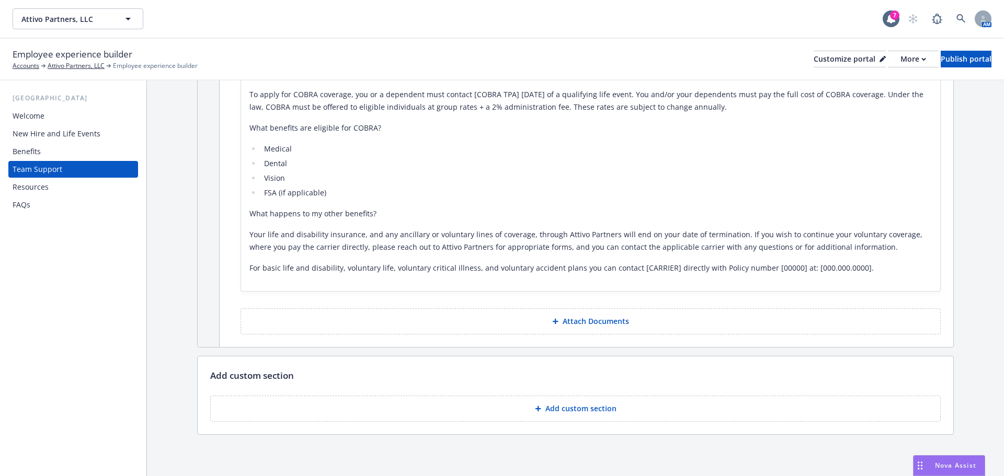
scroll to position [667, 0]
click at [19, 112] on div "Welcome" at bounding box center [29, 116] width 32 height 17
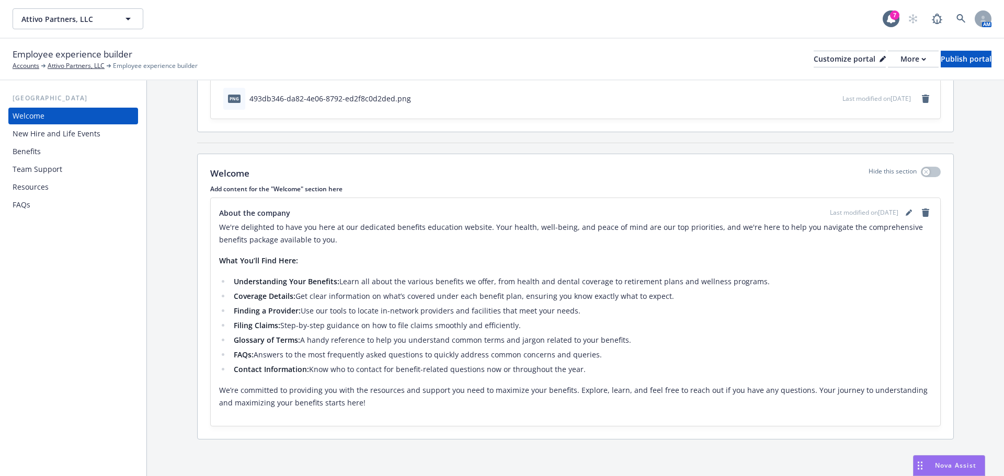
scroll to position [81, 0]
click at [65, 137] on div "New Hire and Life Events" at bounding box center [57, 133] width 88 height 17
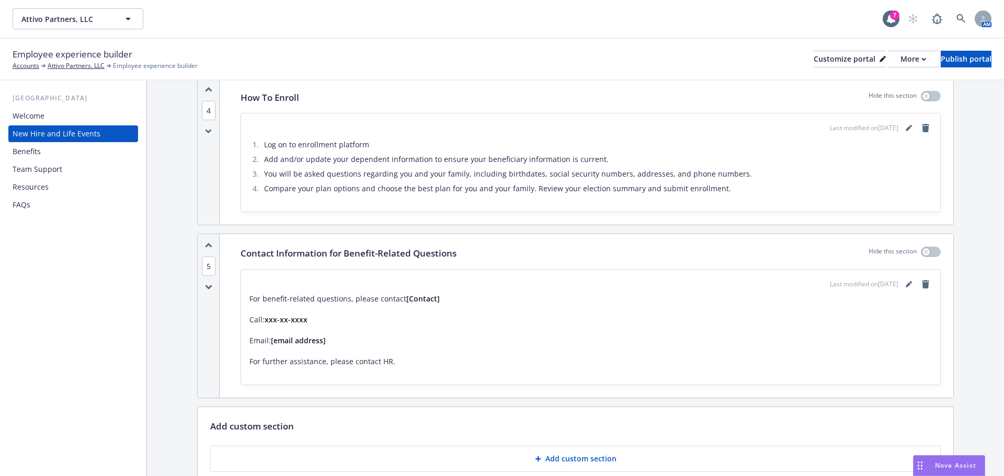
scroll to position [843, 0]
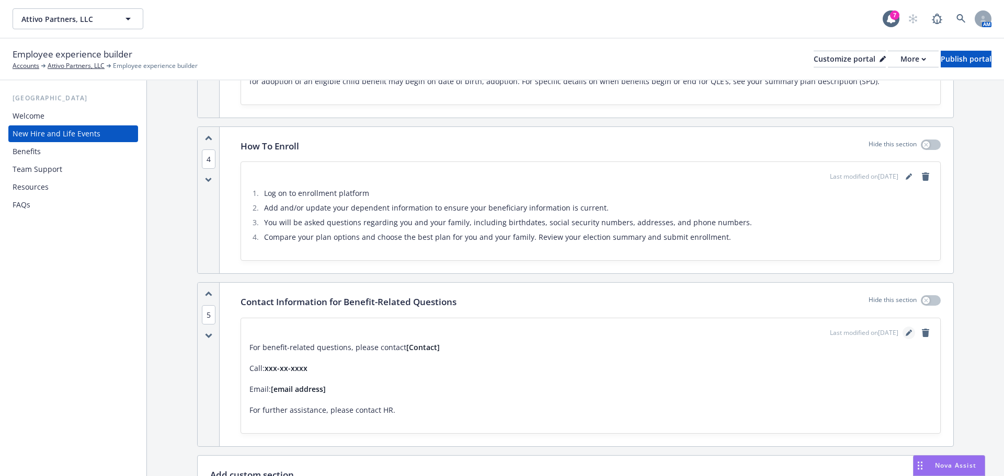
click at [906, 335] on icon "editPencil" at bounding box center [909, 333] width 6 height 6
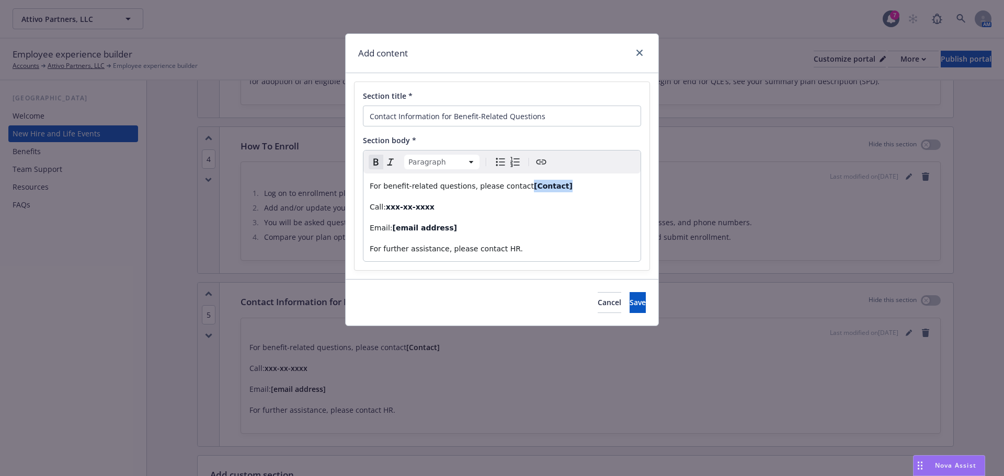
drag, startPoint x: 555, startPoint y: 187, endPoint x: 515, endPoint y: 186, distance: 40.8
click at [515, 186] on p "For benefit-related questions, please contact [Contact]" at bounding box center [502, 186] width 265 height 13
drag, startPoint x: 452, startPoint y: 204, endPoint x: 350, endPoint y: 213, distance: 101.8
click at [350, 213] on div "Section title * Contact Information for Benefit-Related Questions Section body …" at bounding box center [502, 176] width 313 height 206
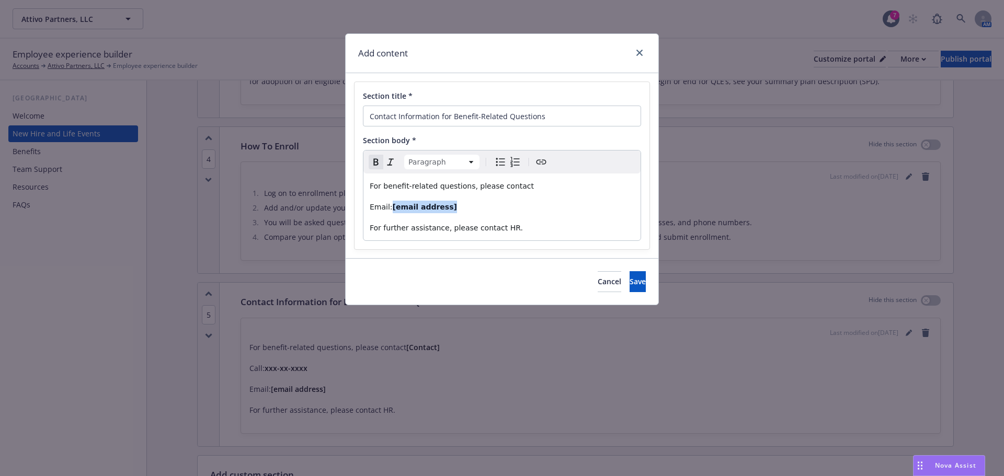
drag, startPoint x: 448, startPoint y: 207, endPoint x: 391, endPoint y: 202, distance: 57.1
click at [391, 202] on p "Email: [email address]" at bounding box center [502, 207] width 265 height 13
click at [460, 210] on strong "TR.AttivoPartners@newfront.com" at bounding box center [464, 207] width 143 height 8
click at [463, 208] on strong "TR.AttivoPartners@newfront.com" at bounding box center [464, 207] width 143 height 8
click at [641, 280] on button "Save" at bounding box center [638, 281] width 16 height 21
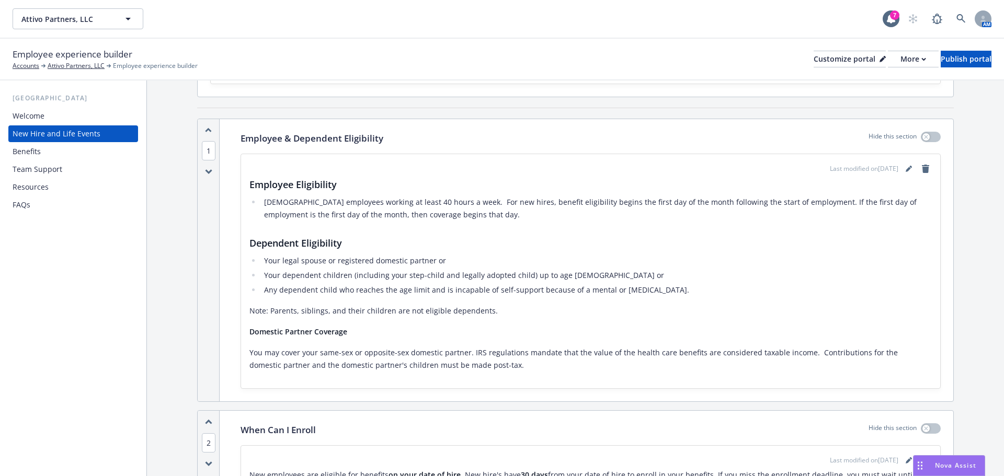
scroll to position [0, 0]
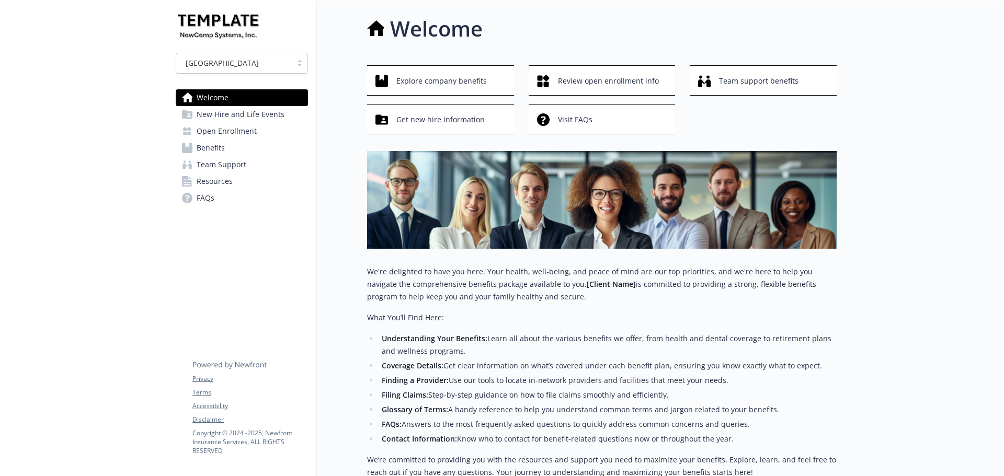
click at [208, 150] on span "Benefits" at bounding box center [211, 148] width 28 height 17
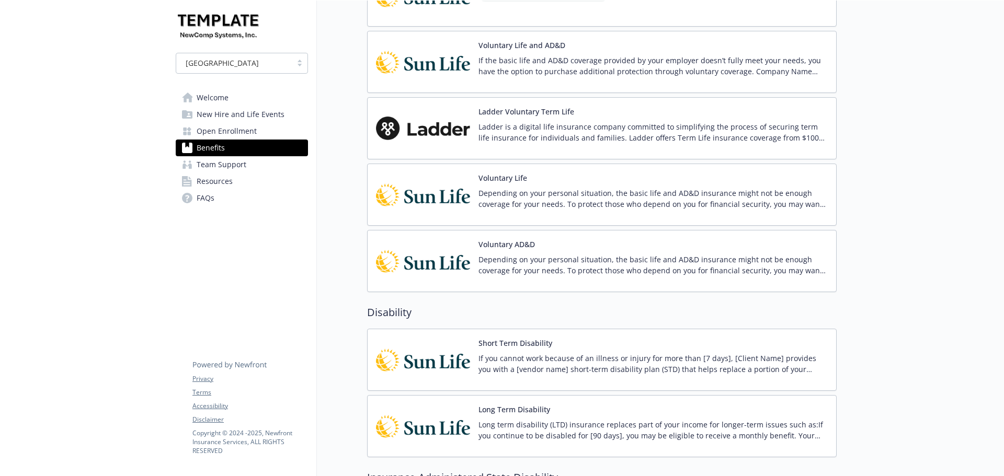
click at [451, 135] on img at bounding box center [423, 128] width 94 height 44
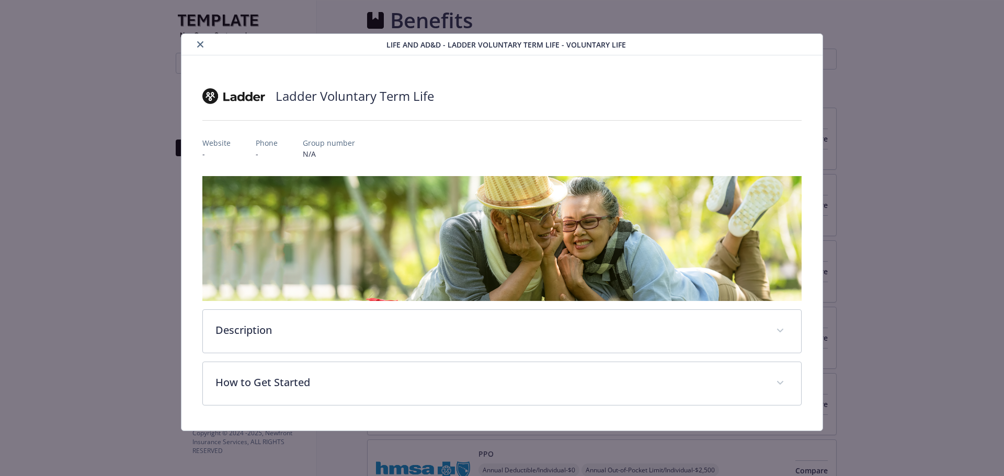
scroll to position [1046, 0]
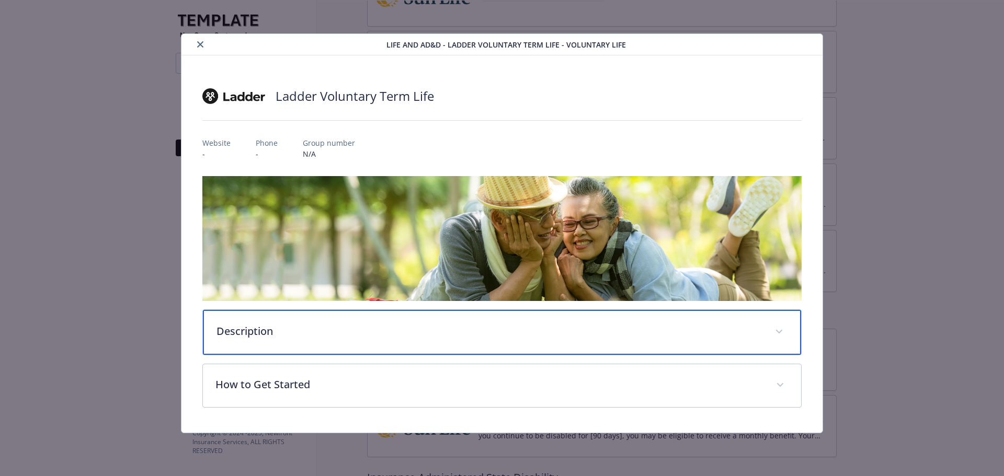
click at [262, 327] on p "Description" at bounding box center [489, 332] width 546 height 16
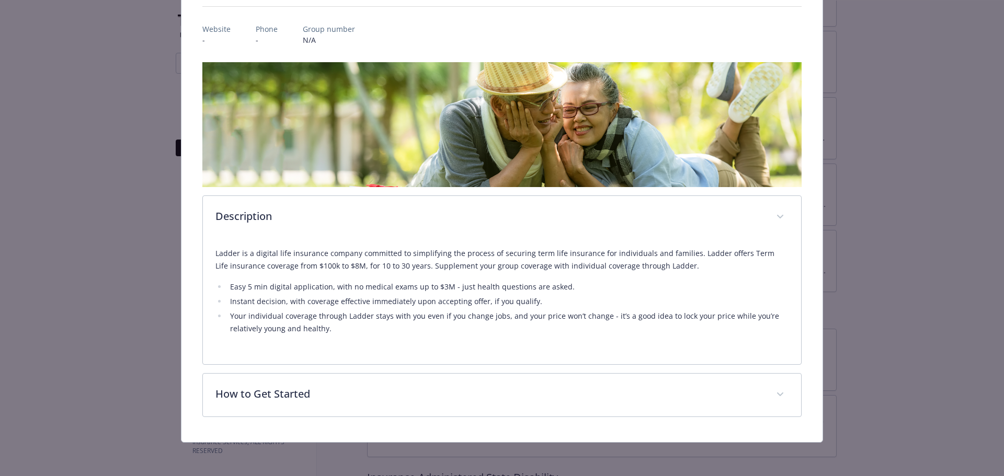
scroll to position [113, 0]
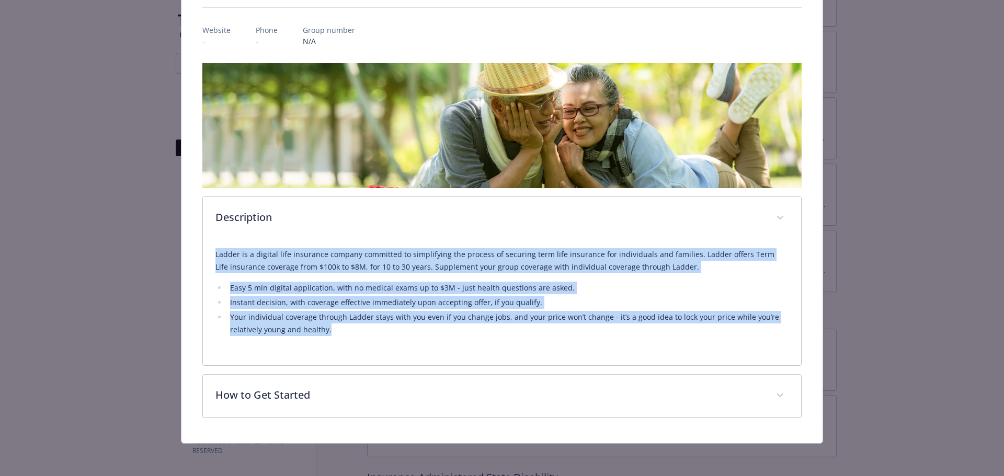
drag, startPoint x: 212, startPoint y: 248, endPoint x: 420, endPoint y: 324, distance: 221.0
click at [420, 324] on div "Ladder is a digital life insurance company committed to simplifying the process…" at bounding box center [502, 302] width 599 height 125
copy div "Ladder is a digital life insurance company committed to simplifying the process…"
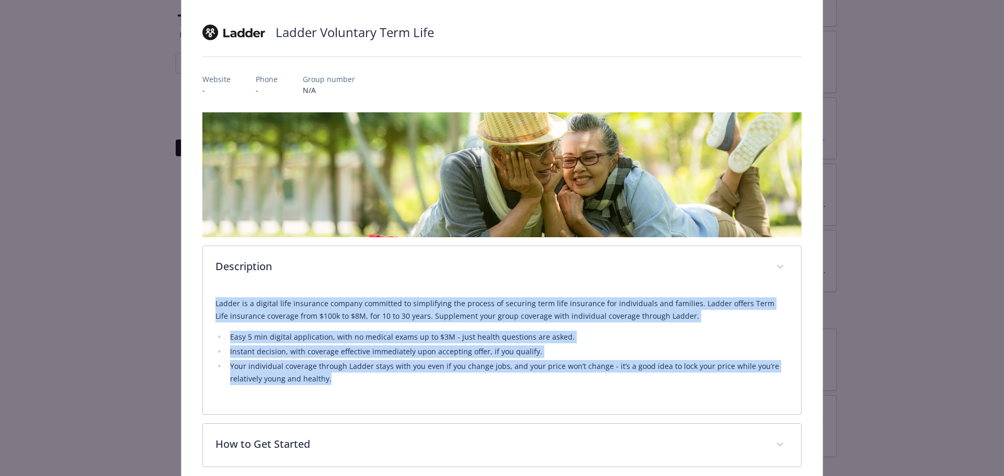
scroll to position [8, 0]
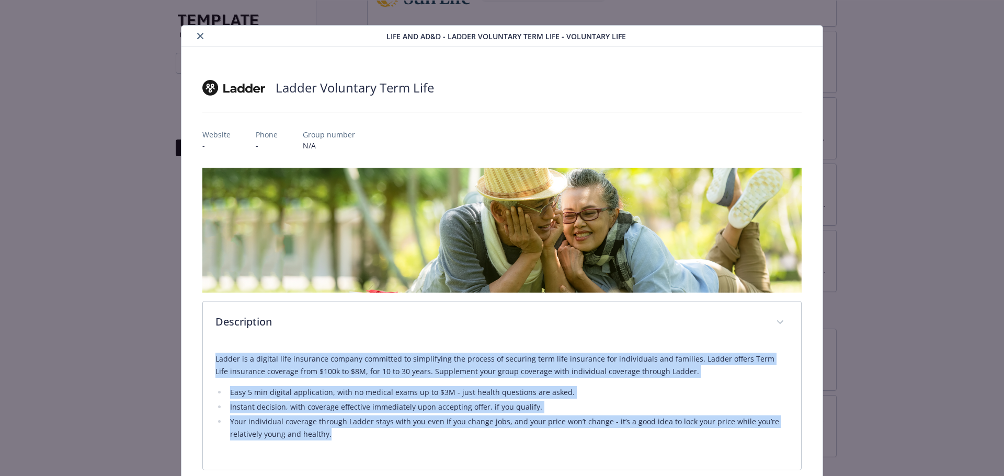
click at [201, 37] on icon "close" at bounding box center [200, 36] width 6 height 6
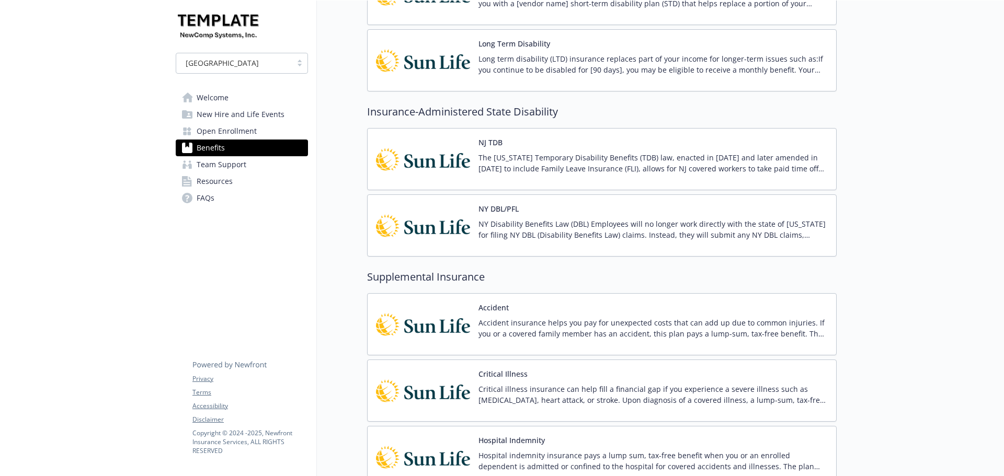
click at [520, 225] on p "NY Disability Benefits Law (DBL) Employees will no longer work directly with th…" at bounding box center [652, 230] width 349 height 22
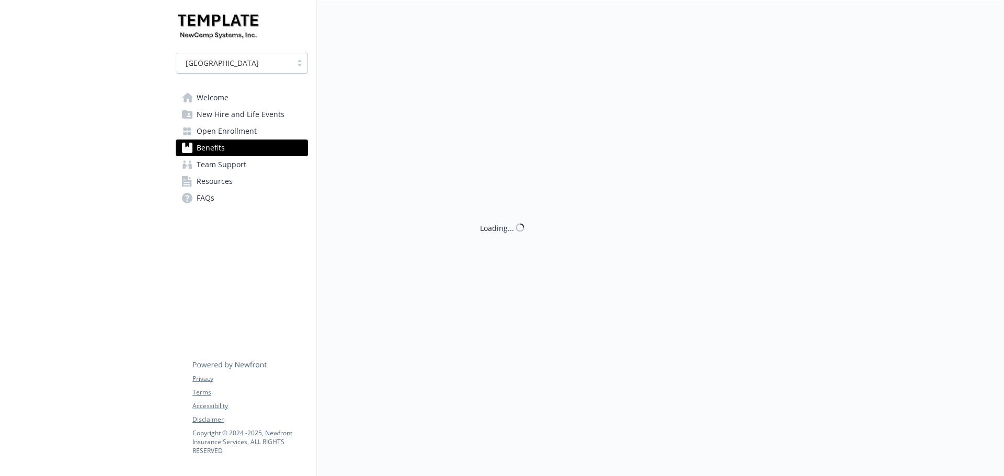
scroll to position [1412, 0]
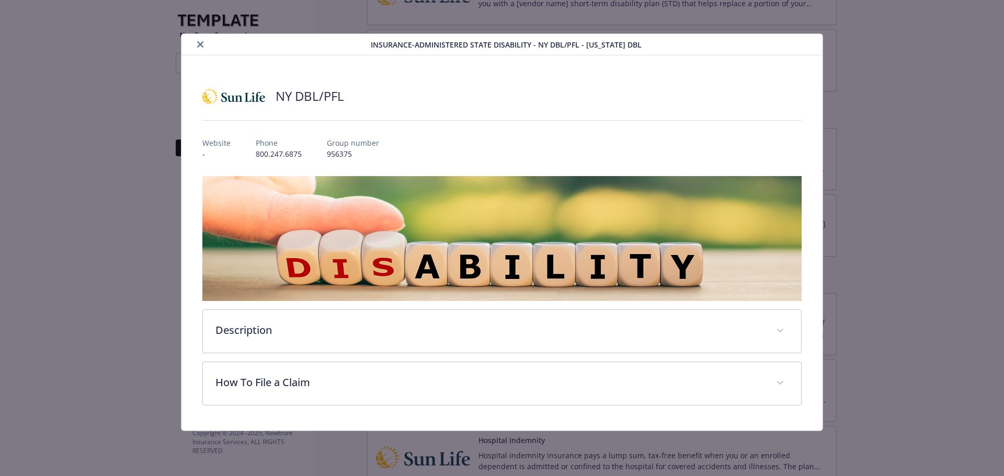
click at [198, 40] on button "close" at bounding box center [200, 44] width 13 height 13
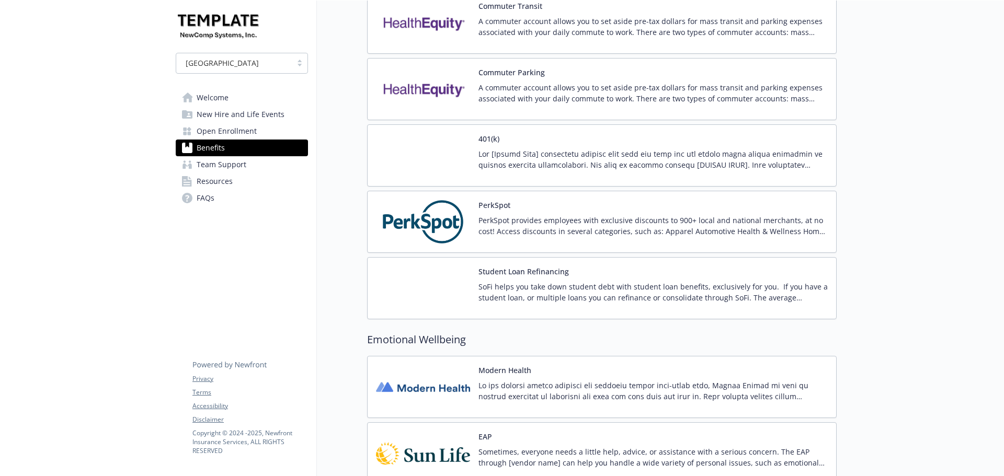
scroll to position [2405, 0]
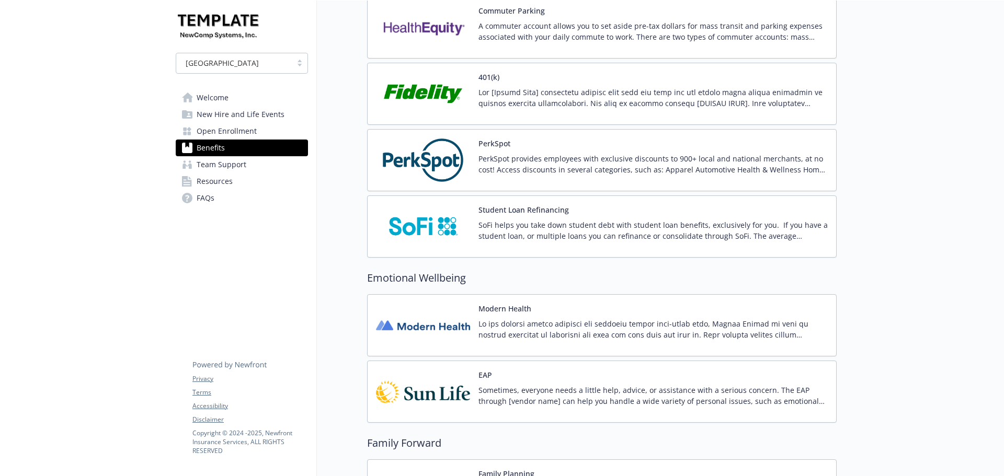
click at [473, 165] on div "PerkSpot PerkSpot provides employees with exclusive discounts to 900+ local and…" at bounding box center [602, 160] width 452 height 44
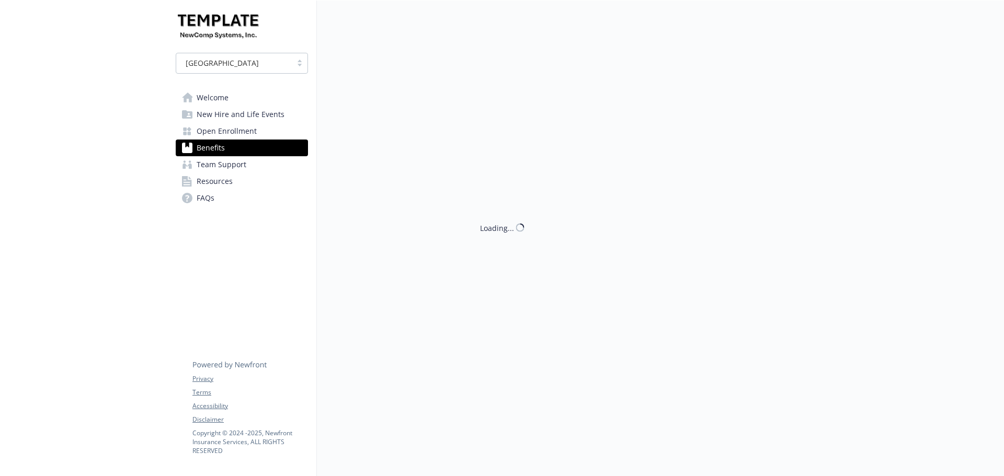
scroll to position [2405, 0]
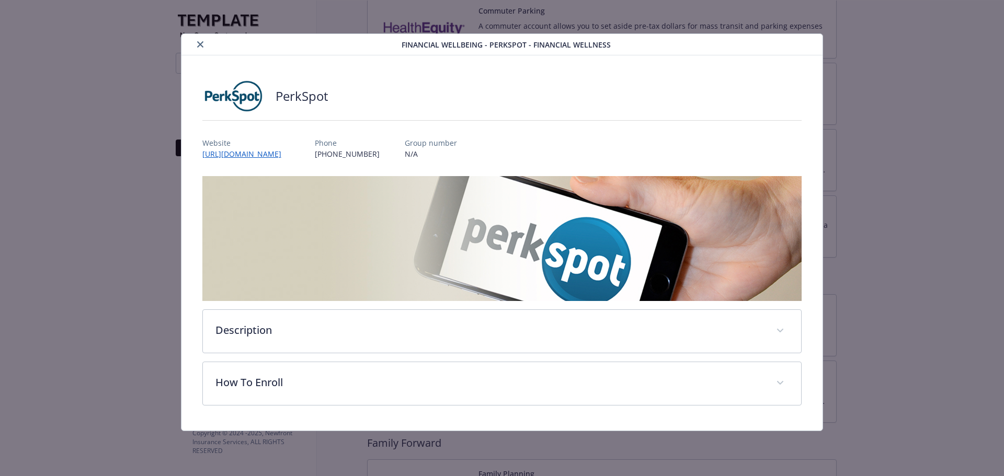
click at [197, 45] on icon "close" at bounding box center [200, 44] width 6 height 6
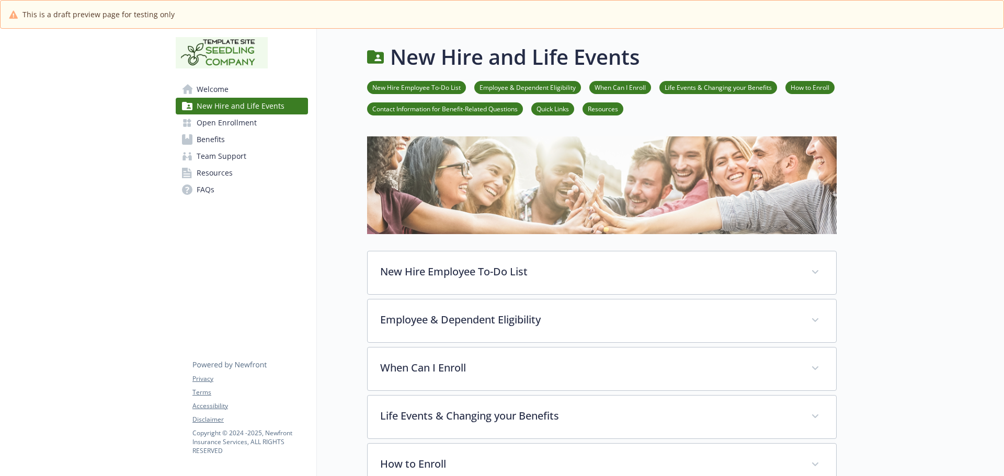
click at [220, 144] on span "Benefits" at bounding box center [211, 139] width 28 height 17
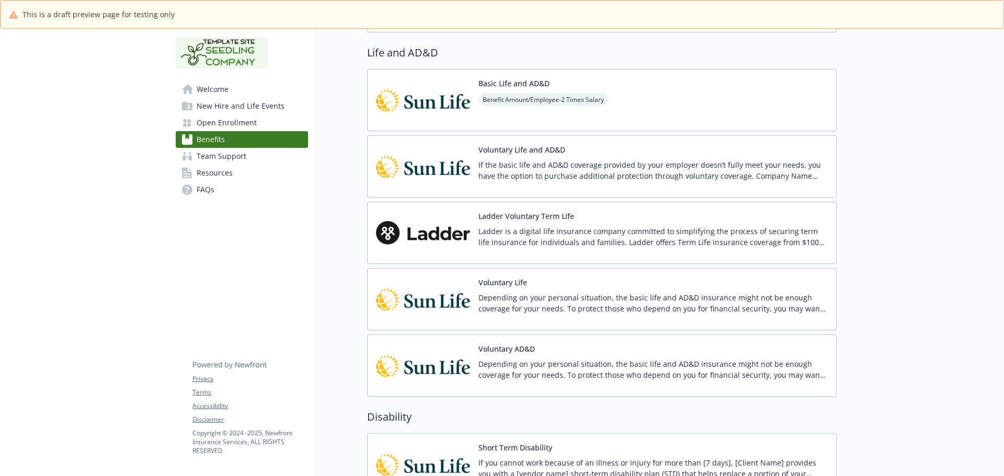
click at [474, 223] on div "Ladder Voluntary Term Life Ladder is a digital life insurance company committed…" at bounding box center [602, 233] width 452 height 44
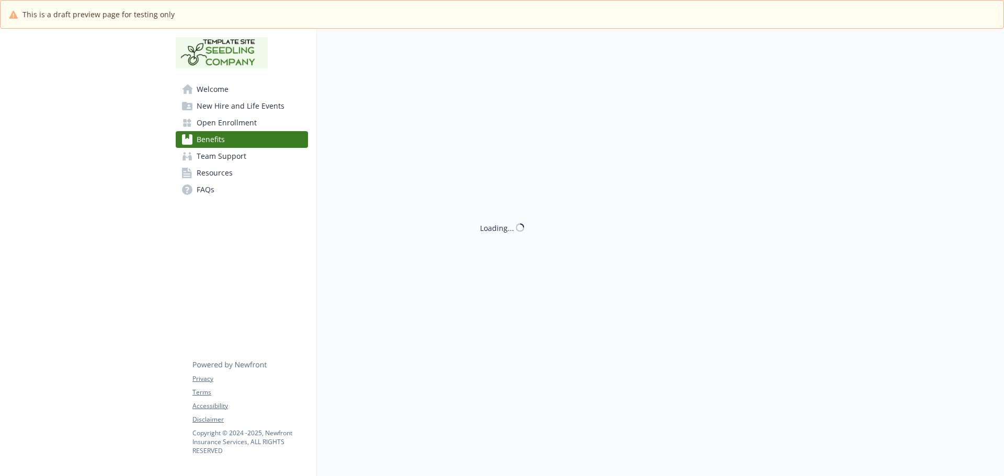
scroll to position [837, 0]
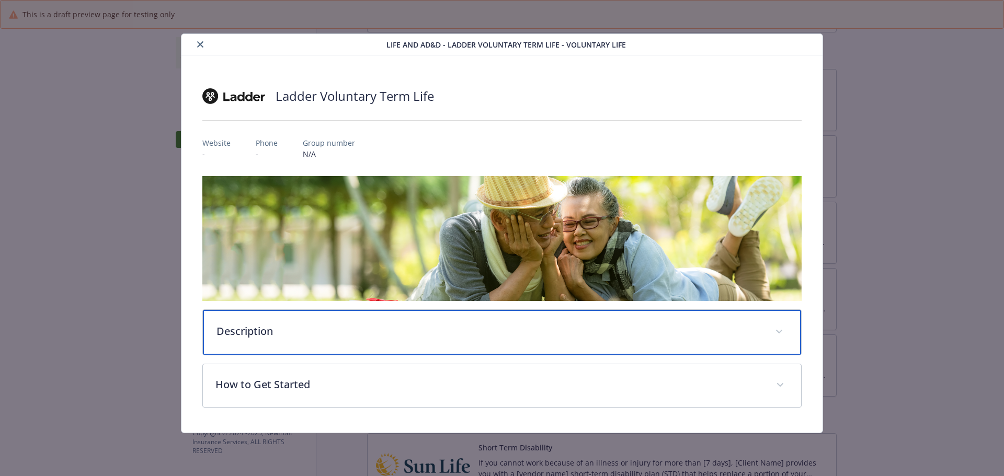
click at [349, 337] on p "Description" at bounding box center [489, 332] width 546 height 16
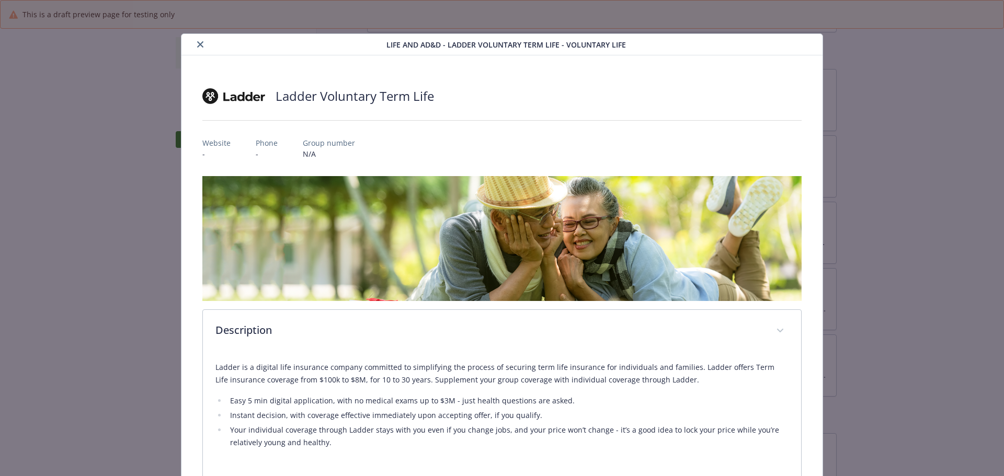
click at [198, 45] on icon "close" at bounding box center [200, 44] width 6 height 6
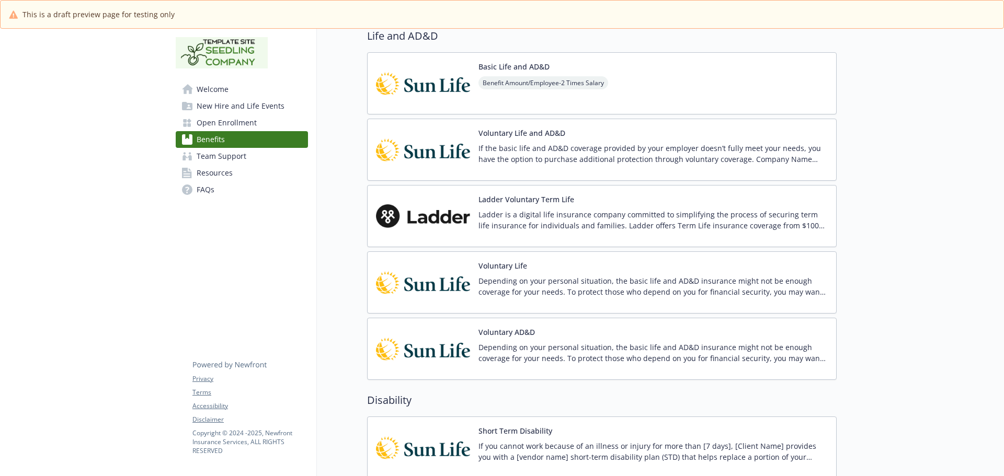
scroll to position [773, 0]
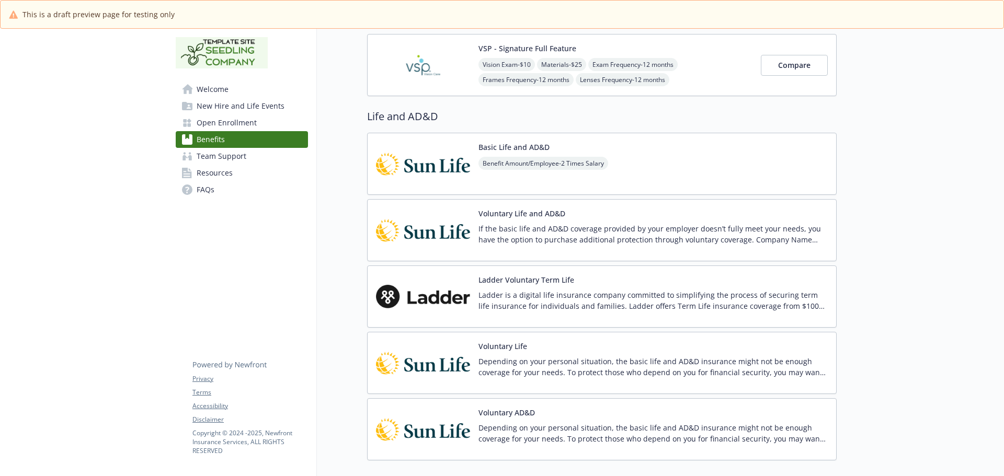
click at [534, 307] on p "Ladder is a digital life insurance company committed to simplifying the process…" at bounding box center [652, 301] width 349 height 22
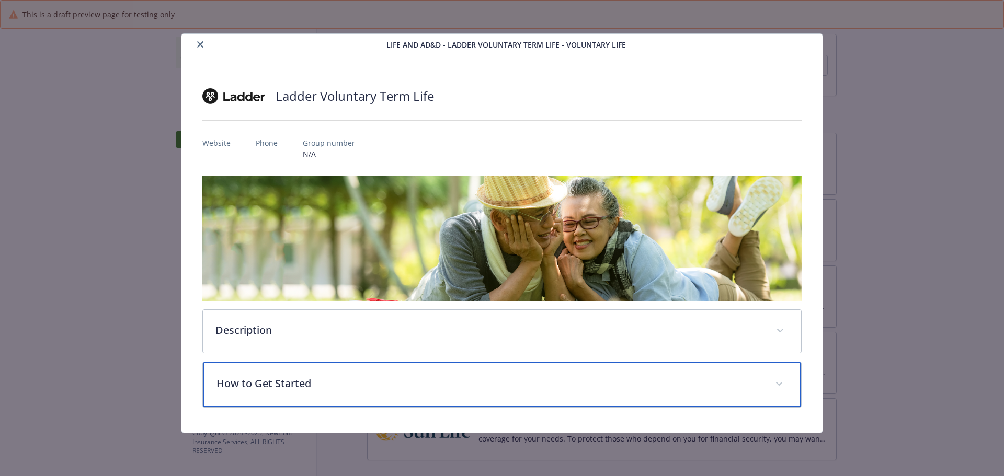
click at [482, 381] on p "How to Get Started" at bounding box center [489, 384] width 546 height 16
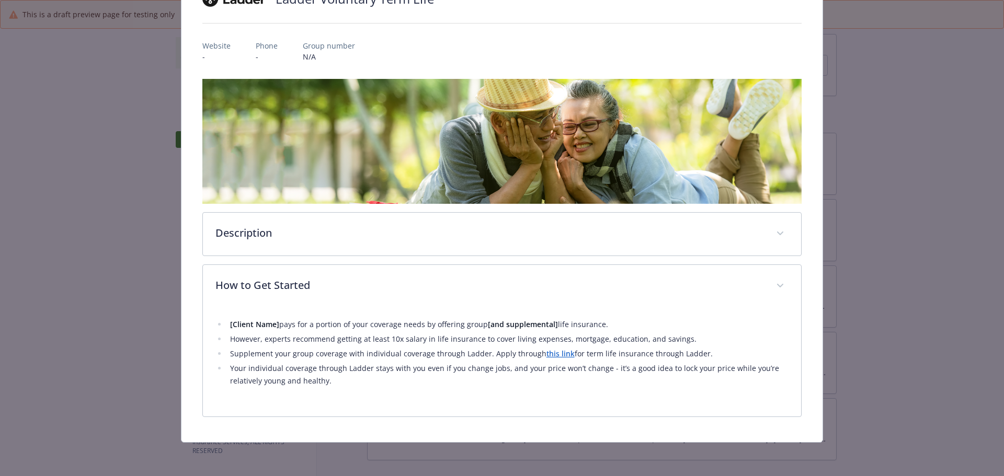
scroll to position [96, 0]
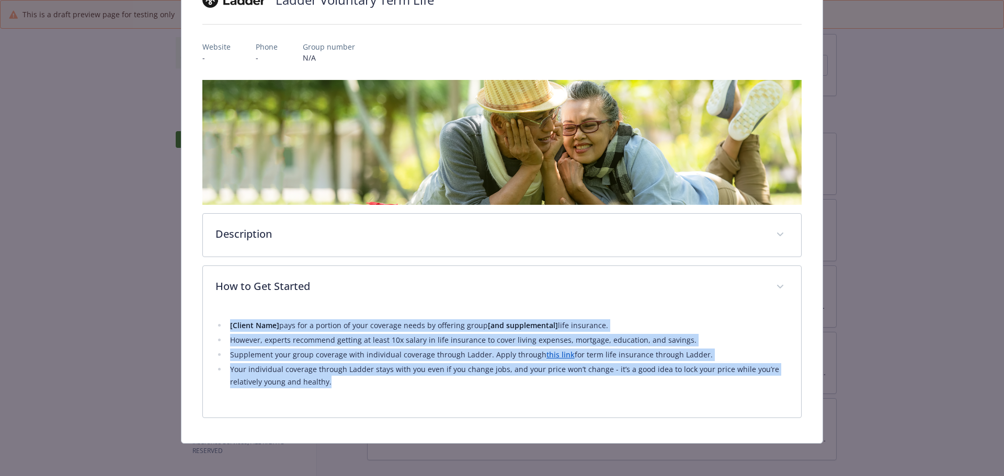
drag, startPoint x: 228, startPoint y: 321, endPoint x: 625, endPoint y: 387, distance: 403.0
click at [625, 387] on div "[Client Name] pays for a portion of your coverage needs by offering group [and …" at bounding box center [502, 357] width 574 height 96
copy ul "[Client Name] pays for a portion of your coverage needs by offering group [and …"
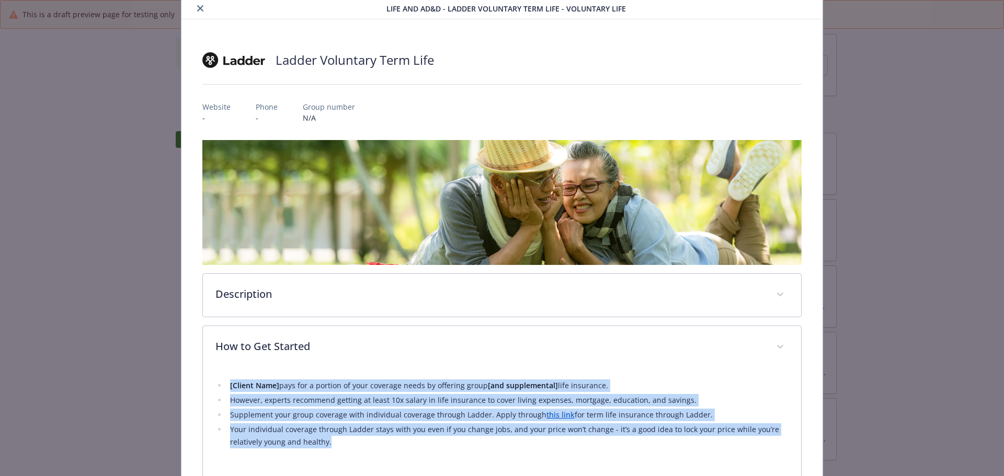
scroll to position [0, 0]
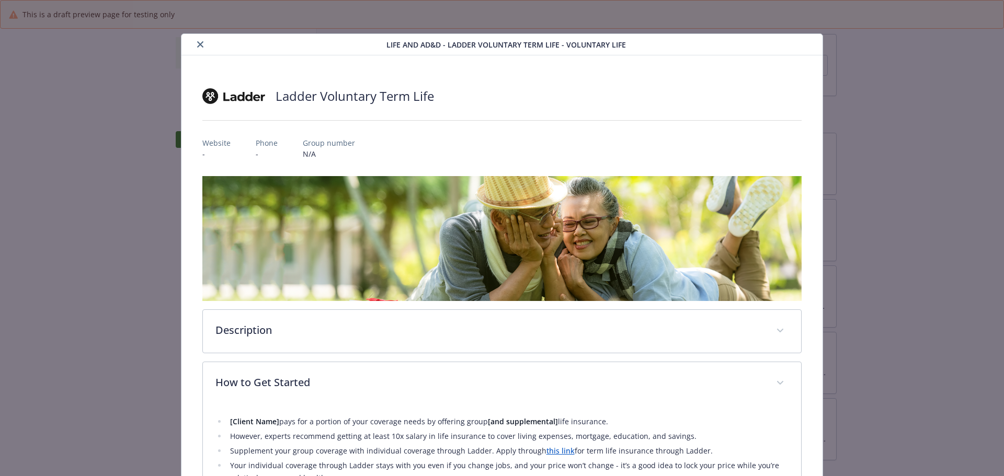
click at [191, 41] on div "details for plan Life and AD&D - Ladder Voluntary Term Life - Voluntary Life" at bounding box center [286, 44] width 201 height 13
click at [194, 45] on button "close" at bounding box center [200, 44] width 13 height 13
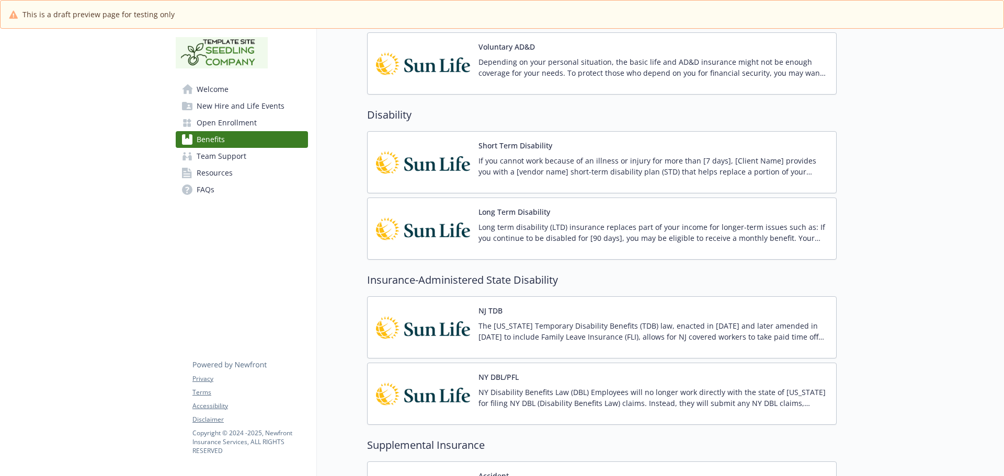
click at [511, 381] on button "NY DBL/PFL" at bounding box center [498, 377] width 40 height 11
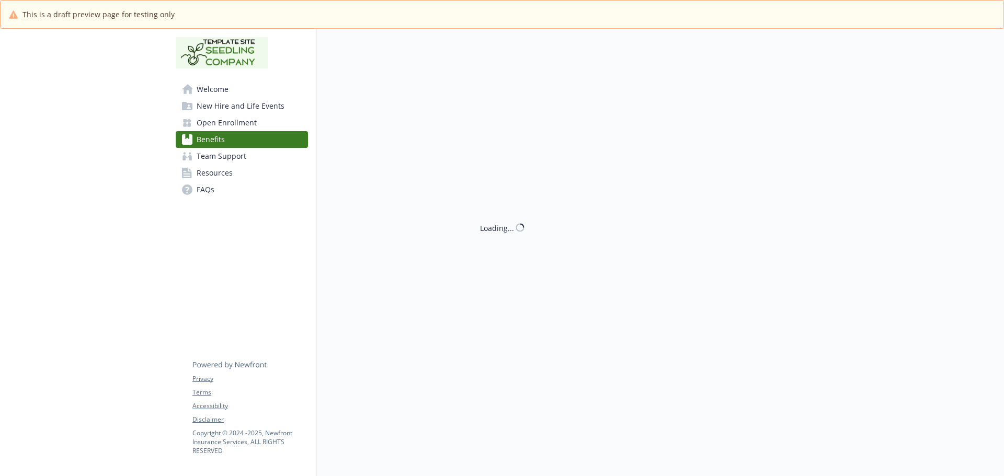
scroll to position [1139, 0]
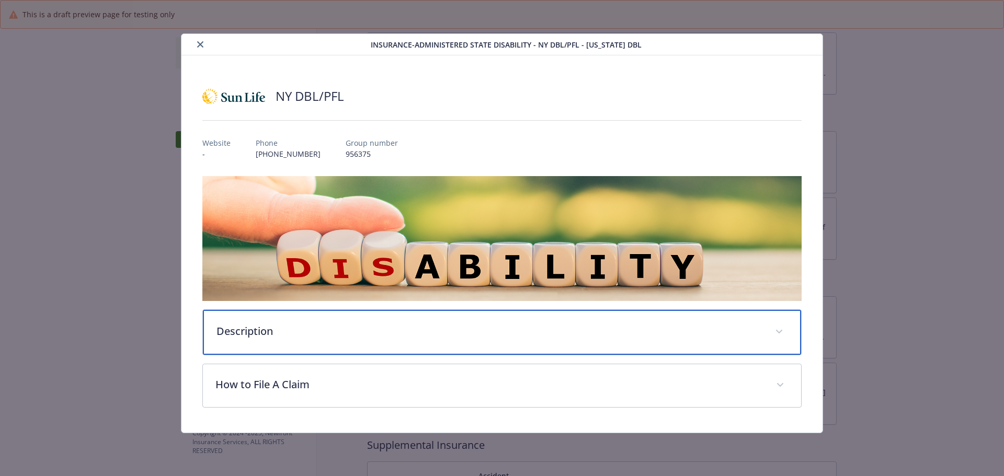
click at [309, 314] on div "Description" at bounding box center [502, 332] width 599 height 45
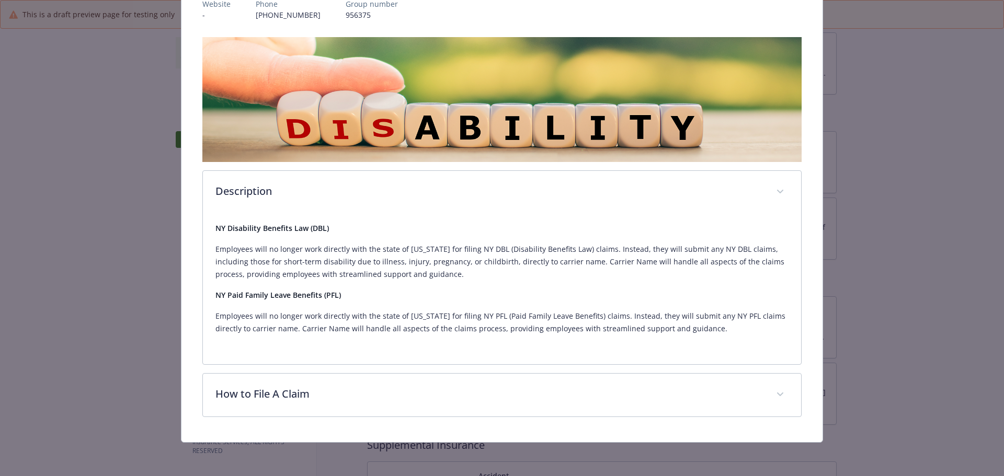
scroll to position [138, 0]
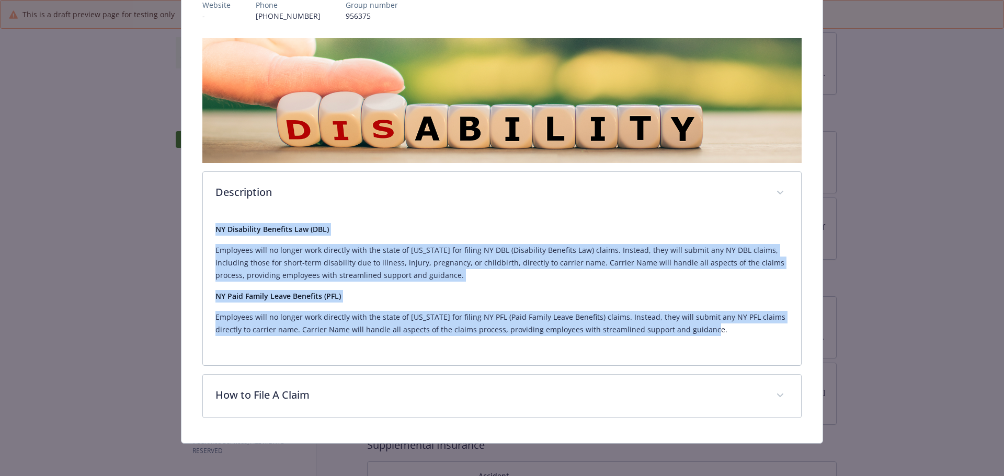
drag, startPoint x: 209, startPoint y: 222, endPoint x: 722, endPoint y: 331, distance: 524.3
click at [722, 331] on div "NY Disability Benefits Law (DBL) Employees will no longer work directly with th…" at bounding box center [502, 290] width 599 height 151
copy div "NY Disability Benefits Law (DBL) Employees will no longer work directly with th…"
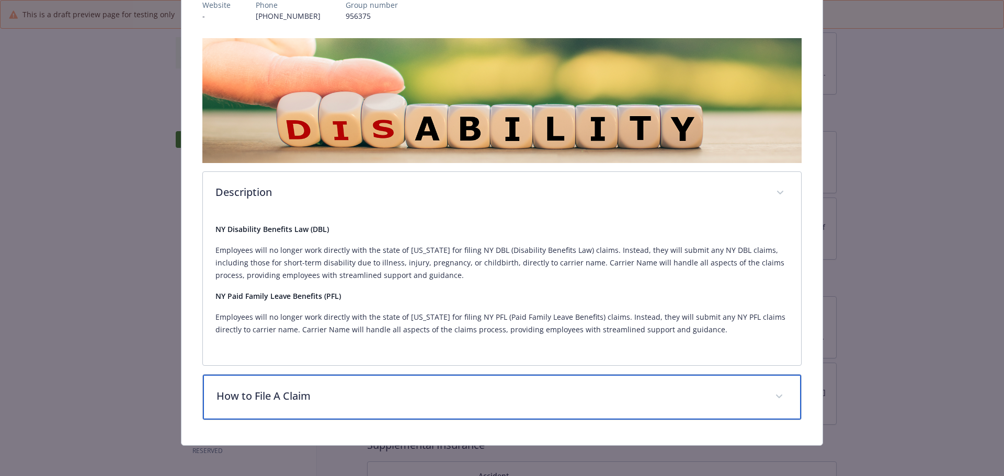
click at [246, 405] on div "How to File A Claim" at bounding box center [502, 397] width 599 height 45
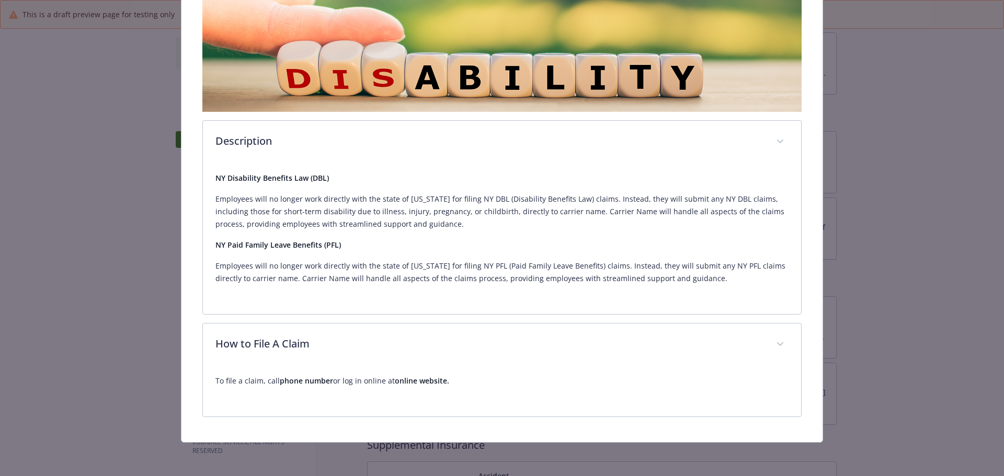
scroll to position [188, 0]
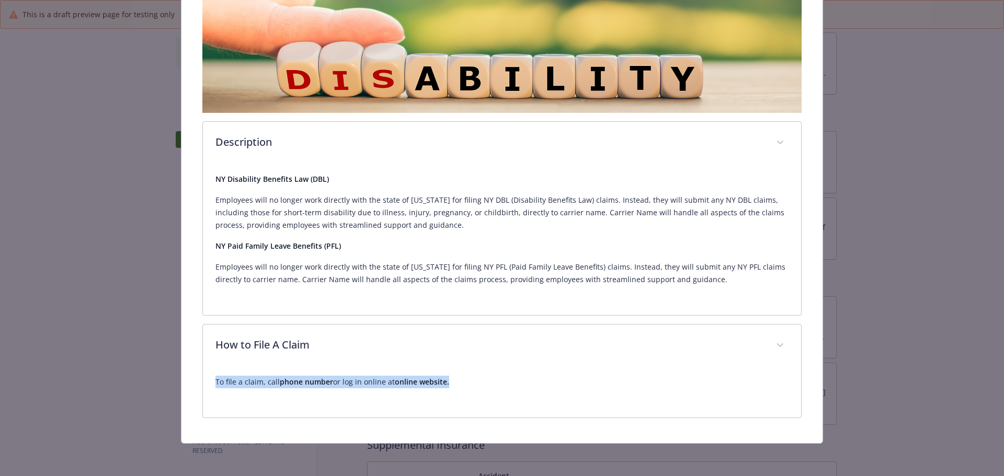
drag, startPoint x: 461, startPoint y: 378, endPoint x: 198, endPoint y: 384, distance: 263.1
click at [198, 384] on div "NY DBL/PFL Website - Phone (800) 247-6875 Group number 956375 Description NY Di…" at bounding box center [502, 155] width 642 height 576
copy p "To file a claim, call phone number or log in online at online website."
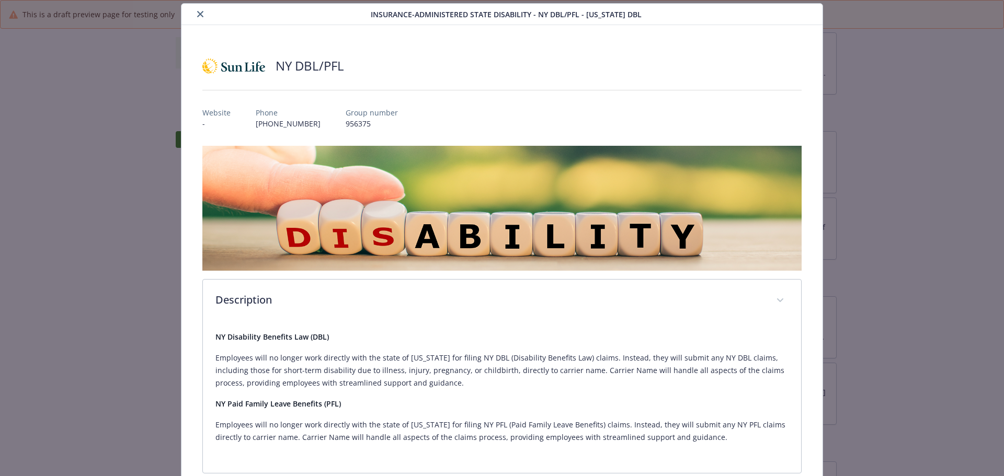
scroll to position [0, 0]
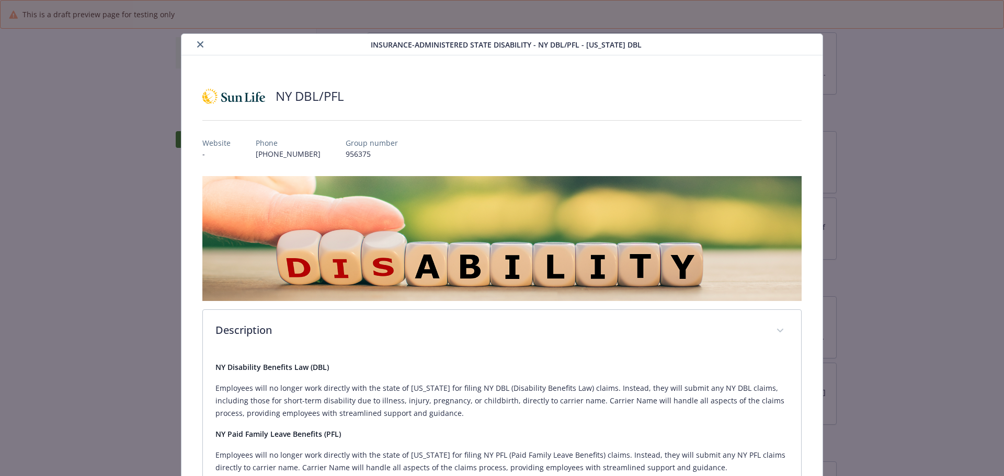
click at [198, 43] on icon "close" at bounding box center [200, 44] width 6 height 6
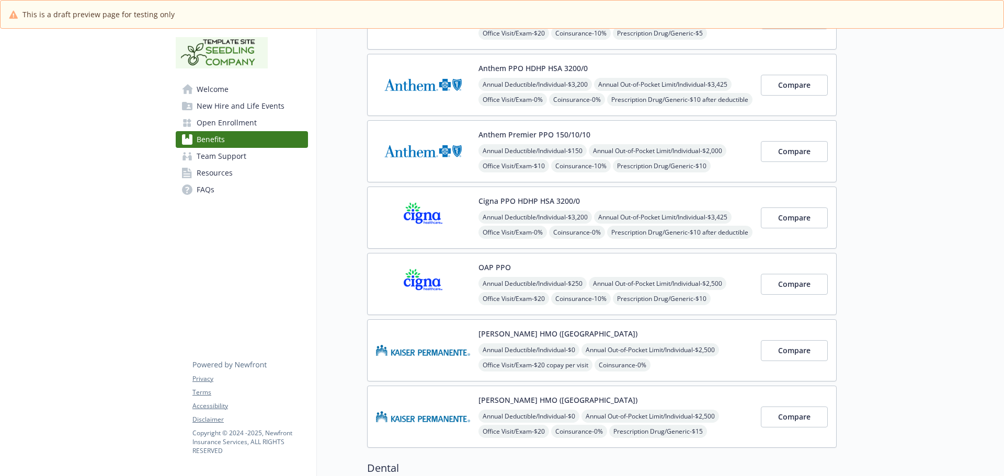
click at [452, 222] on img at bounding box center [423, 218] width 94 height 44
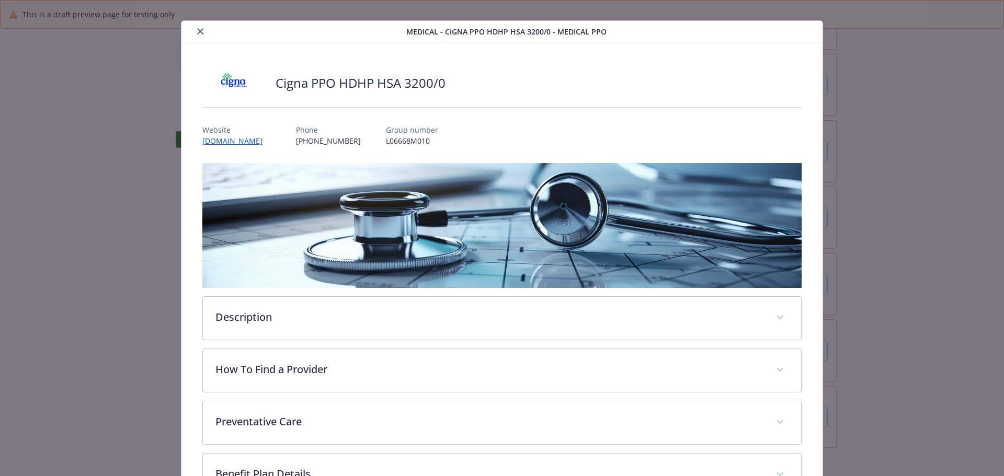
scroll to position [20, 0]
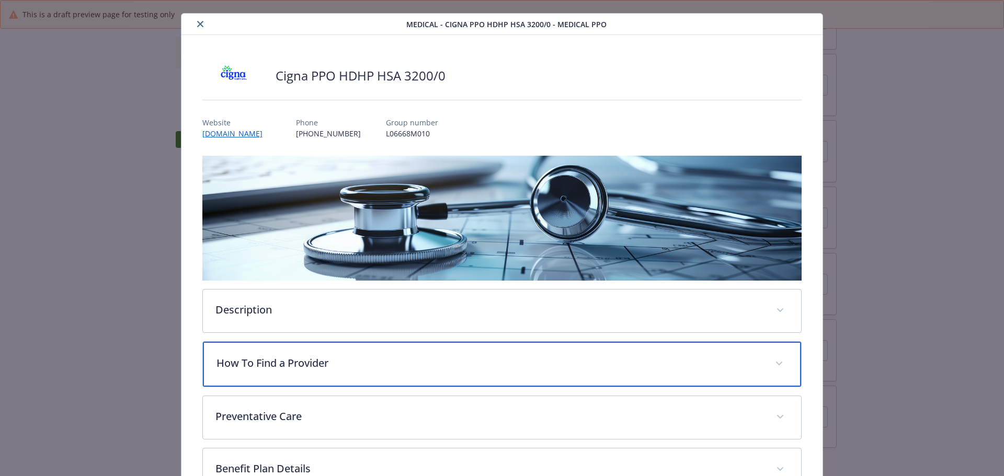
click at [302, 372] on div "How To Find a Provider" at bounding box center [502, 364] width 599 height 45
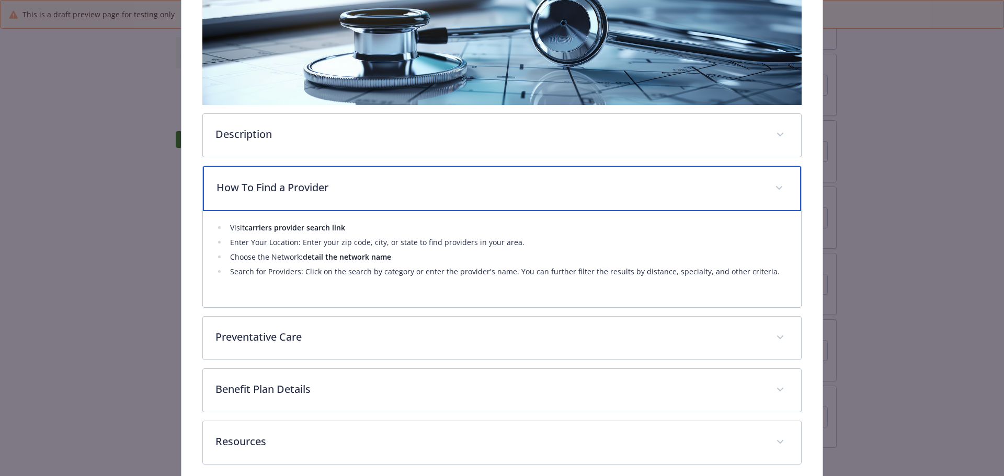
scroll to position [230, 0]
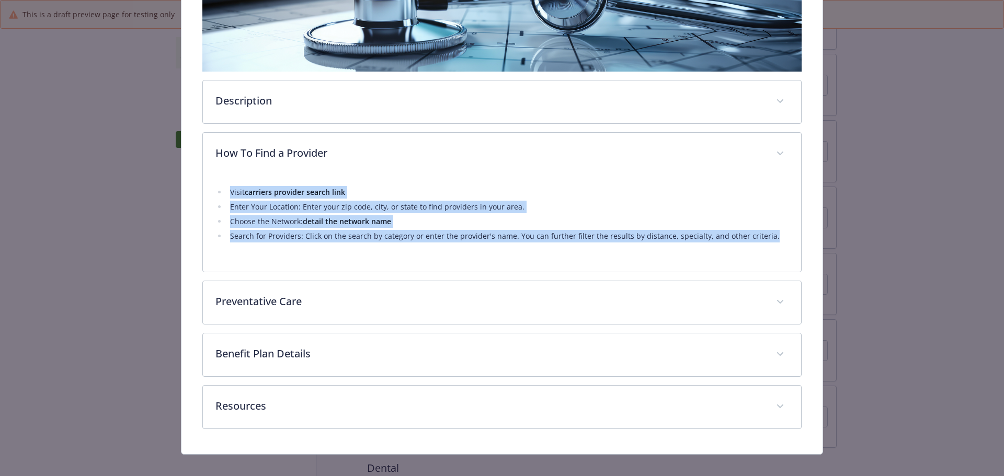
drag, startPoint x: 229, startPoint y: 193, endPoint x: 761, endPoint y: 230, distance: 533.1
click at [761, 230] on ul "Visit carriers provider search link Enter Your Location: Enter your zip code, c…" at bounding box center [502, 214] width 574 height 56
copy ul "Visit carriers provider search link Enter Your Location: Enter your zip code, c…"
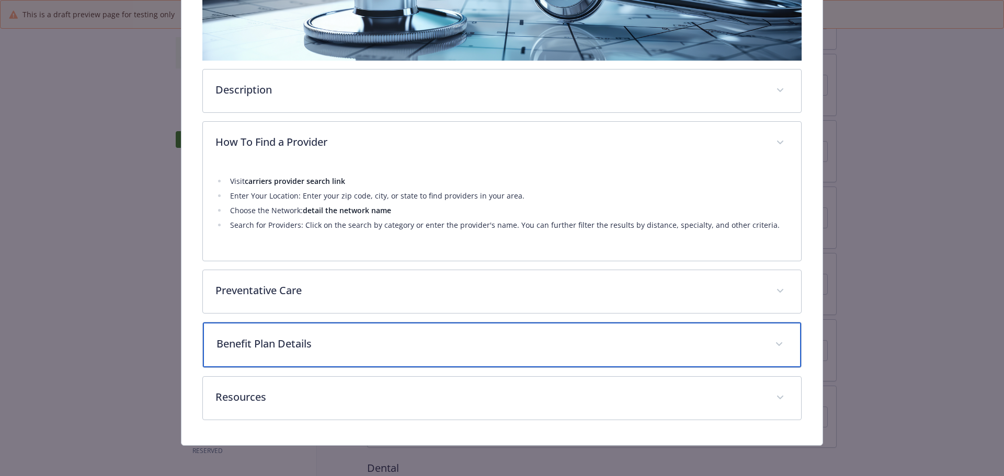
click at [264, 336] on p "Benefit Plan Details" at bounding box center [489, 344] width 546 height 16
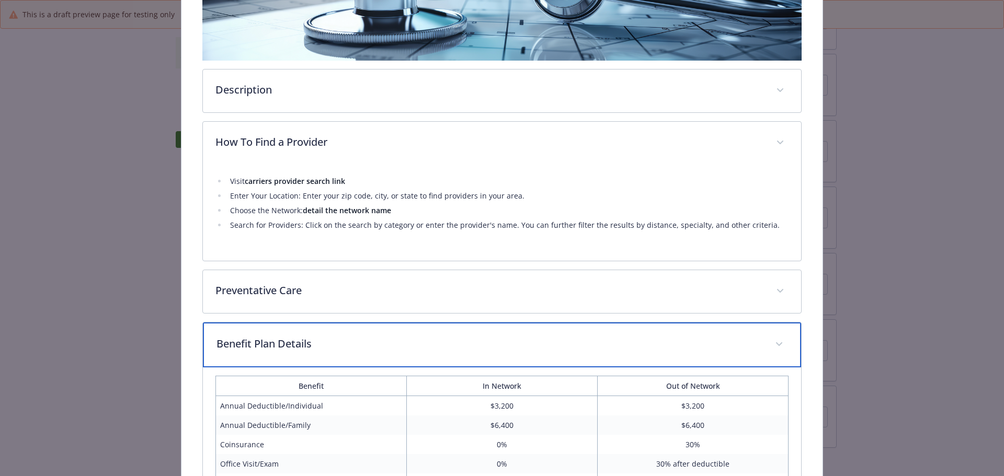
click at [264, 336] on p "Benefit Plan Details" at bounding box center [489, 344] width 546 height 16
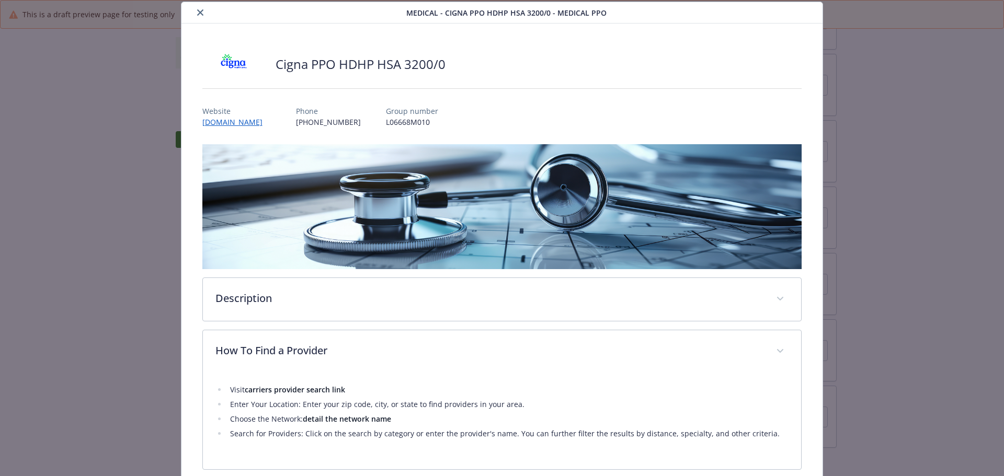
scroll to position [31, 0]
click at [198, 15] on icon "close" at bounding box center [200, 13] width 6 height 6
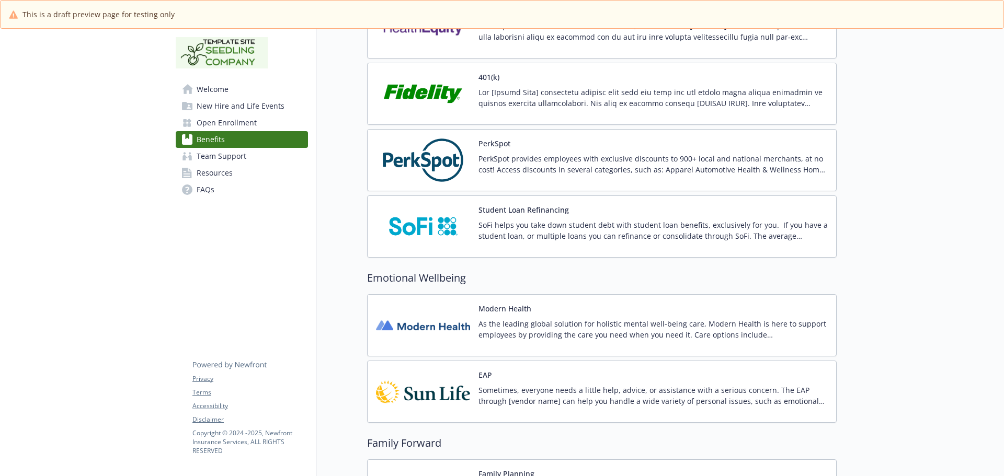
click at [552, 164] on p "PerkSpot provides employees with exclusive discounts to 900+ local and national…" at bounding box center [652, 164] width 349 height 22
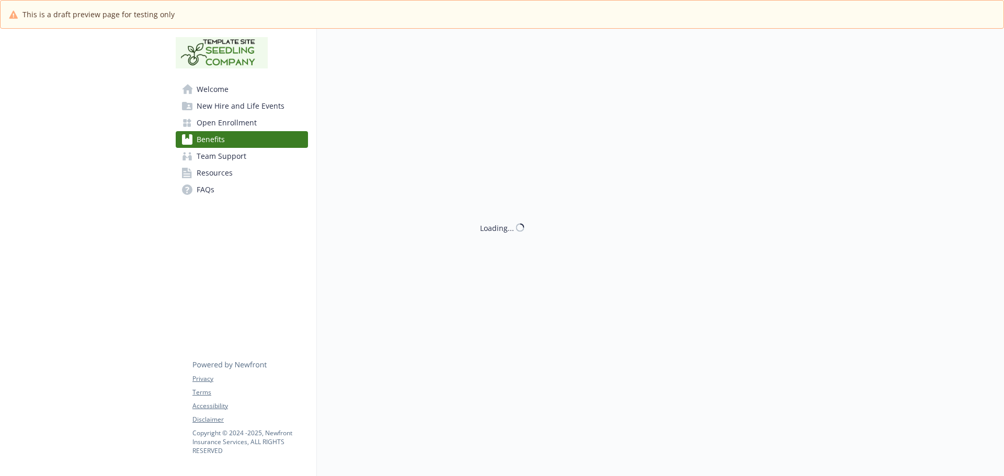
scroll to position [2301, 0]
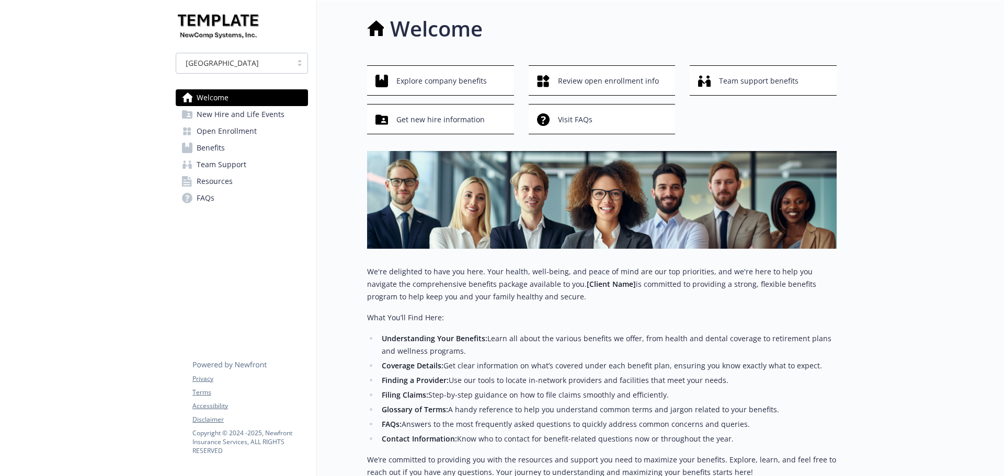
click at [197, 168] on span "Team Support" at bounding box center [222, 164] width 50 height 17
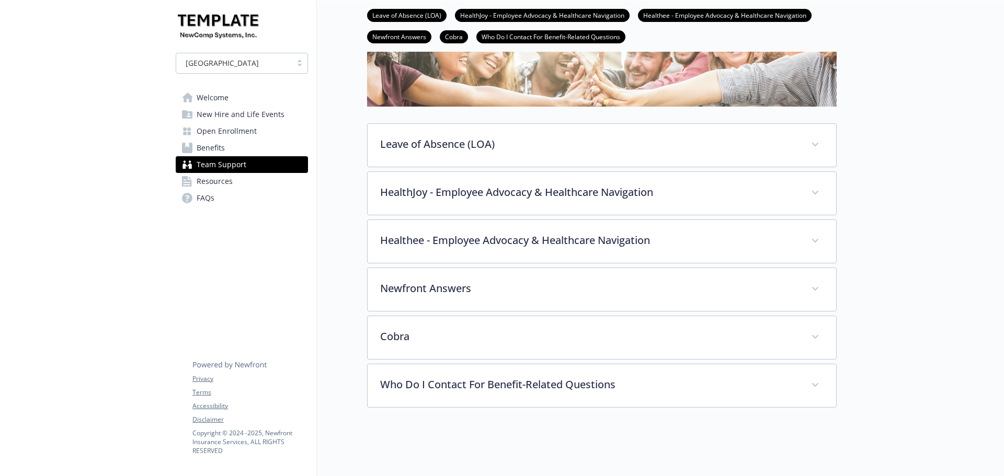
scroll to position [157, 0]
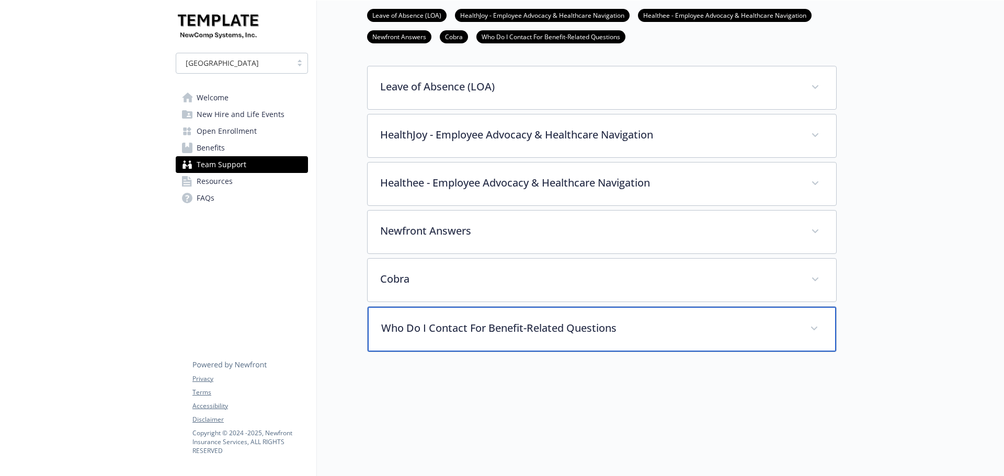
click at [479, 332] on p "Who Do I Contact For Benefit-Related Questions" at bounding box center [589, 329] width 416 height 16
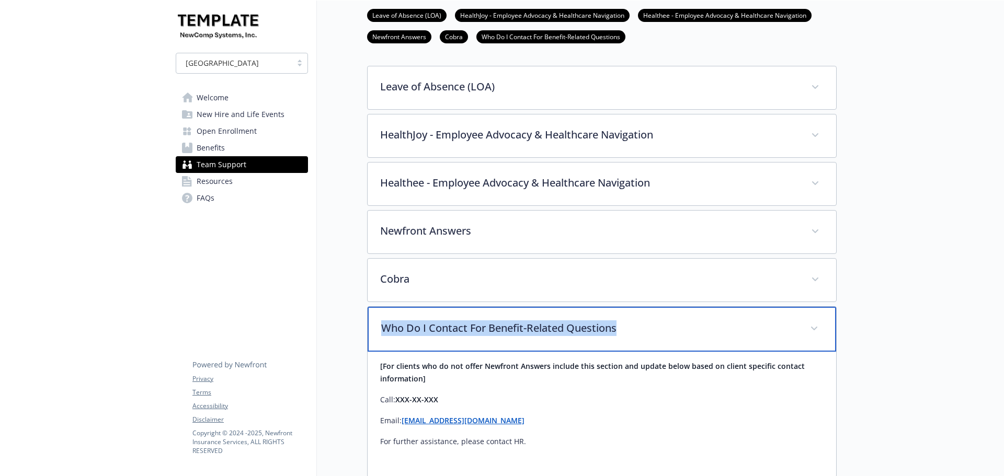
drag, startPoint x: 624, startPoint y: 329, endPoint x: 379, endPoint y: 330, distance: 245.8
click at [379, 330] on div "Who Do I Contact For Benefit-Related Questions" at bounding box center [602, 329] width 468 height 45
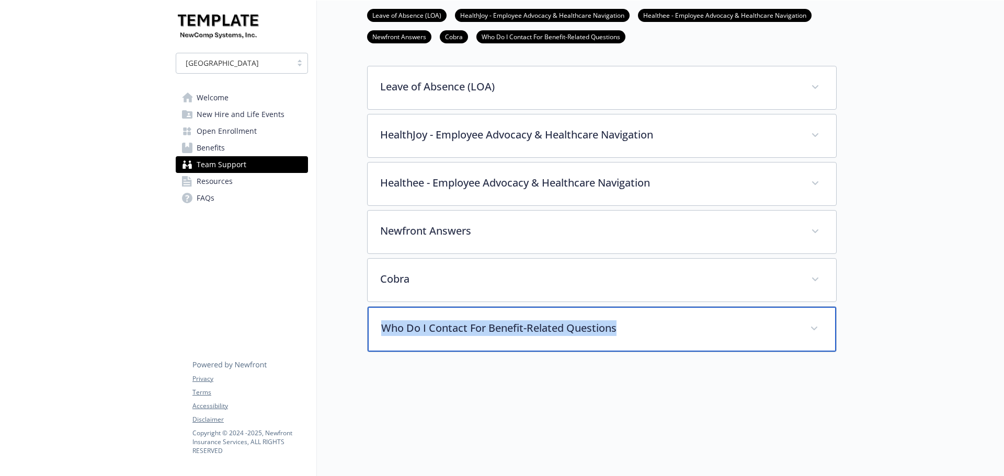
copy p "Who Do I Contact For Benefit-Related Questions"
click at [666, 338] on div "Who Do I Contact For Benefit-Related Questions" at bounding box center [602, 329] width 468 height 45
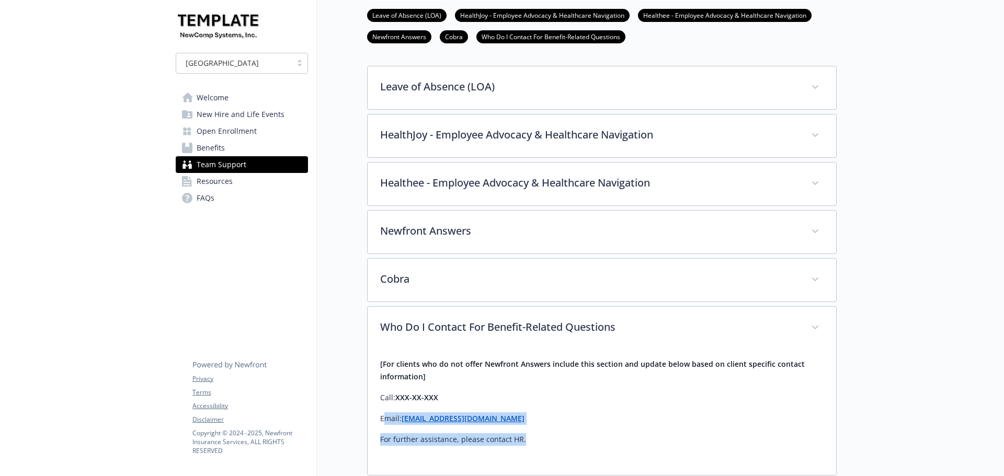
drag, startPoint x: 383, startPoint y: 421, endPoint x: 554, endPoint y: 448, distance: 173.5
click at [554, 448] on div "[For clients who do not offer Newfront Answers include this section and update …" at bounding box center [601, 406] width 443 height 113
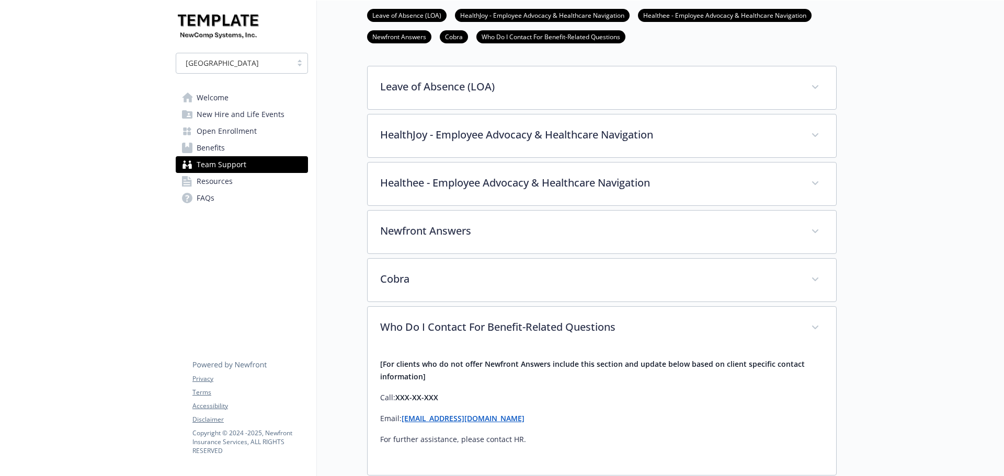
click at [379, 417] on div "[For clients who do not offer Newfront Answers include this section and update …" at bounding box center [602, 412] width 468 height 125
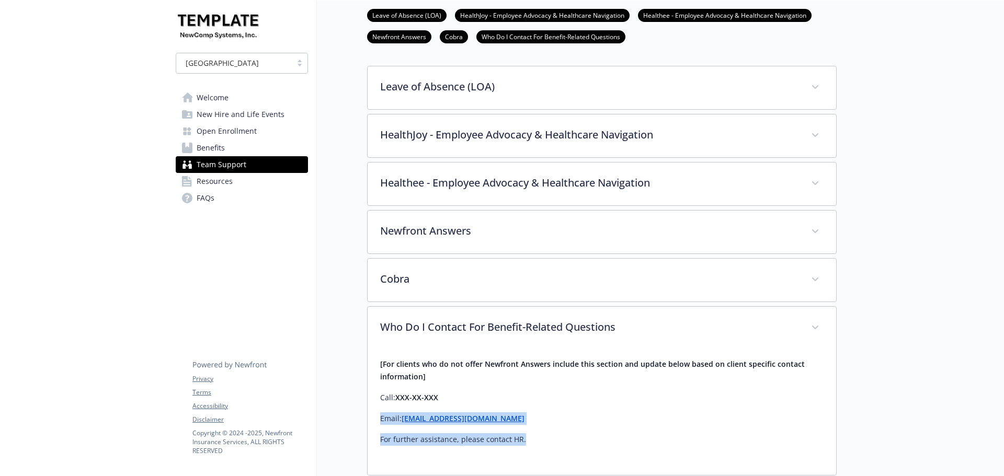
drag, startPoint x: 379, startPoint y: 416, endPoint x: 539, endPoint y: 442, distance: 162.6
click at [539, 442] on div "[For clients who do not offer Newfront Answers include this section and update …" at bounding box center [602, 412] width 468 height 125
copy div "Email: Contact@email.com For further assistance, please contact HR."
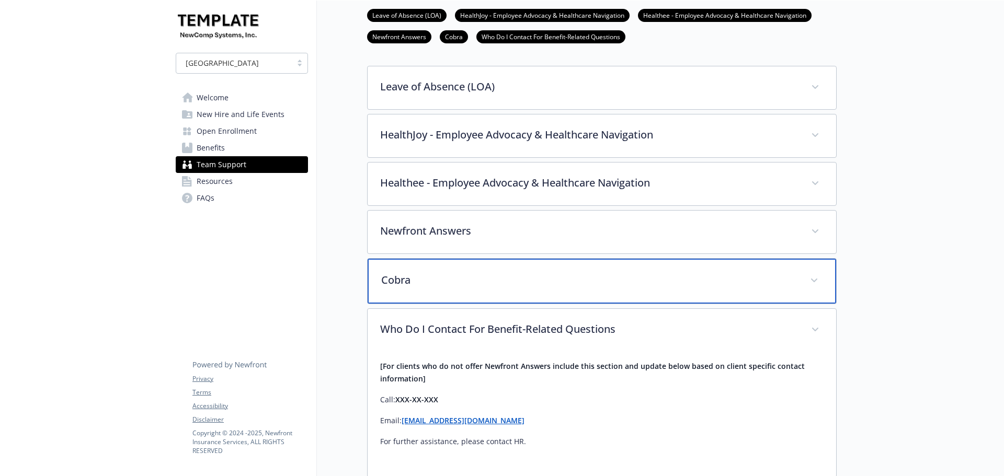
click at [409, 274] on p "Cobra" at bounding box center [589, 280] width 416 height 16
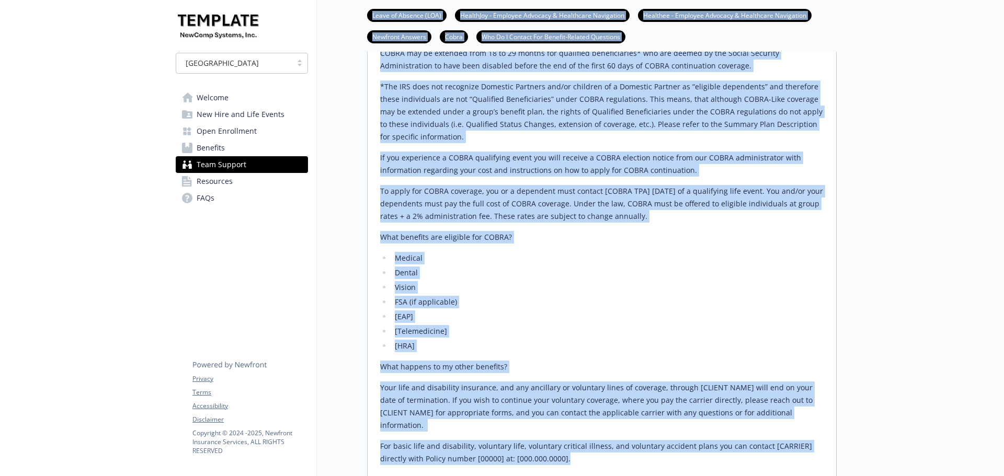
scroll to position [592, 0]
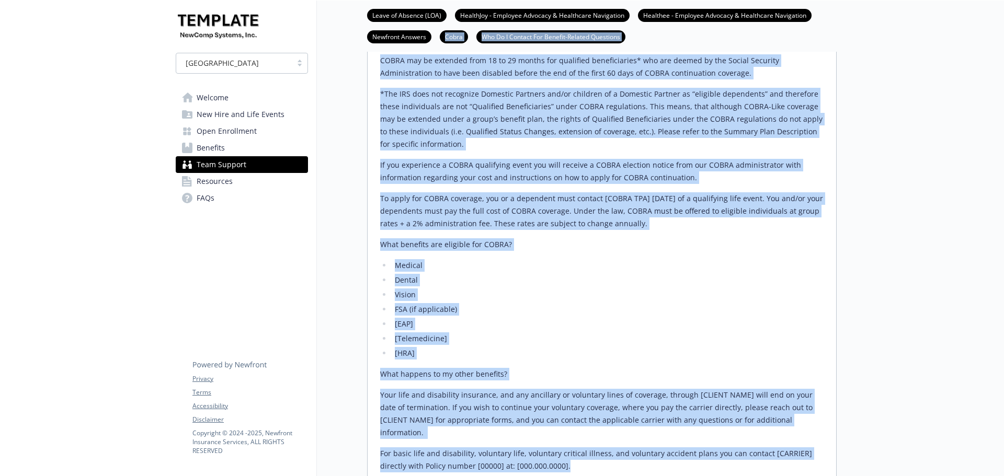
drag, startPoint x: 577, startPoint y: 429, endPoint x: 373, endPoint y: 51, distance: 429.5
click at [373, 51] on div "Team Support Leave of Absence (LOA) HealthJoy - Employee Advocacy & Healthcare …" at bounding box center [577, 113] width 520 height 1411
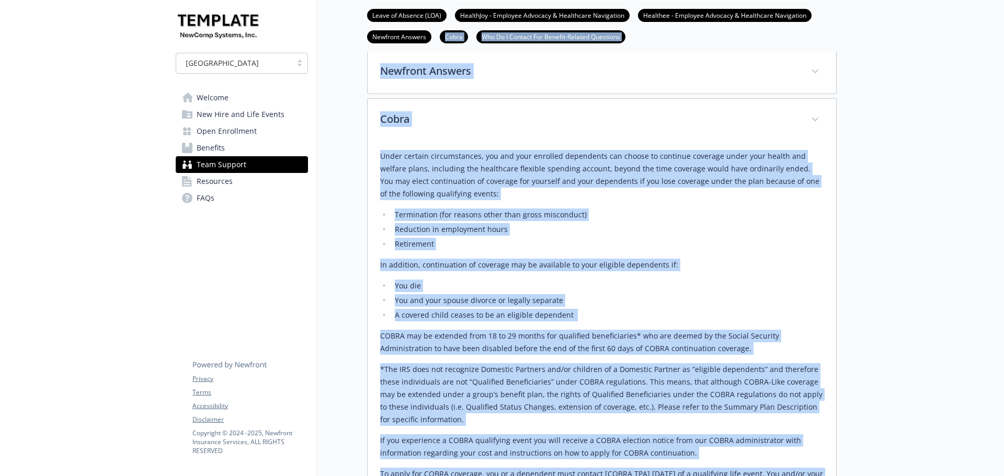
scroll to position [174, 0]
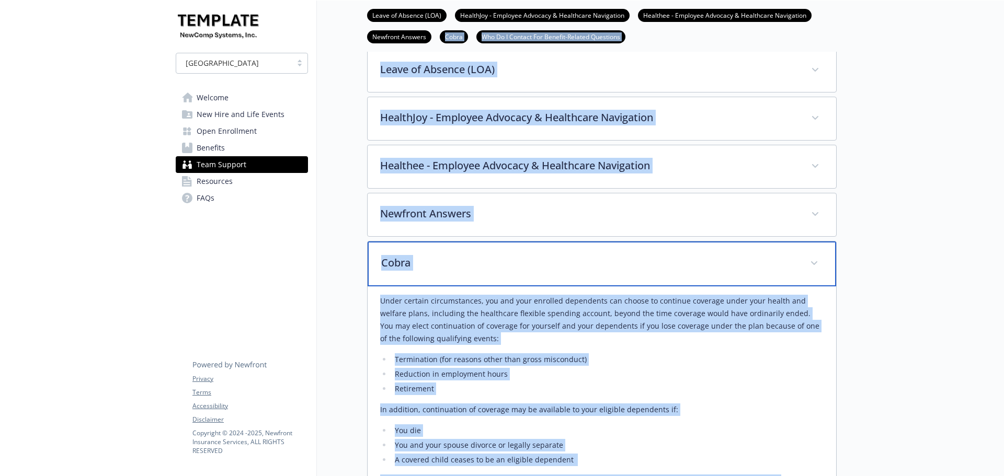
click at [436, 284] on div "Cobra" at bounding box center [602, 264] width 468 height 45
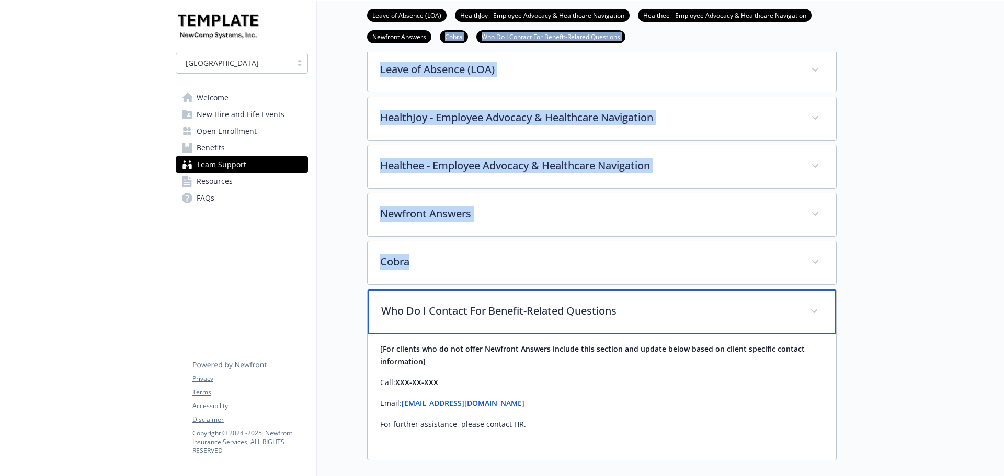
click at [382, 312] on p "Who Do I Contact For Benefit-Related Questions" at bounding box center [589, 311] width 416 height 16
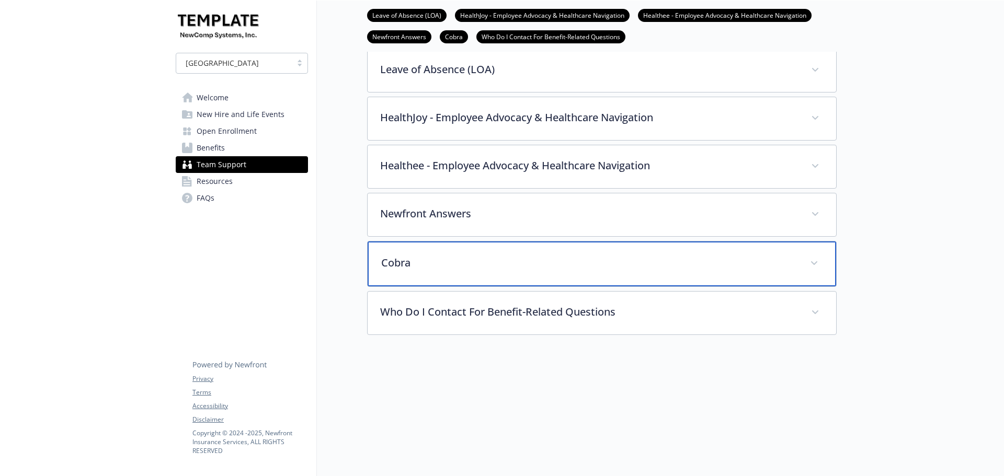
click at [397, 264] on p "Cobra" at bounding box center [589, 263] width 416 height 16
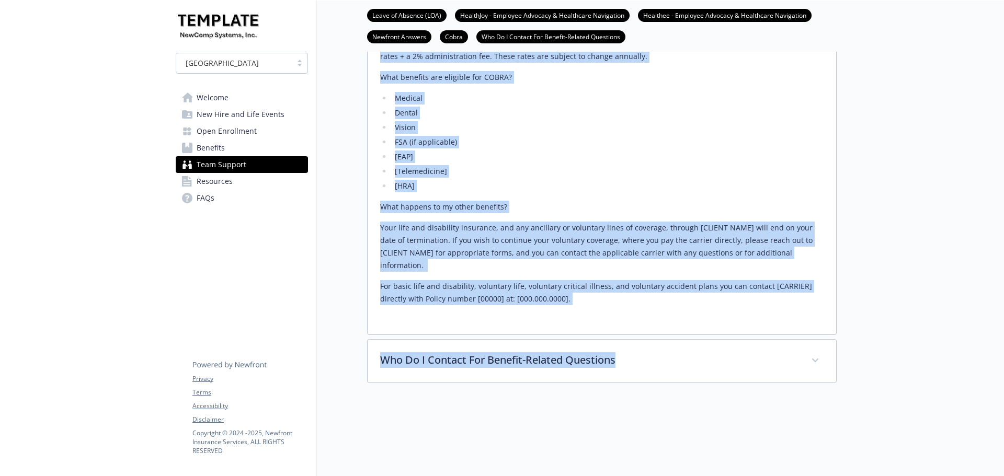
scroll to position [868, 0]
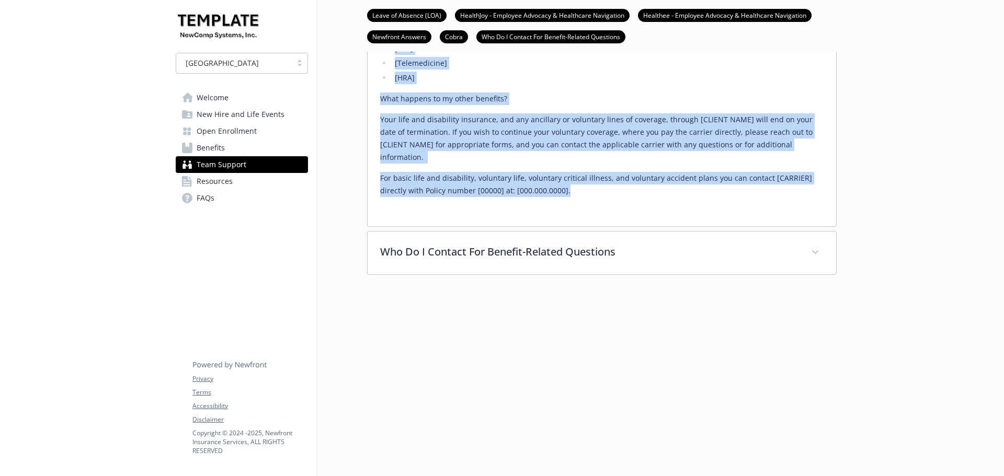
drag, startPoint x: 380, startPoint y: 297, endPoint x: 584, endPoint y: 189, distance: 231.3
copy div "Under certain circumstances, you and your enrolled dependents can choose to con…"
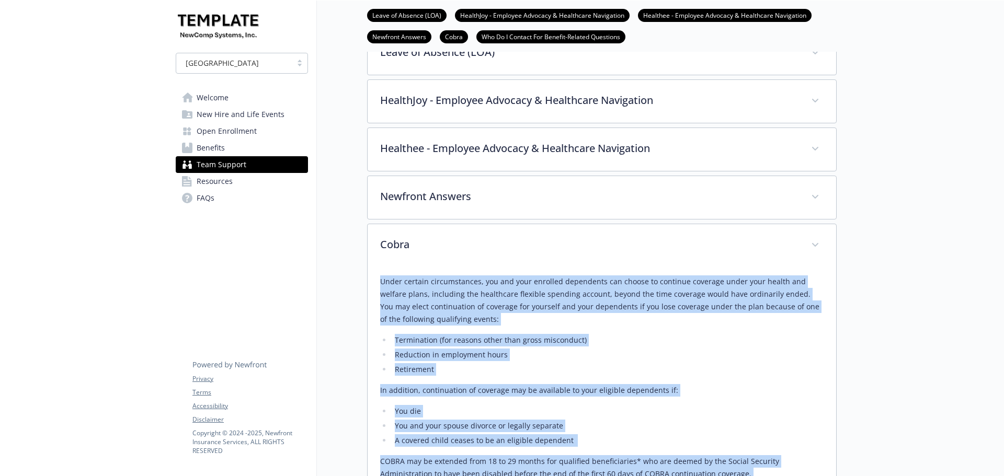
scroll to position [188, 0]
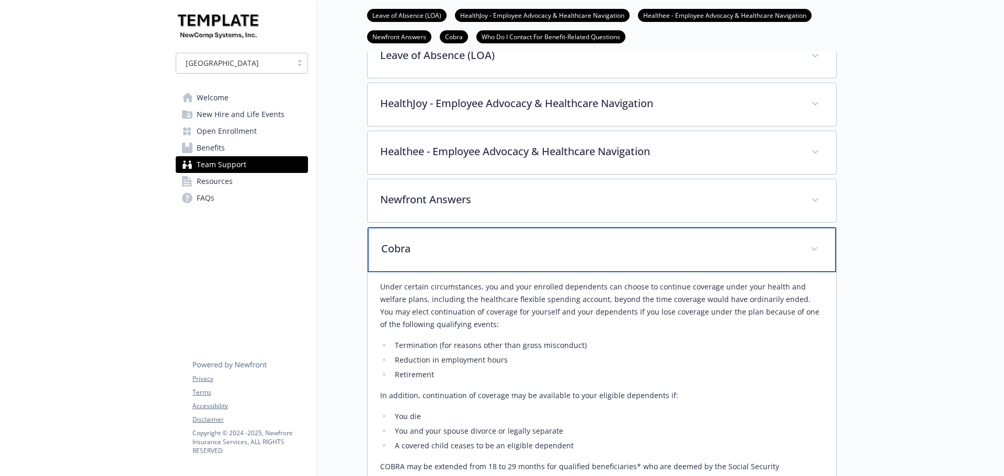
click at [433, 249] on p "Cobra" at bounding box center [589, 249] width 416 height 16
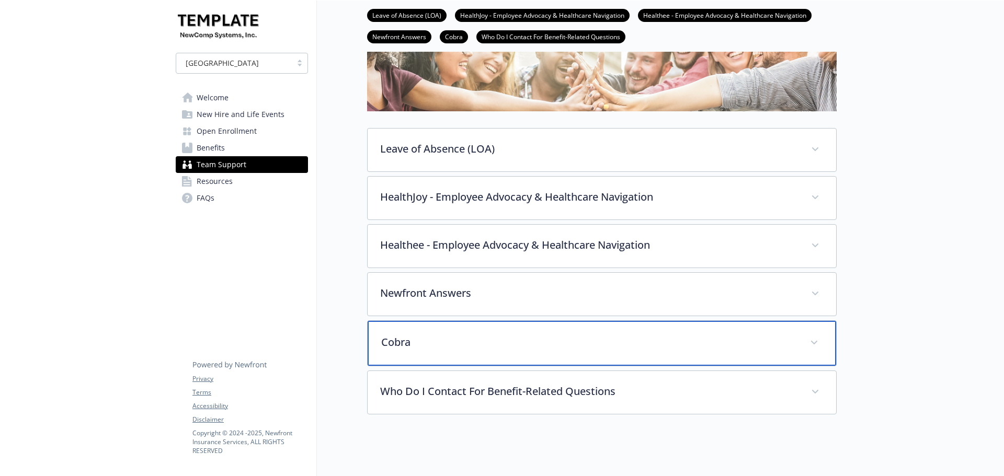
scroll to position [84, 0]
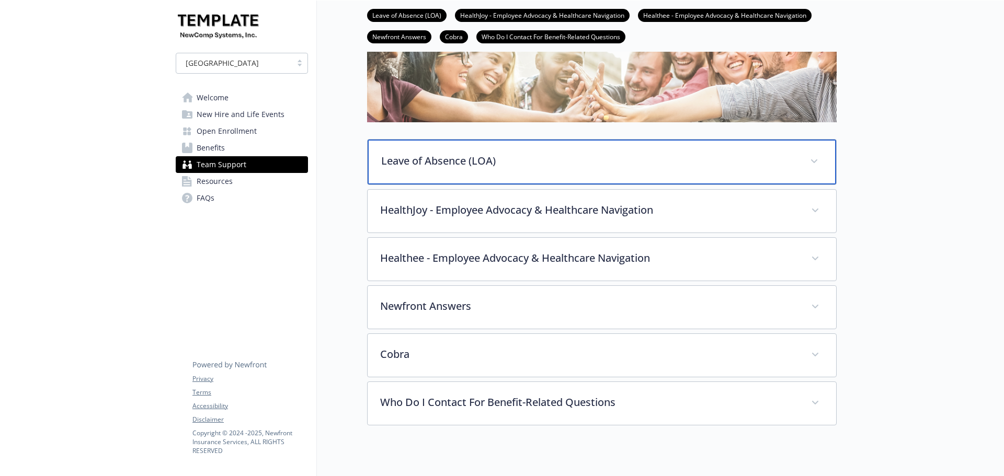
click at [437, 164] on p "Leave of Absence (LOA)" at bounding box center [589, 161] width 416 height 16
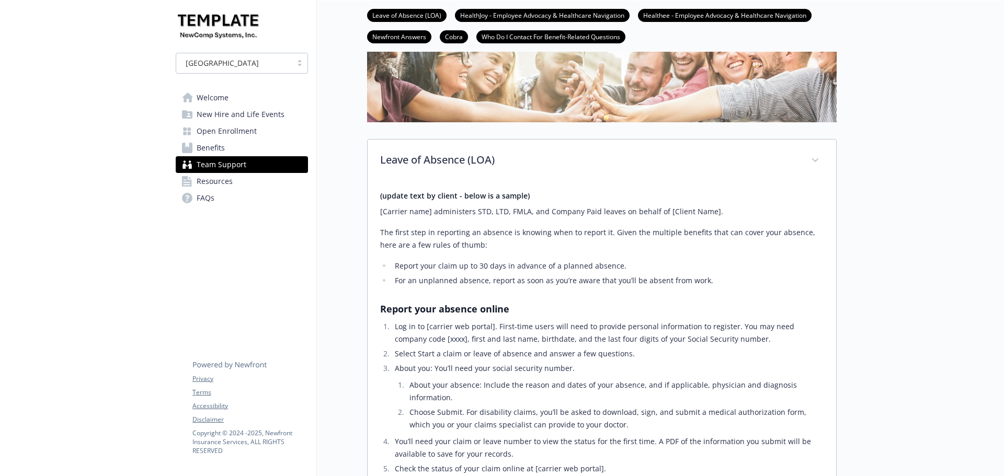
click at [212, 199] on span "FAQs" at bounding box center [206, 198] width 18 height 17
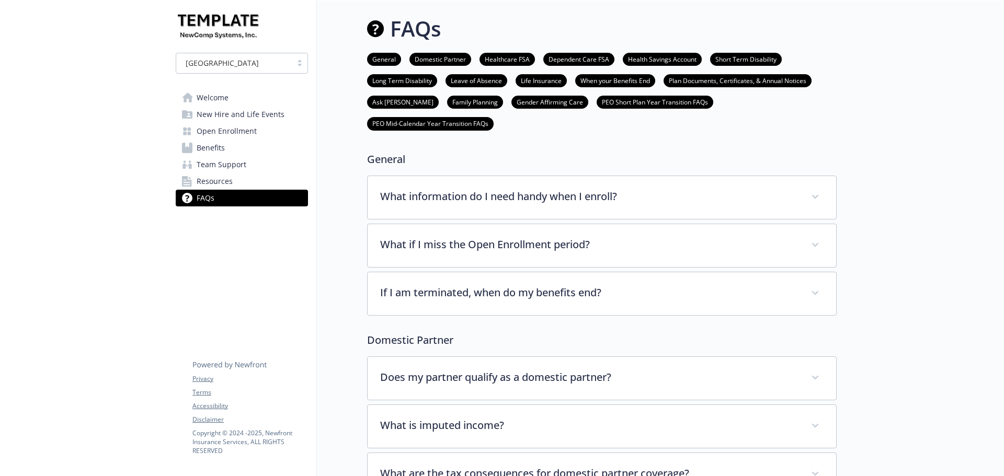
click at [241, 101] on link "Welcome" at bounding box center [242, 97] width 132 height 17
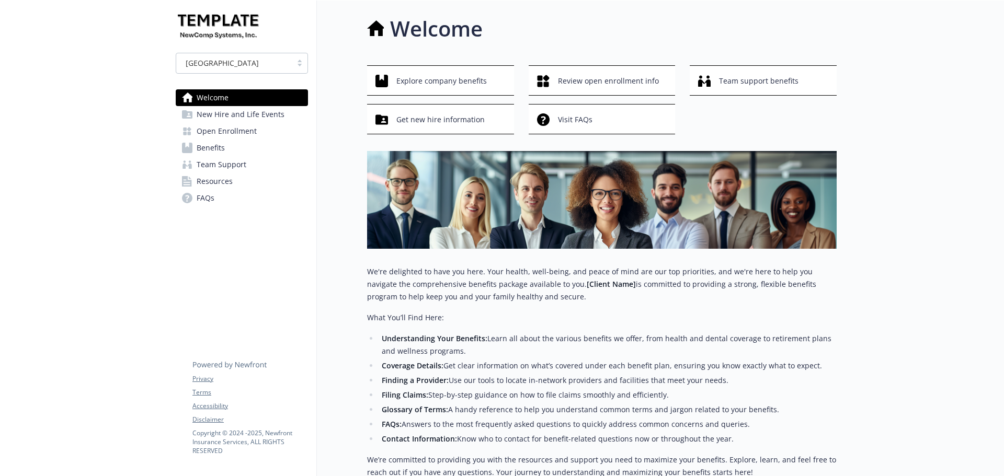
click at [231, 111] on span "New Hire and Life Events" at bounding box center [241, 114] width 88 height 17
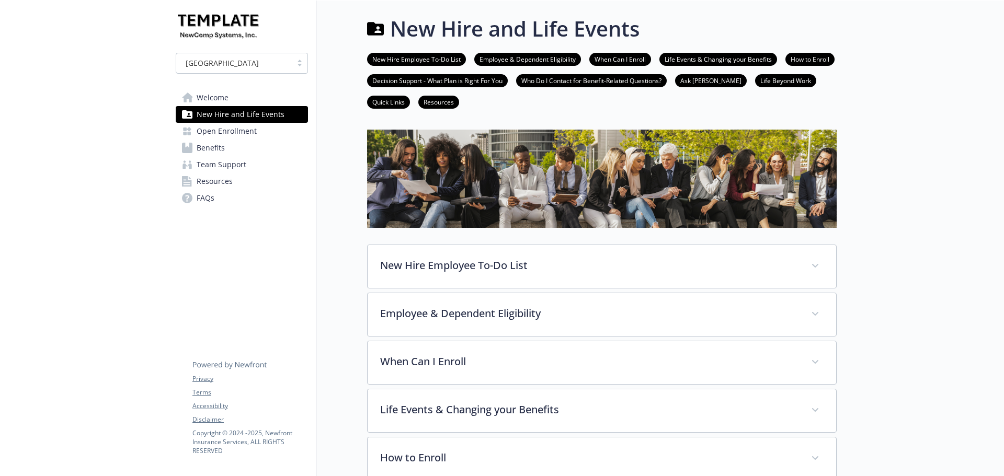
click at [230, 140] on link "Benefits" at bounding box center [242, 148] width 132 height 17
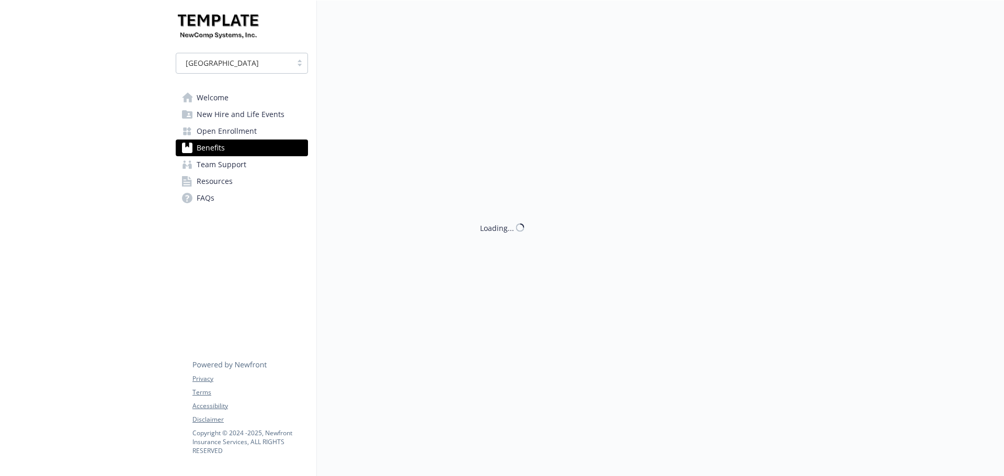
click at [220, 120] on span "New Hire and Life Events" at bounding box center [241, 114] width 88 height 17
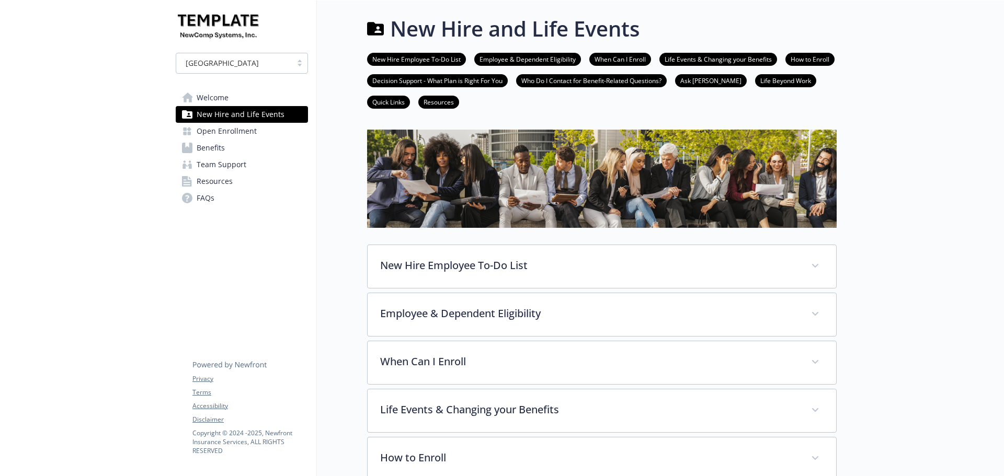
click at [257, 93] on link "Welcome" at bounding box center [242, 97] width 132 height 17
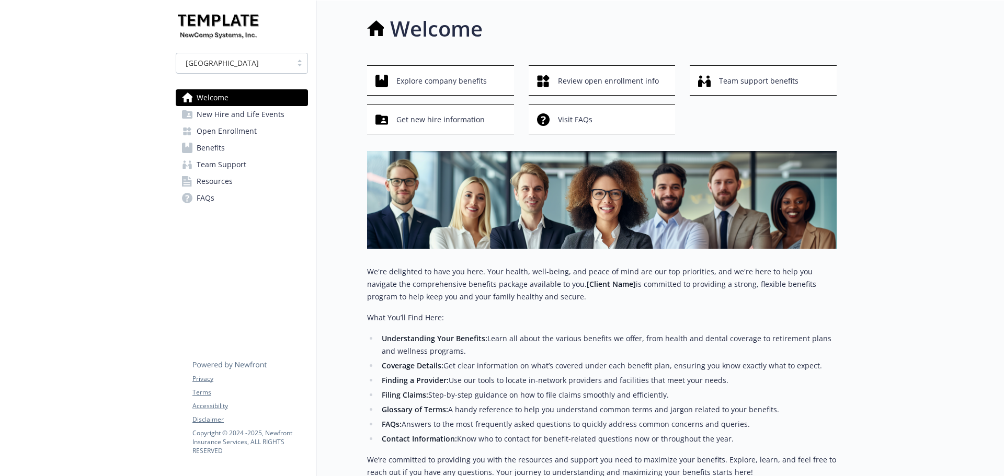
click at [279, 111] on span "New Hire and Life Events" at bounding box center [241, 114] width 88 height 17
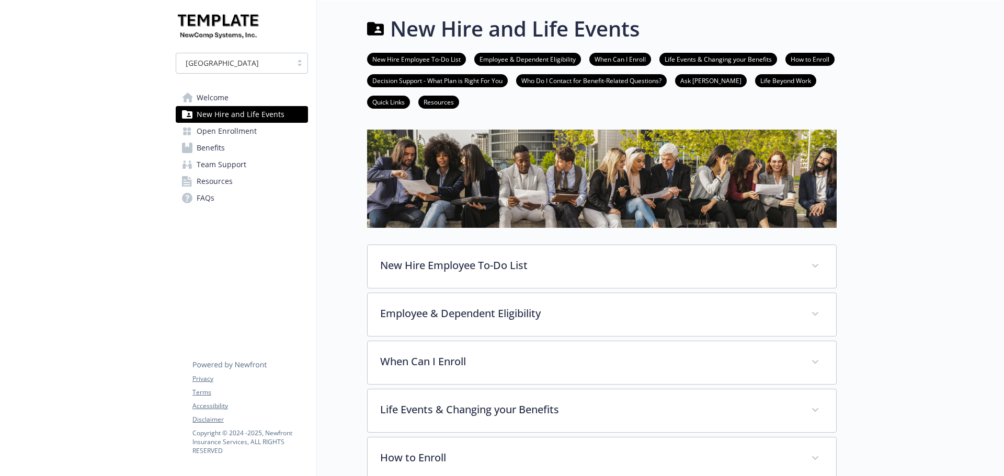
click at [228, 130] on span "Open Enrollment" at bounding box center [227, 131] width 60 height 17
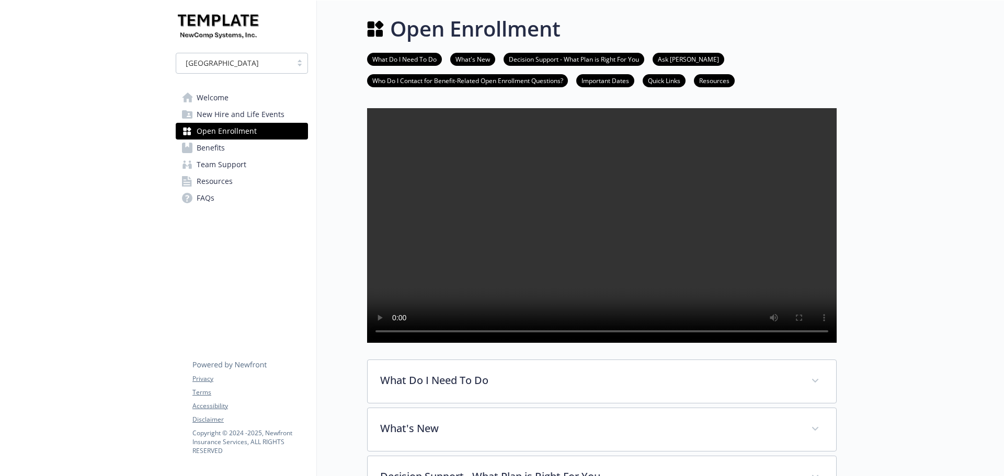
click at [209, 147] on span "Benefits" at bounding box center [211, 148] width 28 height 17
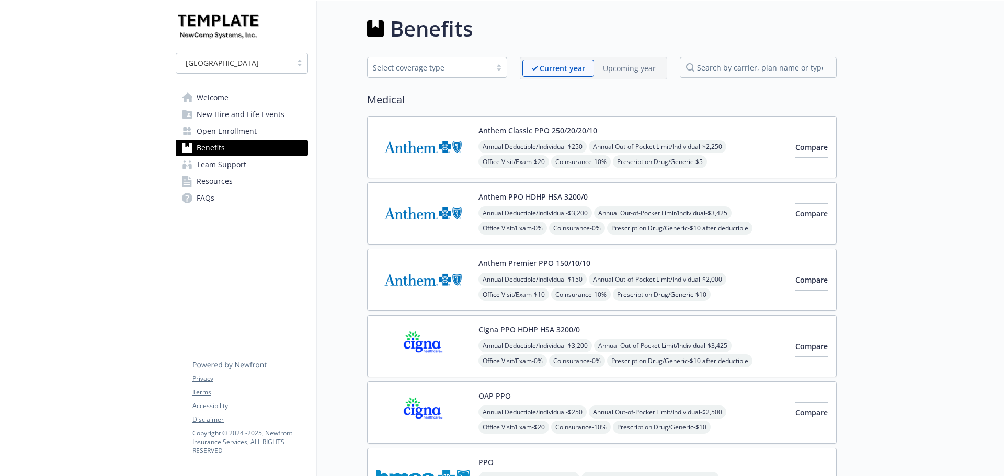
click at [219, 167] on span "Team Support" at bounding box center [222, 164] width 50 height 17
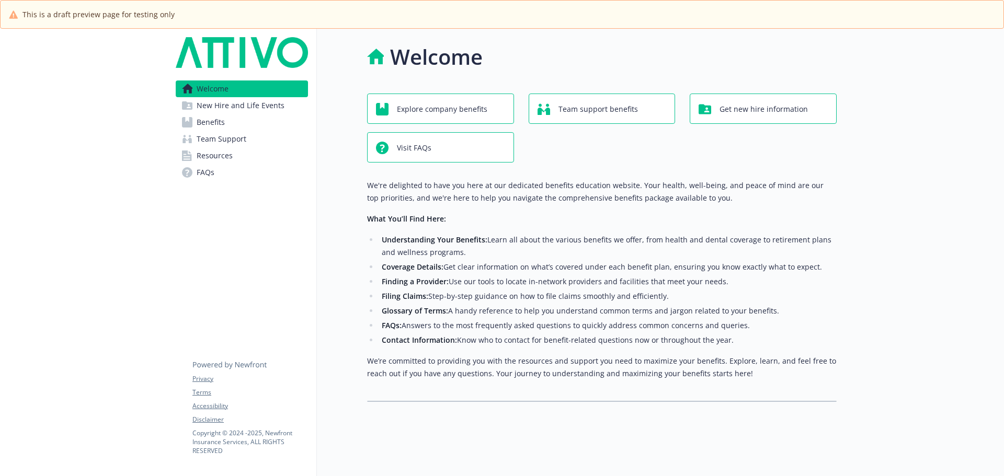
click at [216, 105] on span "New Hire and Life Events" at bounding box center [241, 105] width 88 height 17
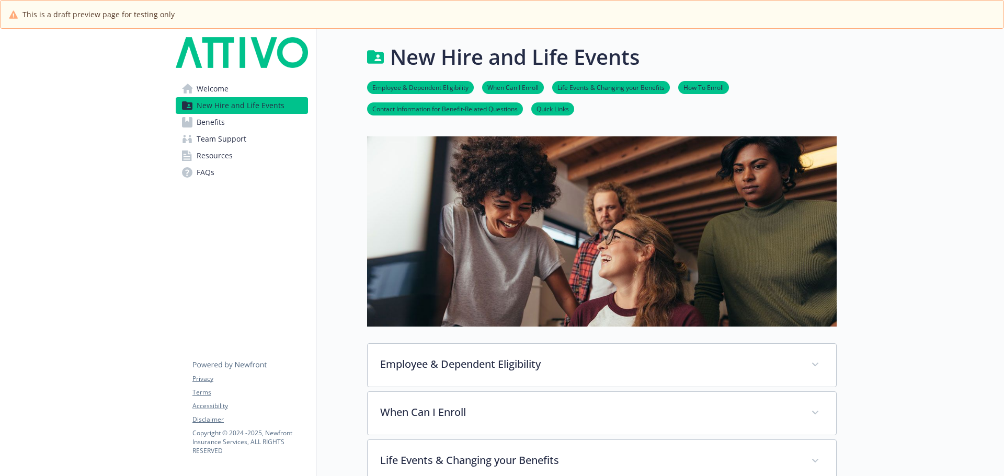
click at [222, 127] on span "Benefits" at bounding box center [211, 122] width 28 height 17
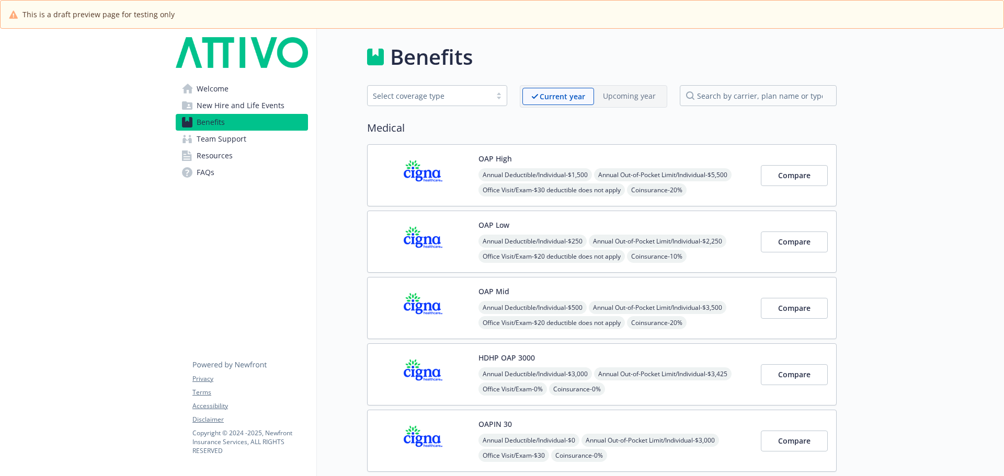
click at [226, 136] on span "Team Support" at bounding box center [222, 139] width 50 height 17
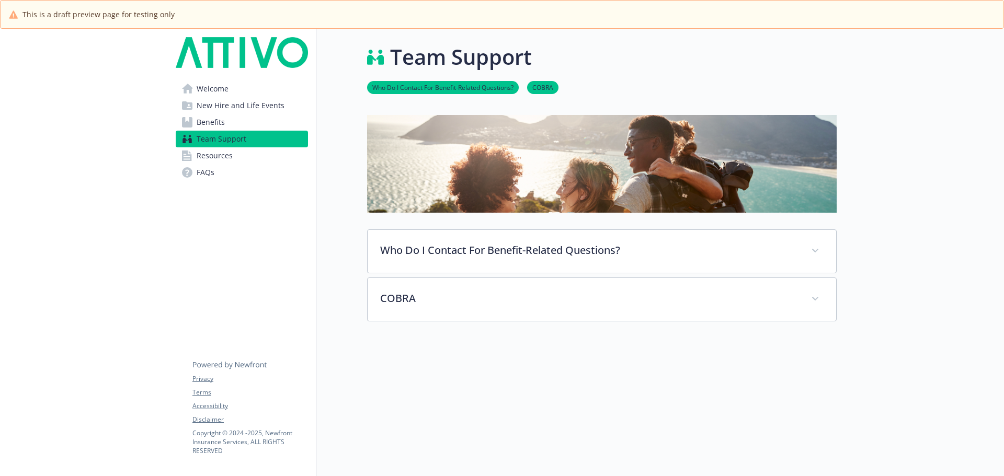
click at [226, 149] on span "Resources" at bounding box center [215, 155] width 36 height 17
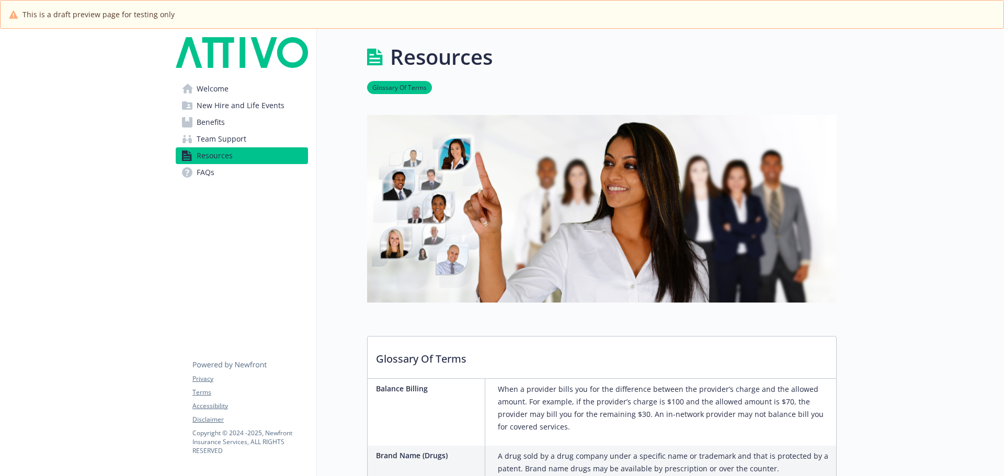
click at [210, 166] on span "FAQs" at bounding box center [206, 172] width 18 height 17
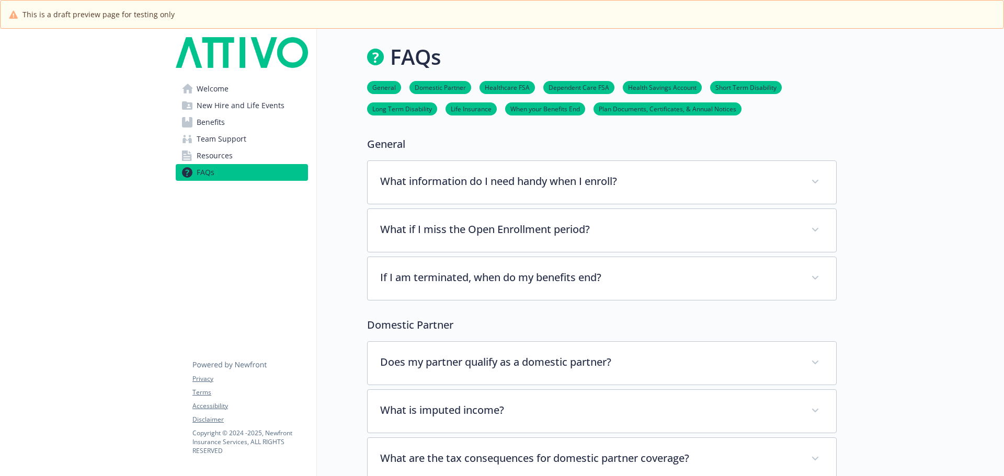
click at [209, 130] on span "Benefits" at bounding box center [211, 122] width 28 height 17
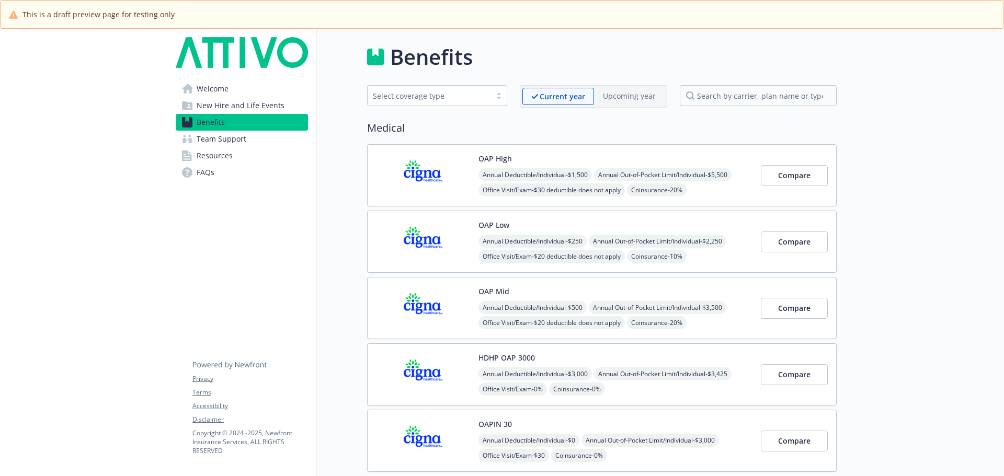
click at [213, 110] on span "New Hire and Life Events" at bounding box center [241, 105] width 88 height 17
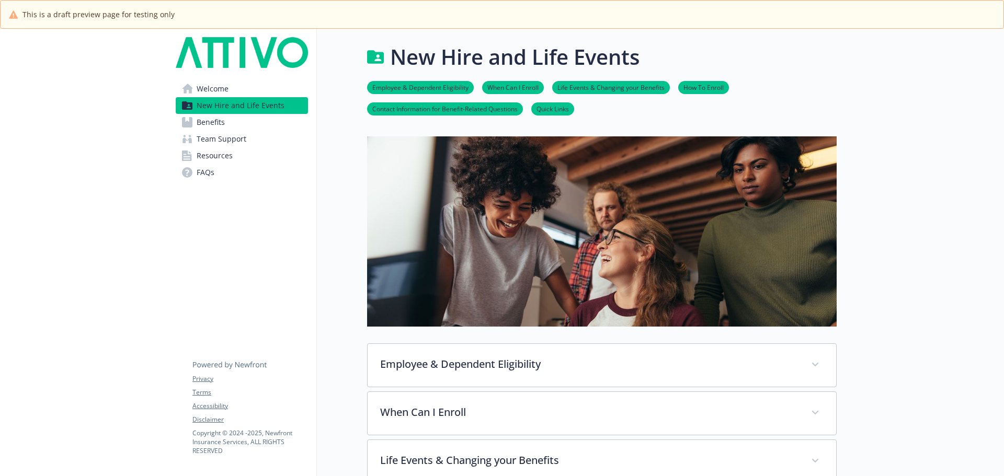
click at [213, 93] on span "Welcome" at bounding box center [213, 89] width 32 height 17
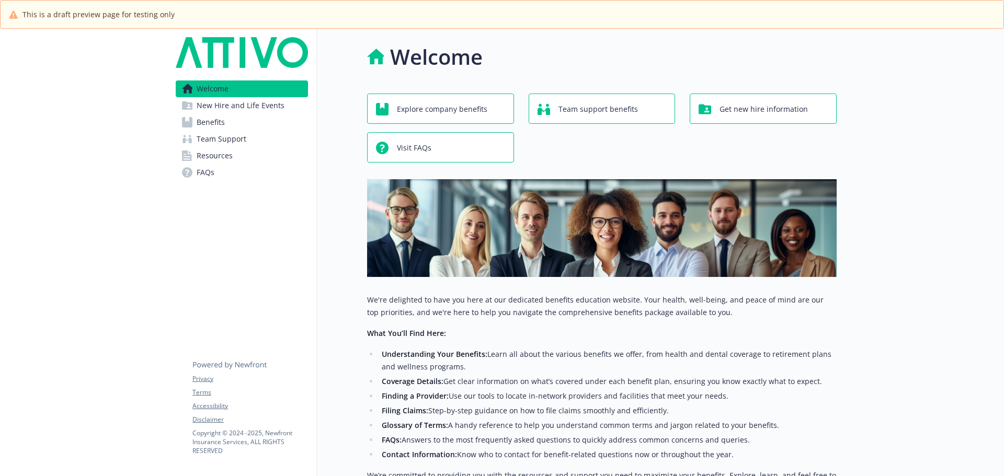
click at [223, 139] on span "Team Support" at bounding box center [222, 139] width 50 height 17
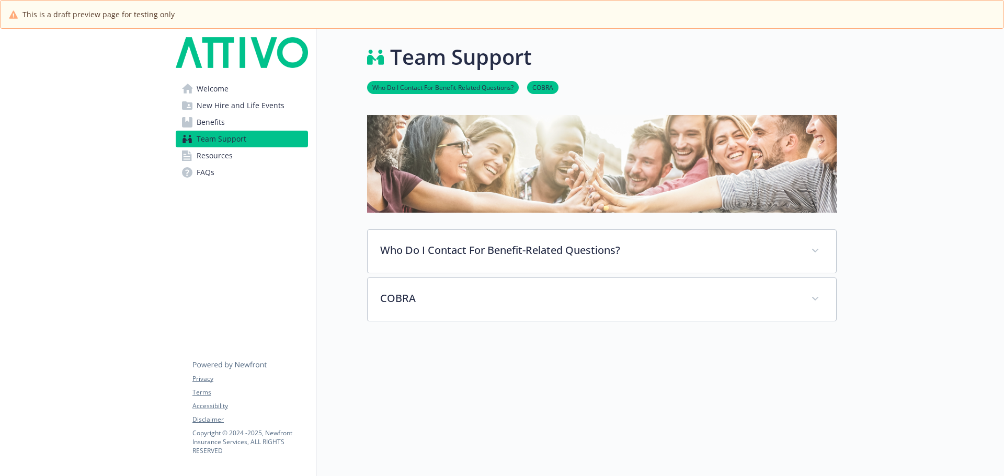
click at [250, 156] on link "Resources" at bounding box center [242, 155] width 132 height 17
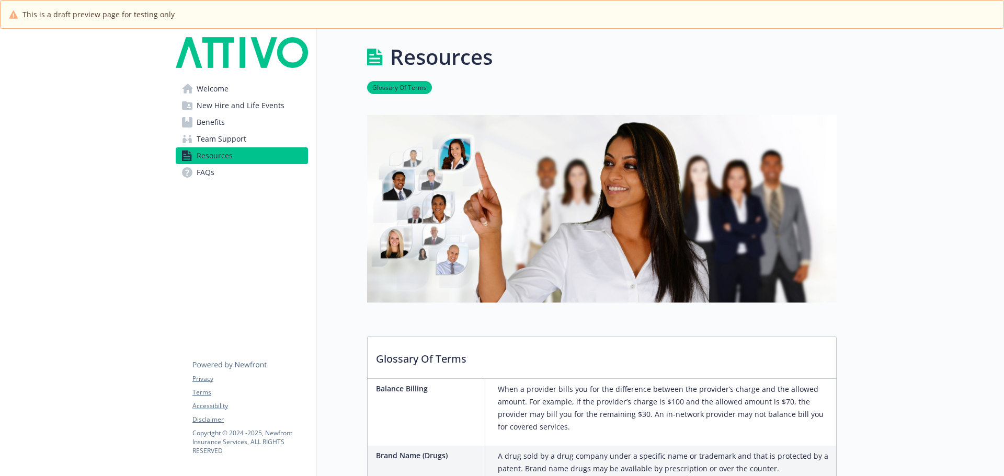
click at [202, 87] on span "Welcome" at bounding box center [213, 89] width 32 height 17
